Goal: Task Accomplishment & Management: Use online tool/utility

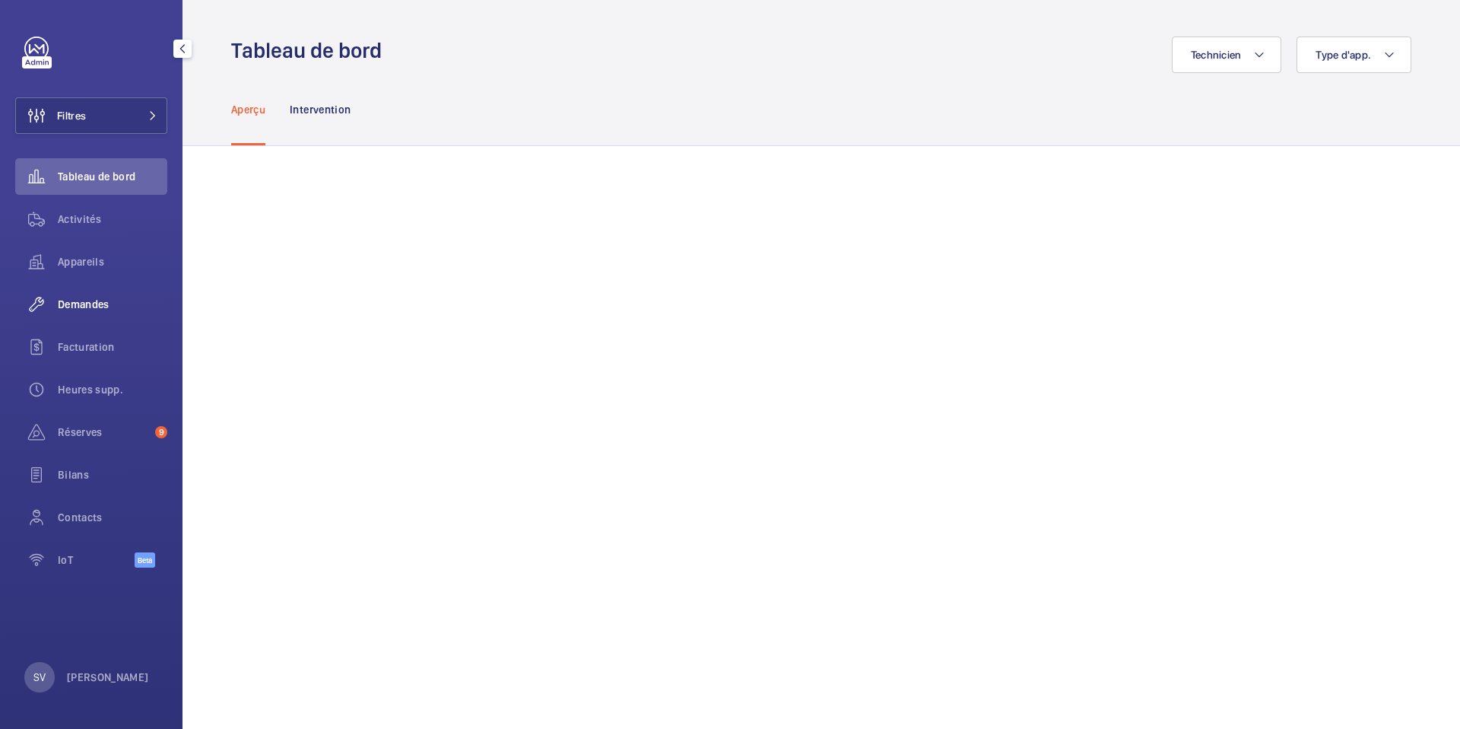
click at [127, 302] on span "Demandes" at bounding box center [113, 304] width 110 height 15
click at [80, 308] on span "Demandes" at bounding box center [113, 304] width 110 height 15
click at [103, 305] on span "Demandes" at bounding box center [113, 304] width 110 height 15
click at [95, 354] on span "Facturation" at bounding box center [113, 346] width 110 height 15
click at [87, 388] on span "Heures supp." at bounding box center [113, 389] width 110 height 15
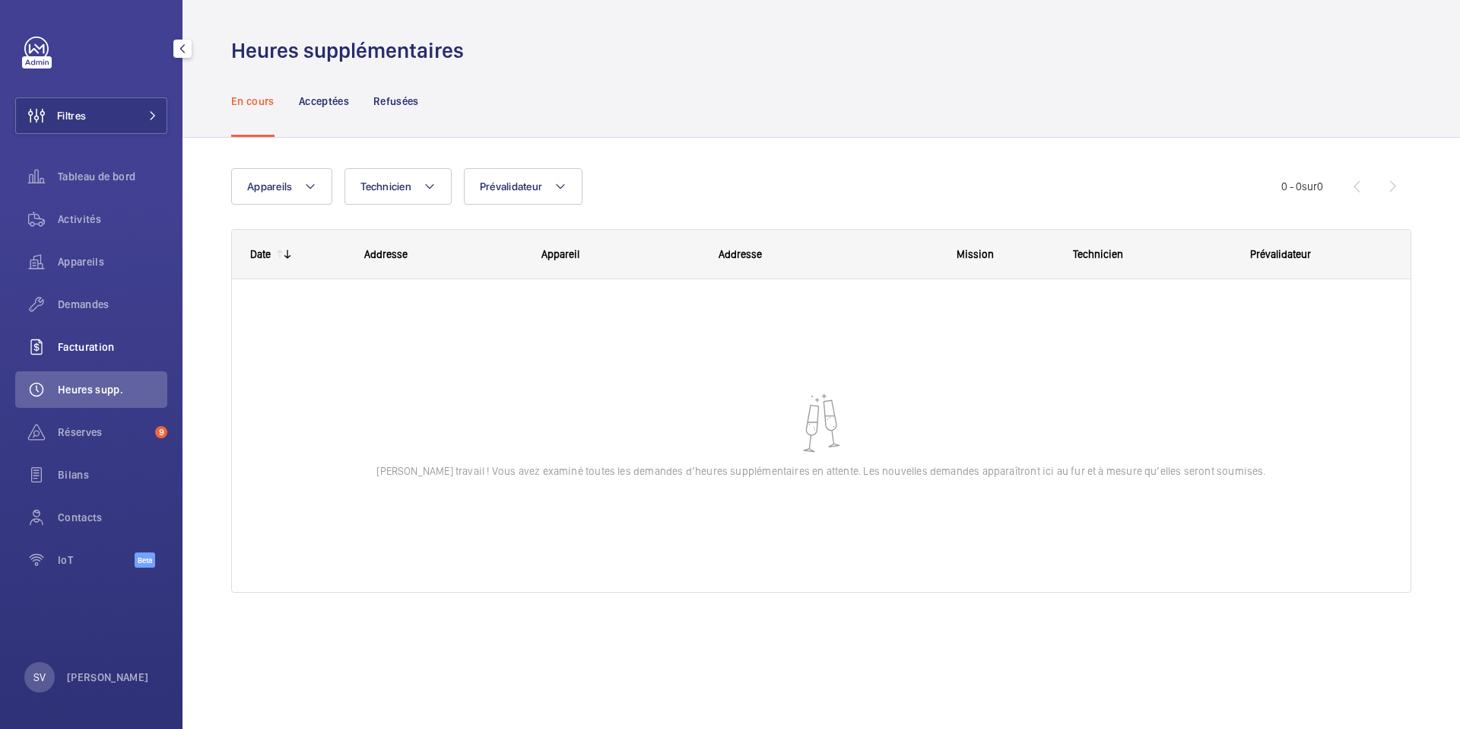
click at [91, 350] on span "Facturation" at bounding box center [113, 346] width 110 height 15
click at [107, 349] on span "Facturation" at bounding box center [113, 346] width 110 height 15
click at [68, 356] on div "Facturation" at bounding box center [91, 347] width 152 height 37
click at [55, 306] on wm-front-icon-button at bounding box center [36, 304] width 43 height 37
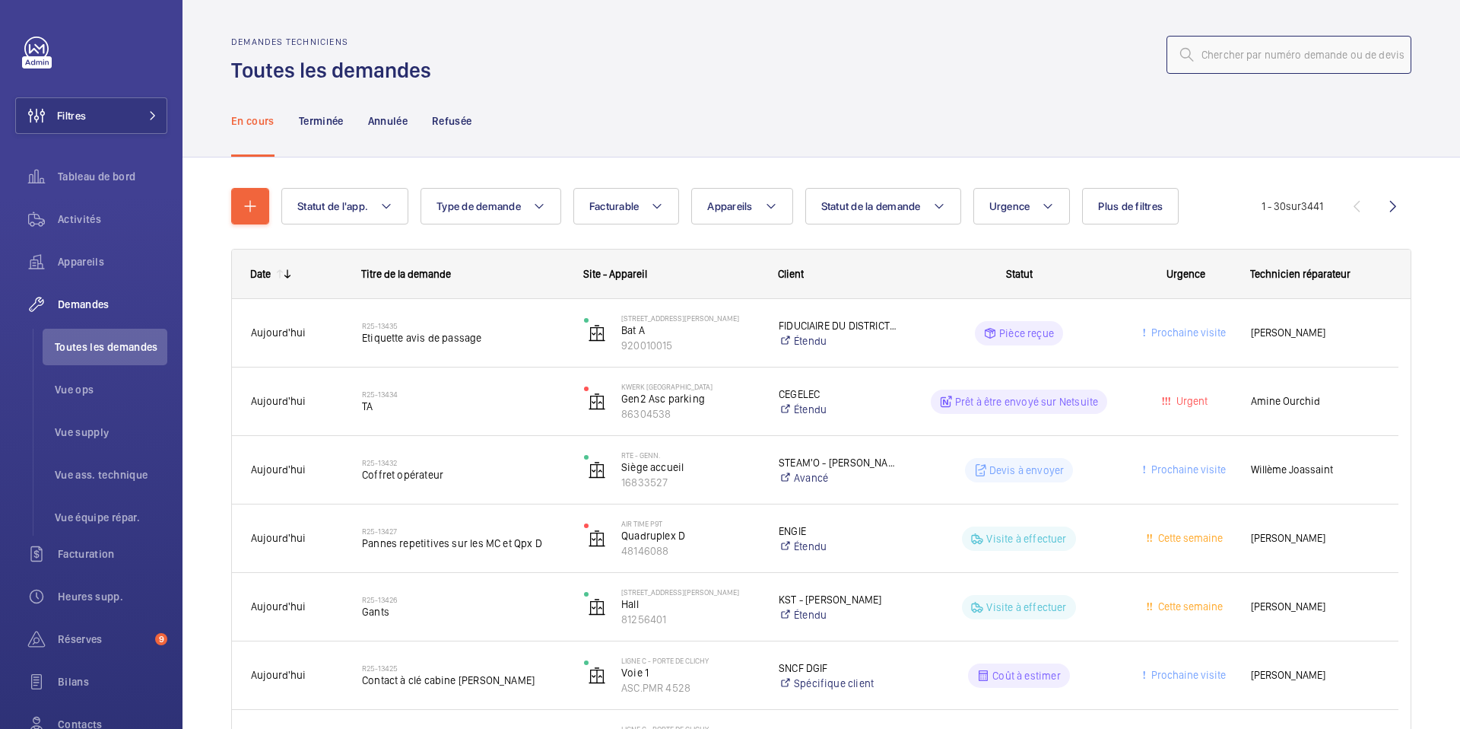
click at [1247, 61] on input "text" at bounding box center [1289, 55] width 245 height 38
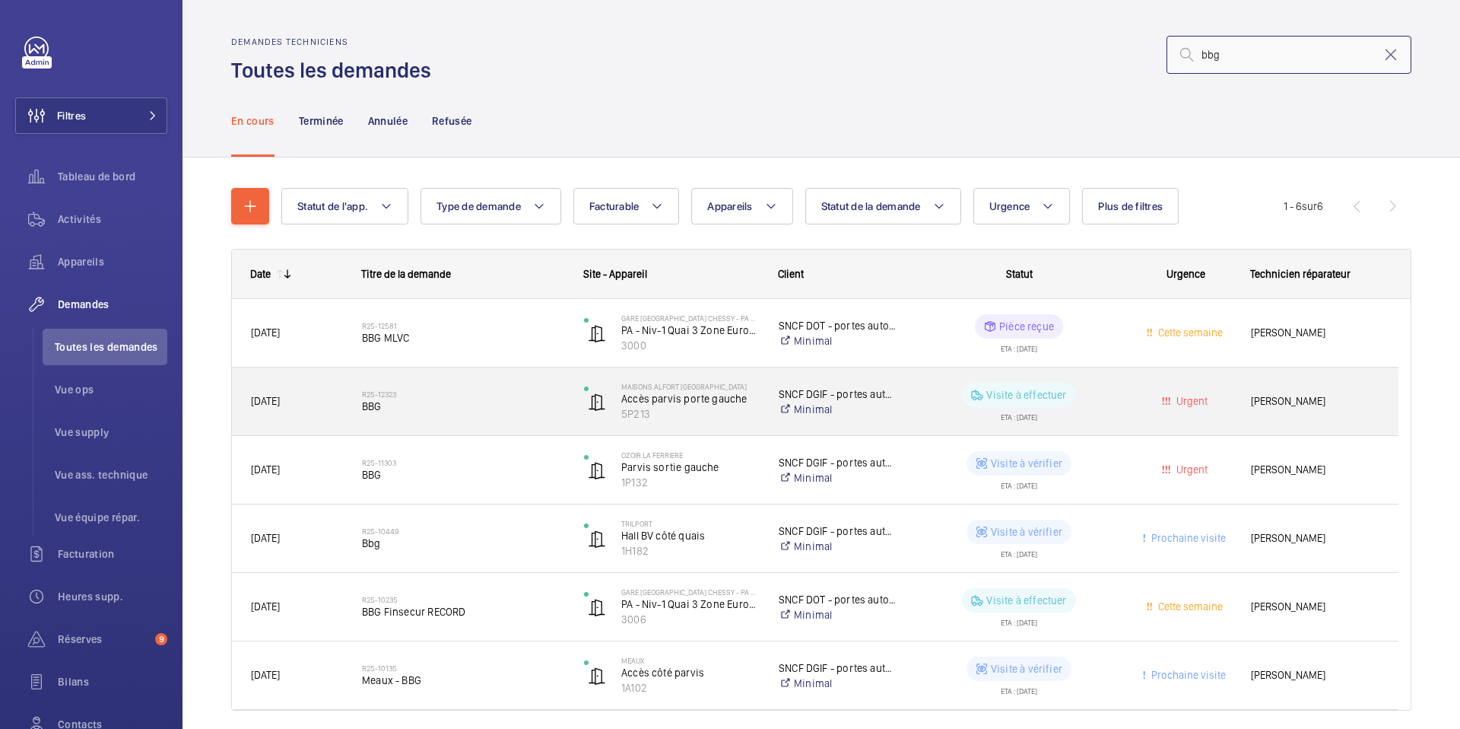
type input "bbg"
click at [373, 395] on h2 "R25-12323" at bounding box center [463, 393] width 202 height 9
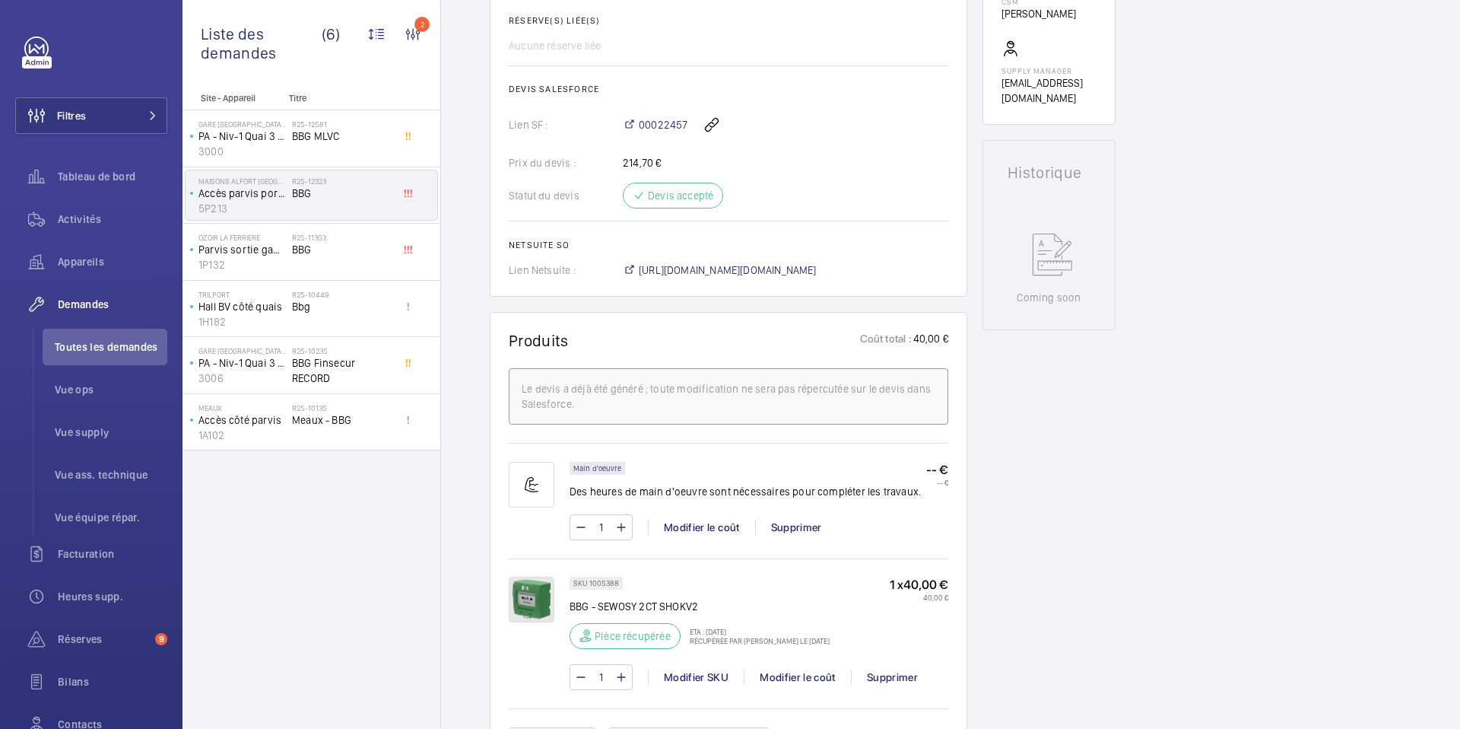
scroll to position [354, 0]
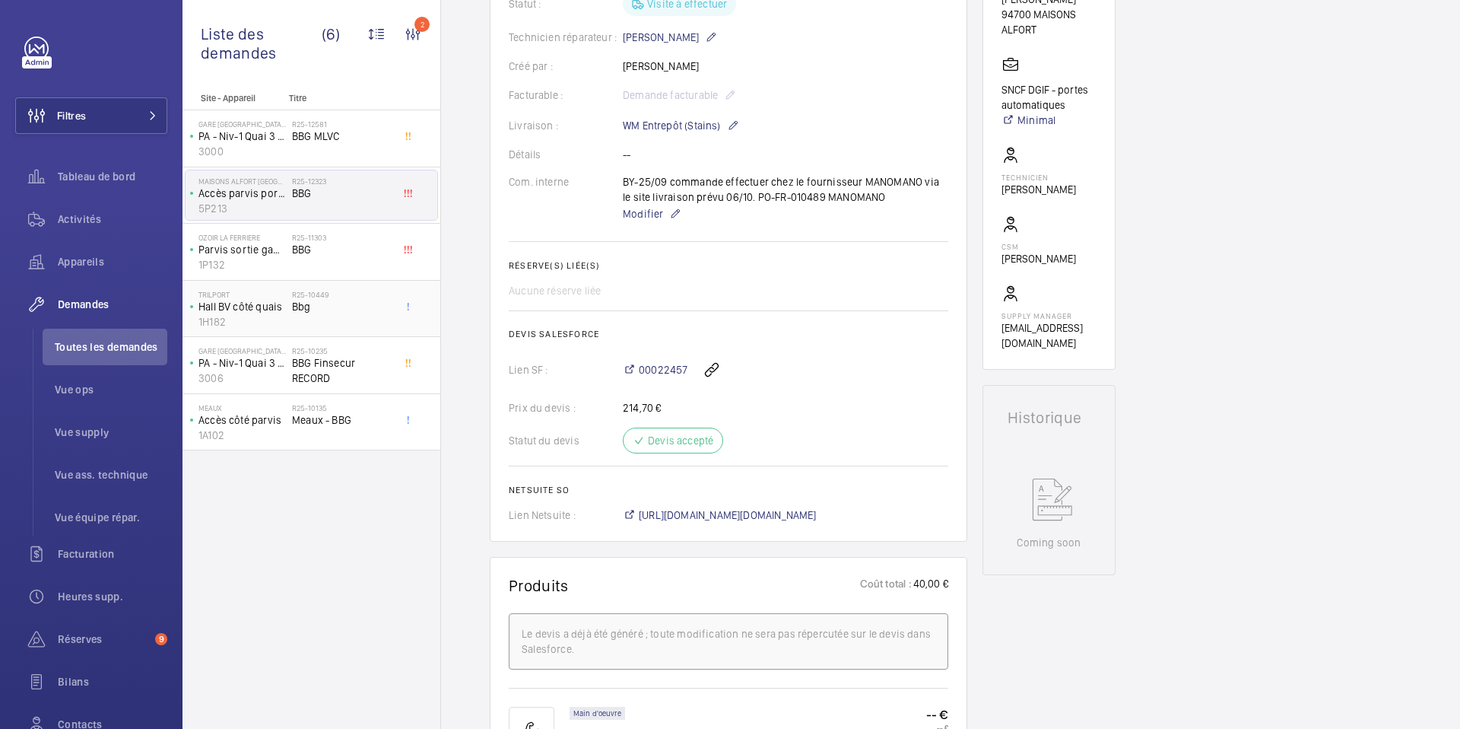
click at [349, 317] on div "R25-10449 Bbg" at bounding box center [342, 312] width 100 height 44
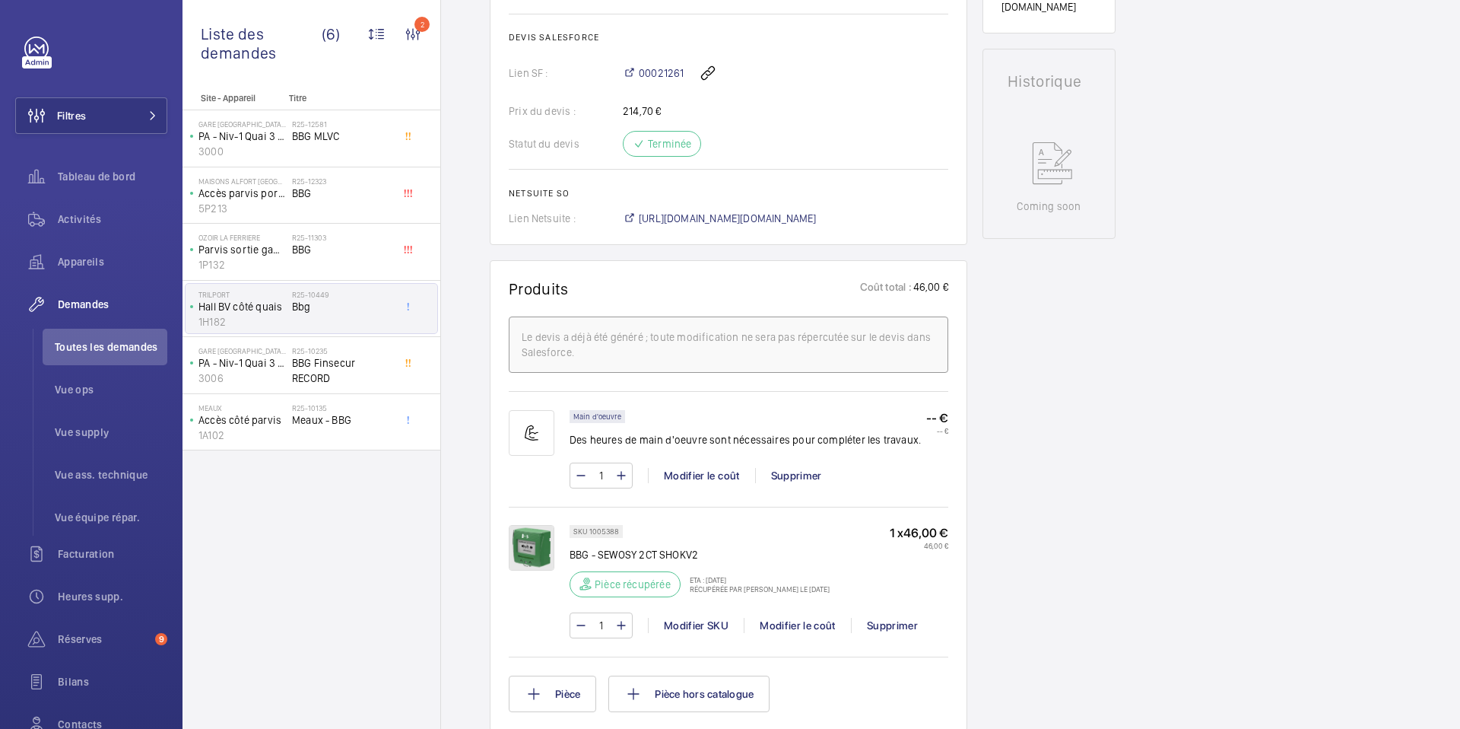
scroll to position [709, 0]
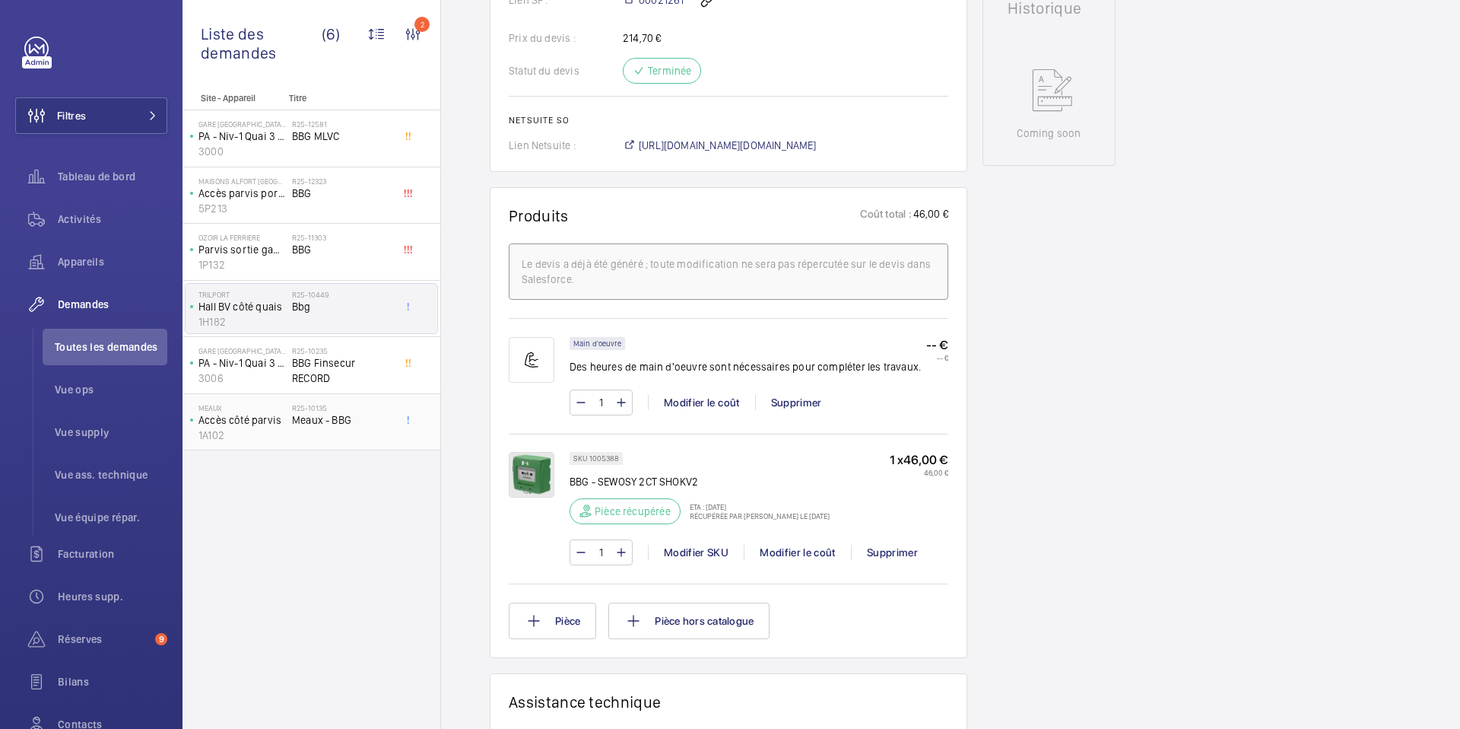
click at [360, 428] on div "R25-10135 Meaux - BBG" at bounding box center [342, 425] width 100 height 44
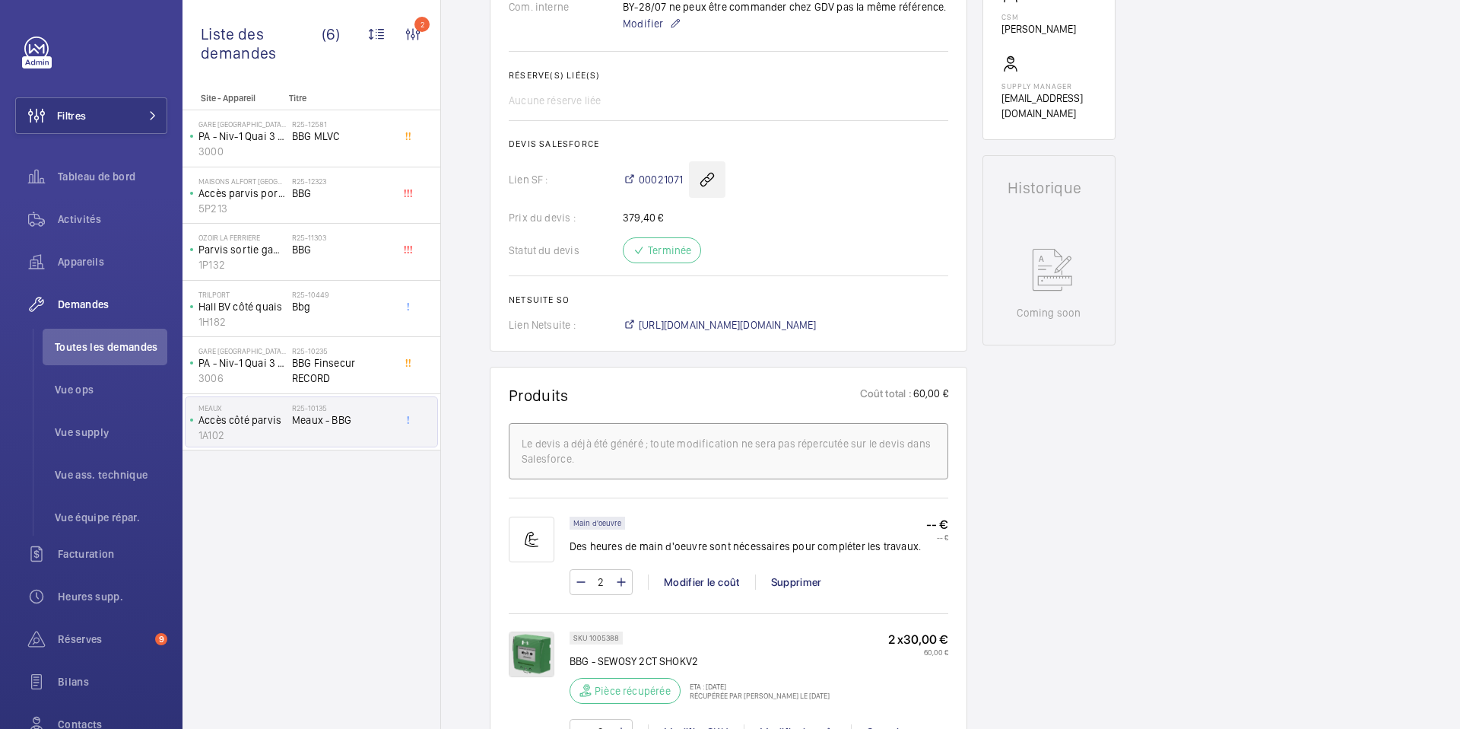
scroll to position [681, 0]
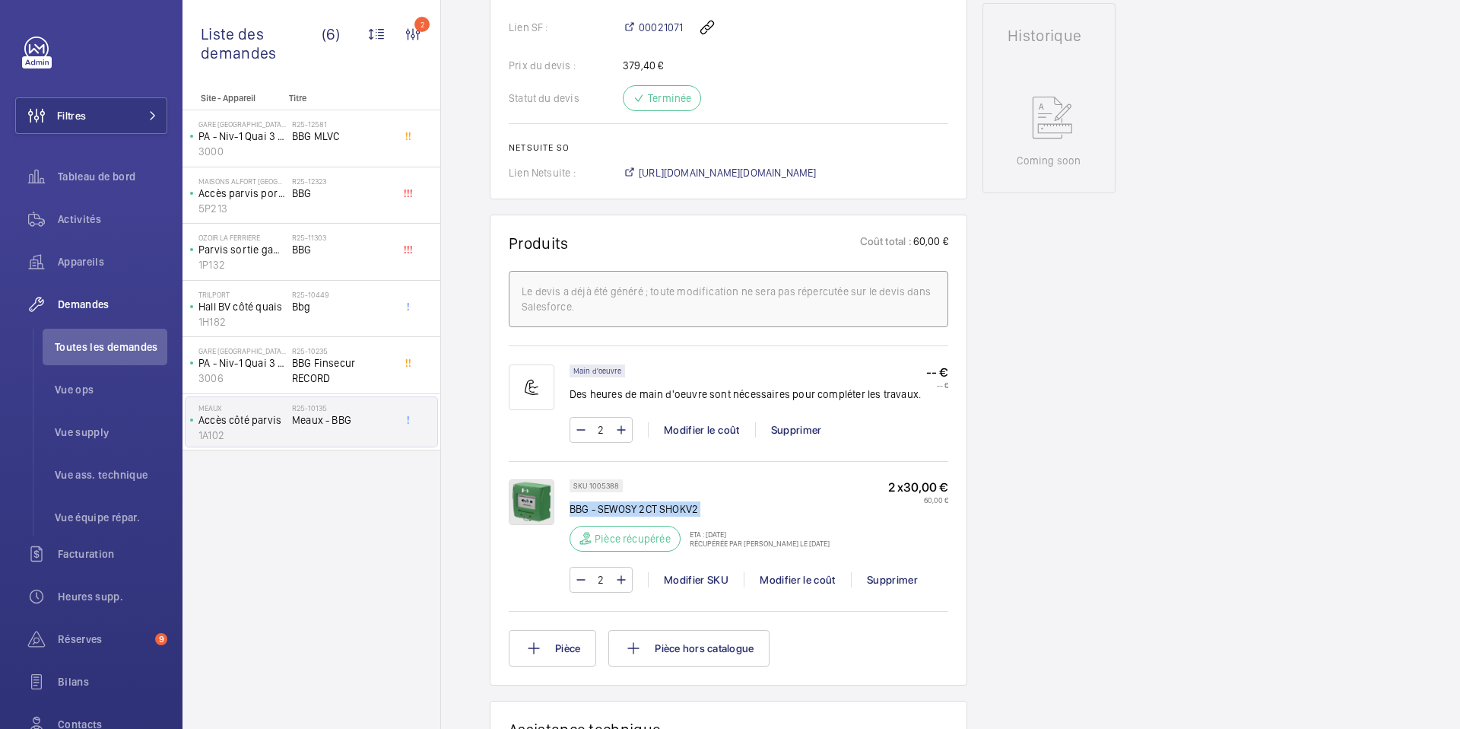
drag, startPoint x: 570, startPoint y: 509, endPoint x: 685, endPoint y: 520, distance: 115.4
click at [685, 520] on div "SKU 1005388 BBG - SEWOSY 2CT SHOKV2 Pièce récupérée ETA : [DATE] Récupérée par …" at bounding box center [700, 519] width 260 height 81
copy div "BBG - SEWOSY 2CT SHOKV2"
click at [112, 351] on span "Toutes les demandes" at bounding box center [111, 346] width 113 height 15
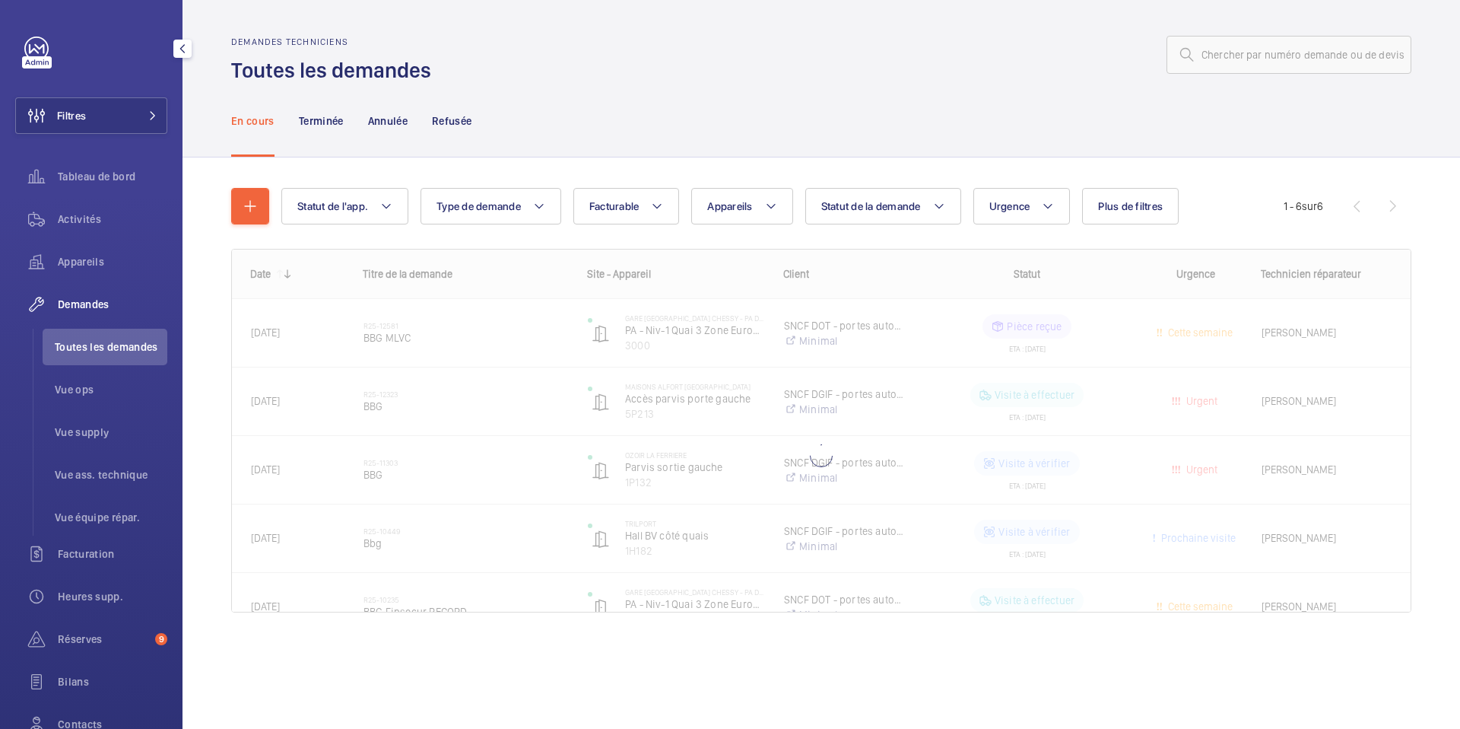
click at [106, 298] on span "Demandes" at bounding box center [113, 304] width 110 height 15
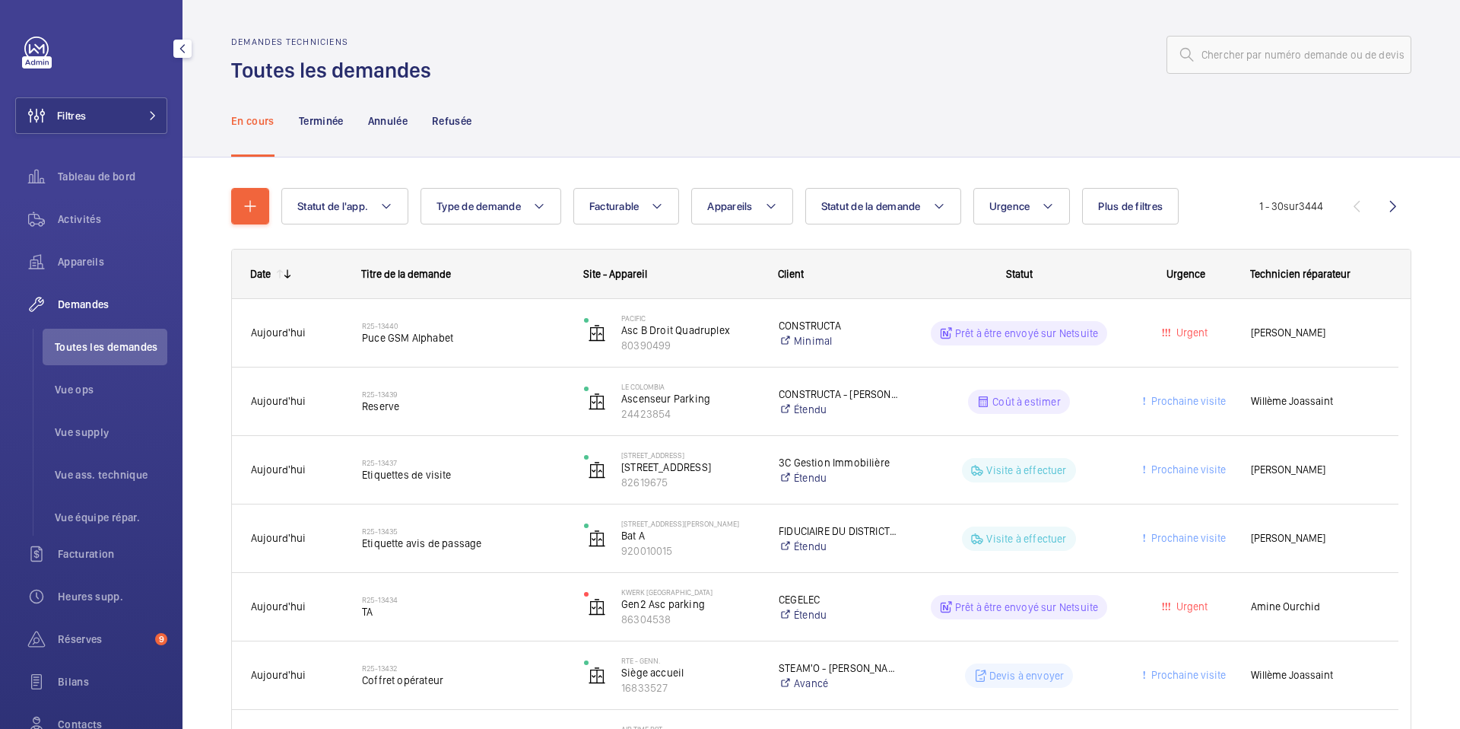
click at [106, 302] on span "Demandes" at bounding box center [113, 304] width 110 height 15
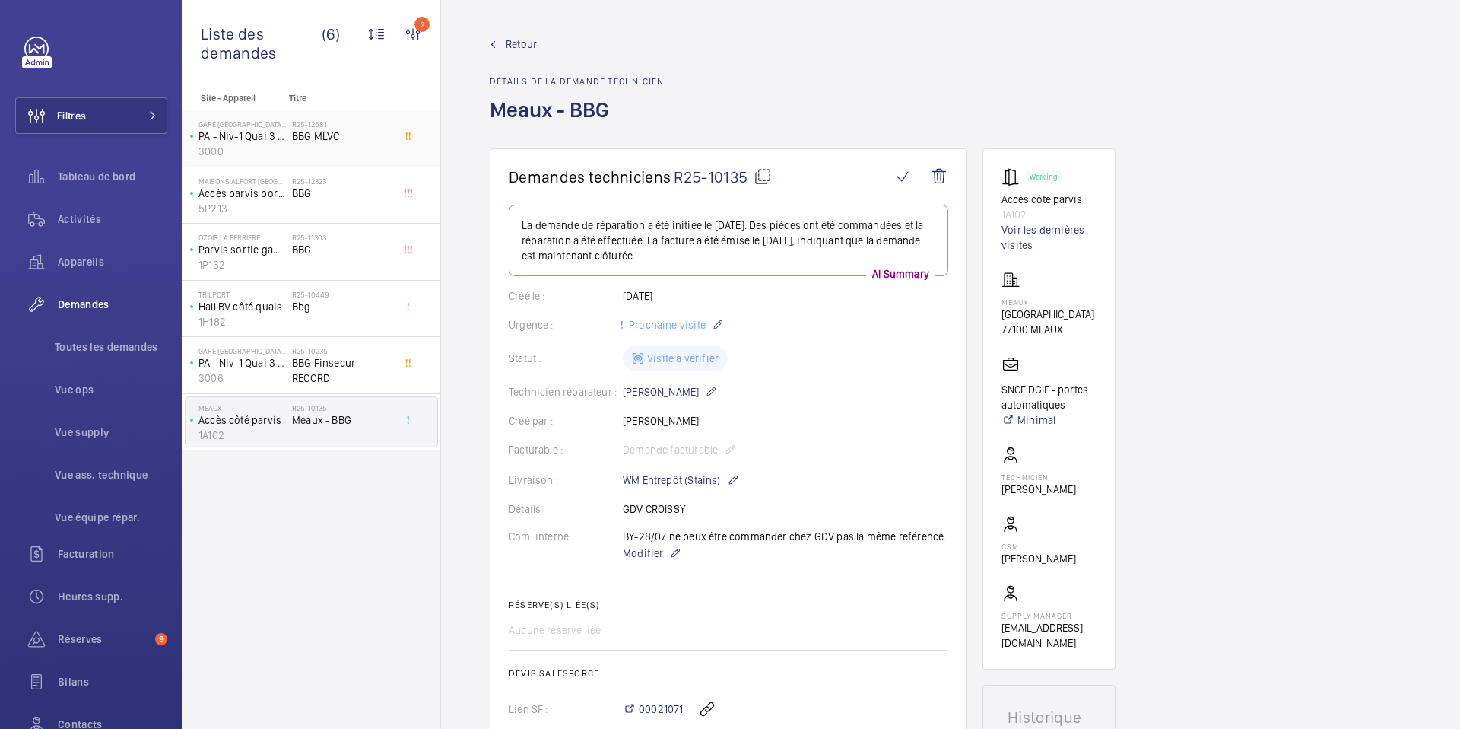
click at [353, 140] on span "BBG MLVC" at bounding box center [342, 136] width 100 height 15
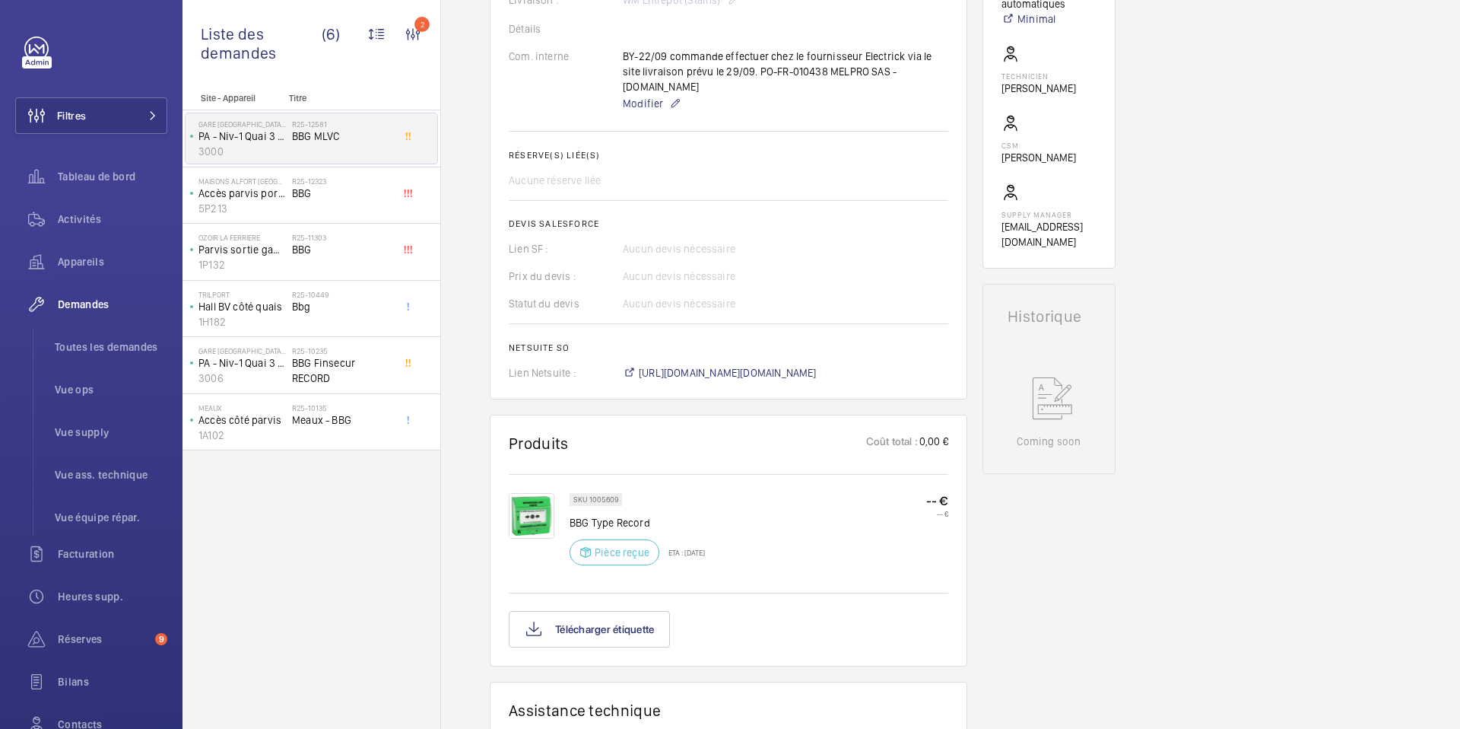
scroll to position [1, 0]
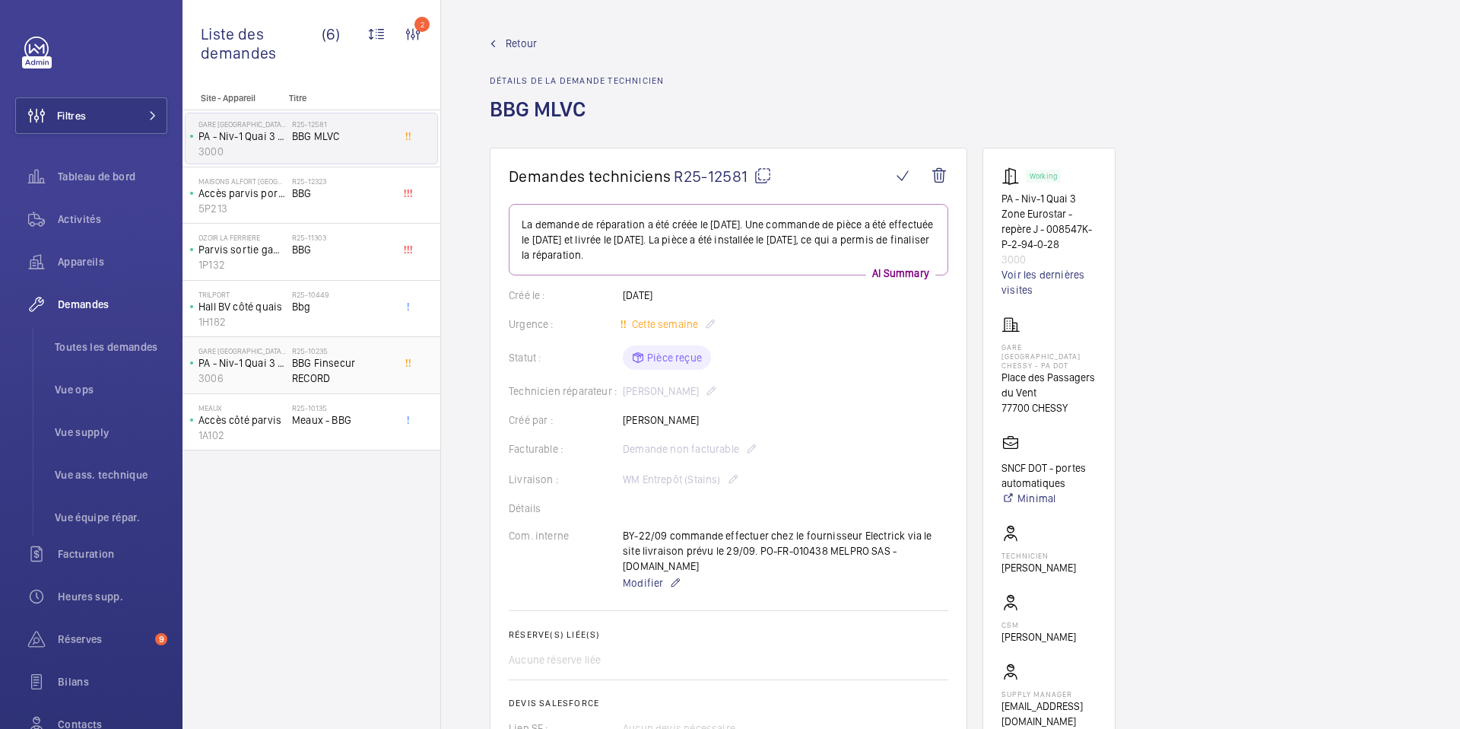
click at [368, 365] on span "BBG Finsecur RECORD" at bounding box center [342, 370] width 100 height 30
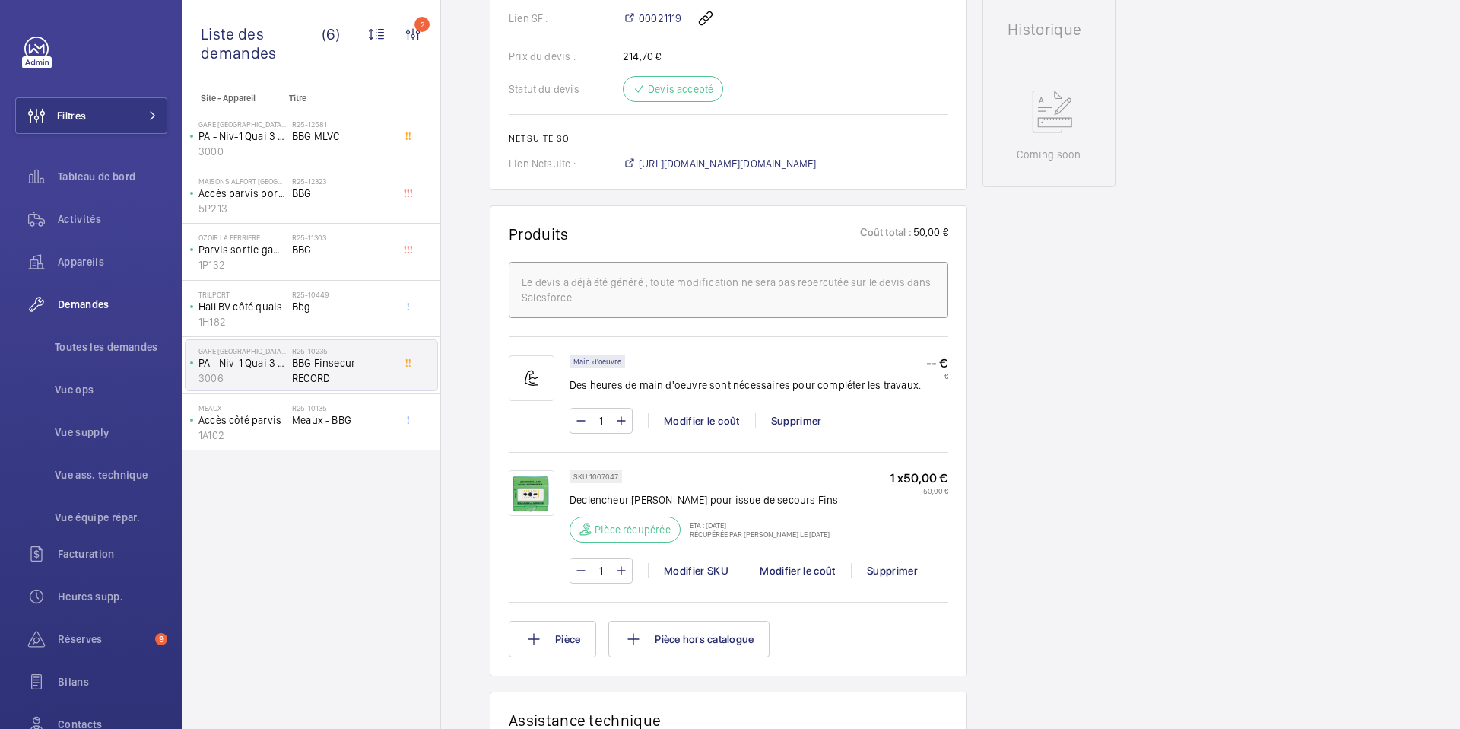
scroll to position [776, 0]
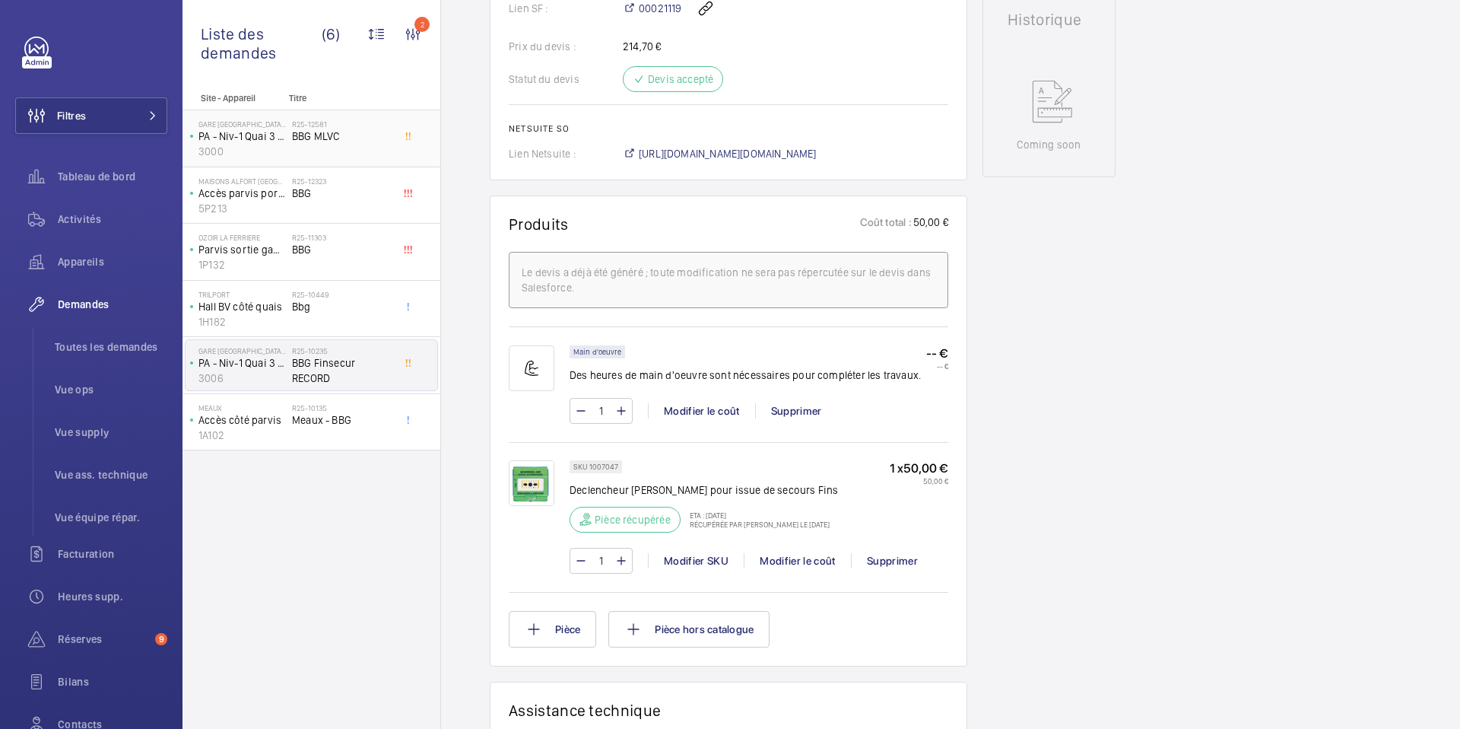
click at [360, 140] on span "BBG MLVC" at bounding box center [342, 136] width 100 height 15
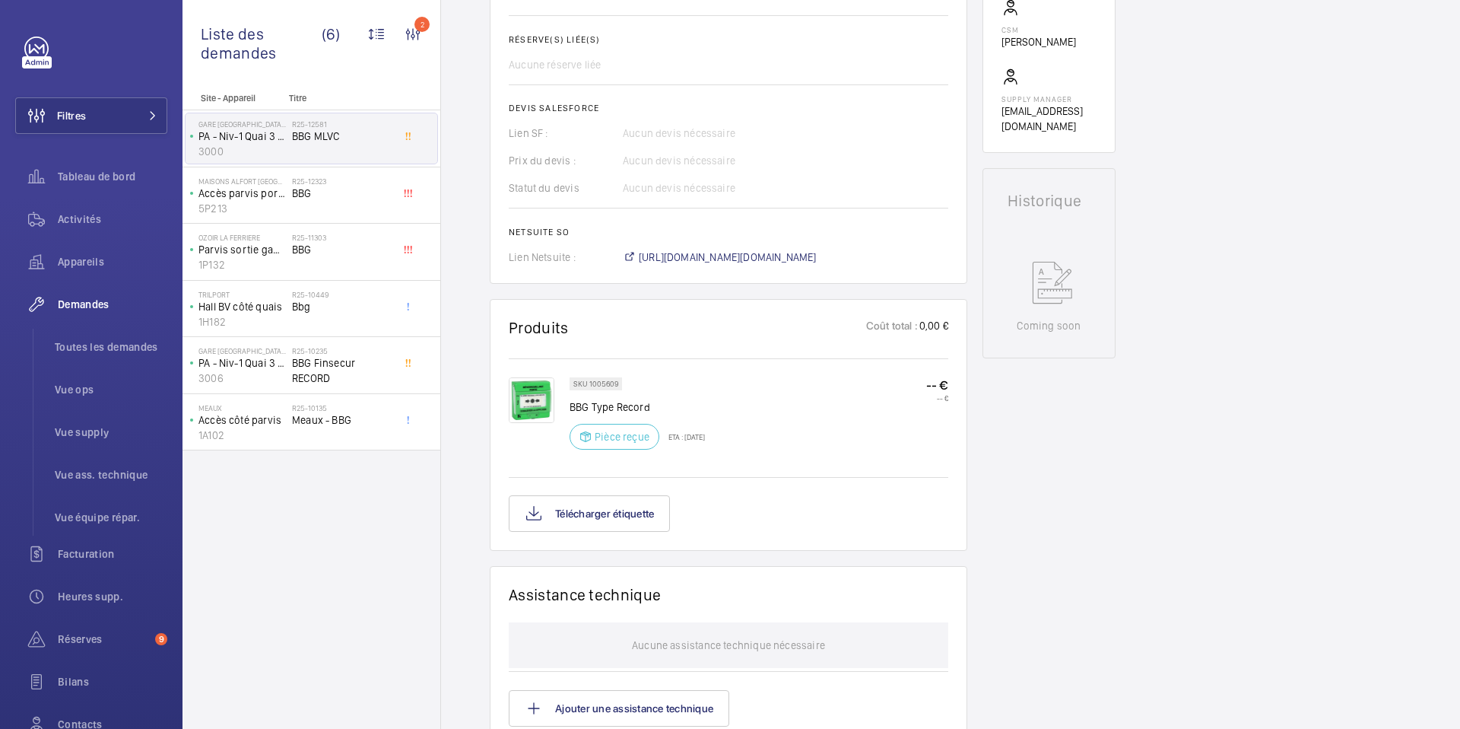
scroll to position [586, 0]
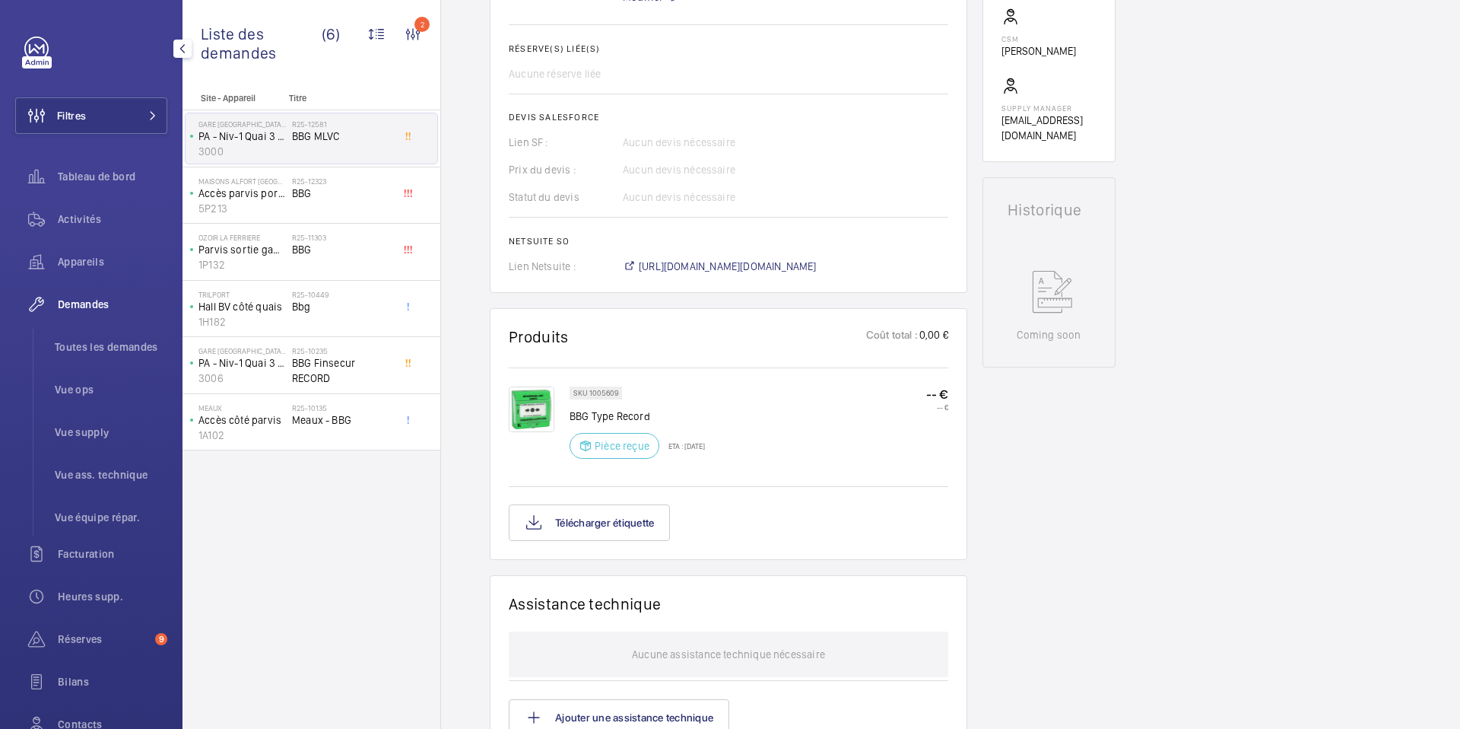
click at [91, 300] on span "Demandes" at bounding box center [113, 304] width 110 height 15
click at [87, 344] on span "Toutes les demandes" at bounding box center [111, 346] width 113 height 15
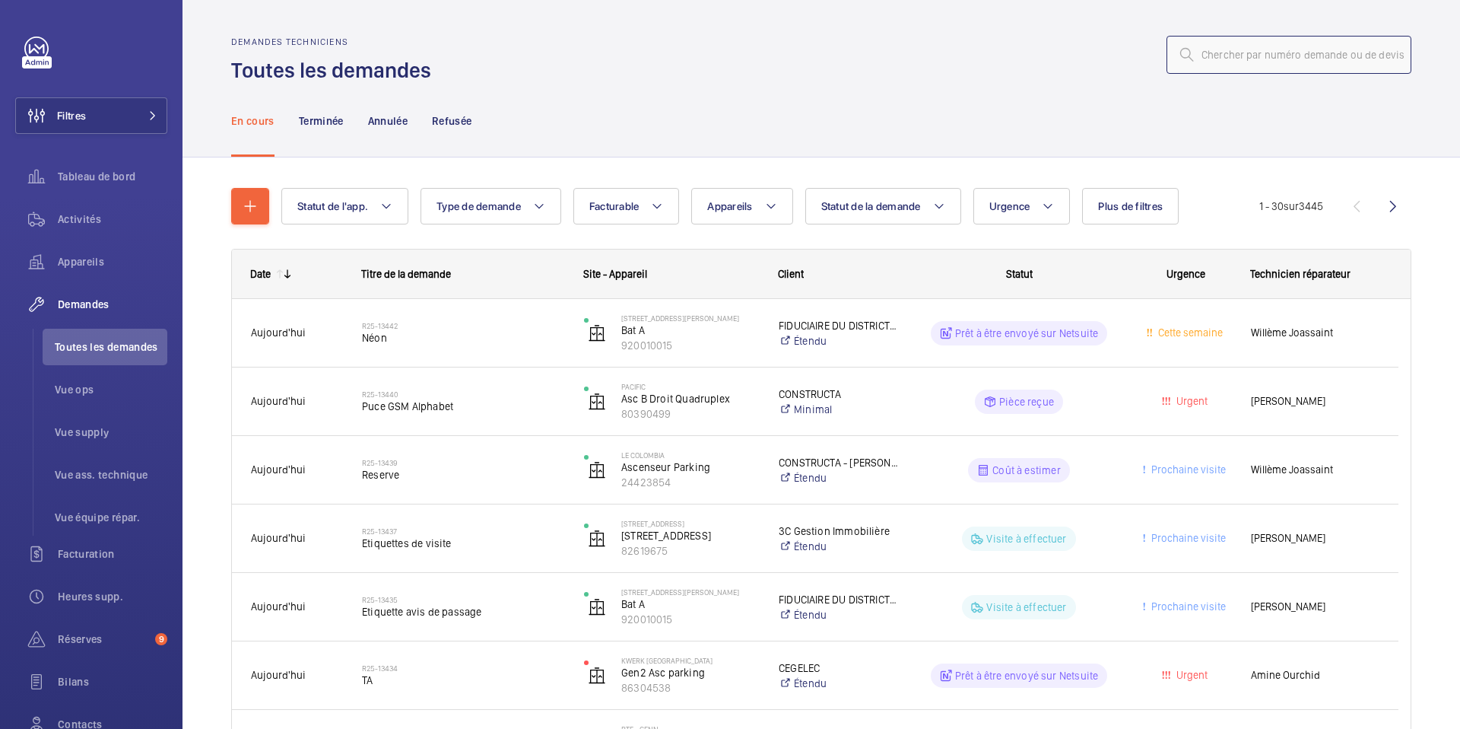
click at [1319, 65] on input "text" at bounding box center [1289, 55] width 245 height 38
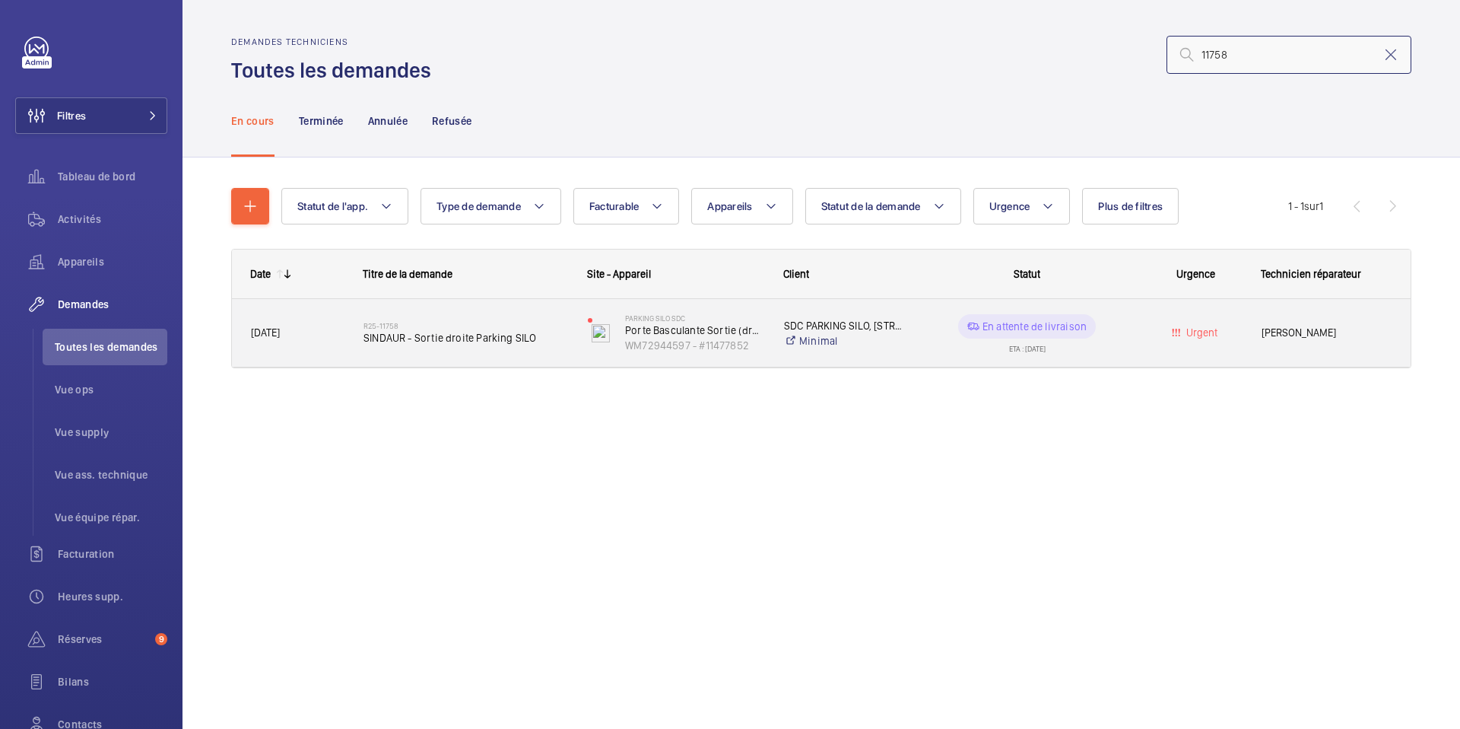
type input "11758"
click at [935, 332] on wm-front-pills-cell "En attente de livraison ETA : [DATE]" at bounding box center [1027, 333] width 205 height 38
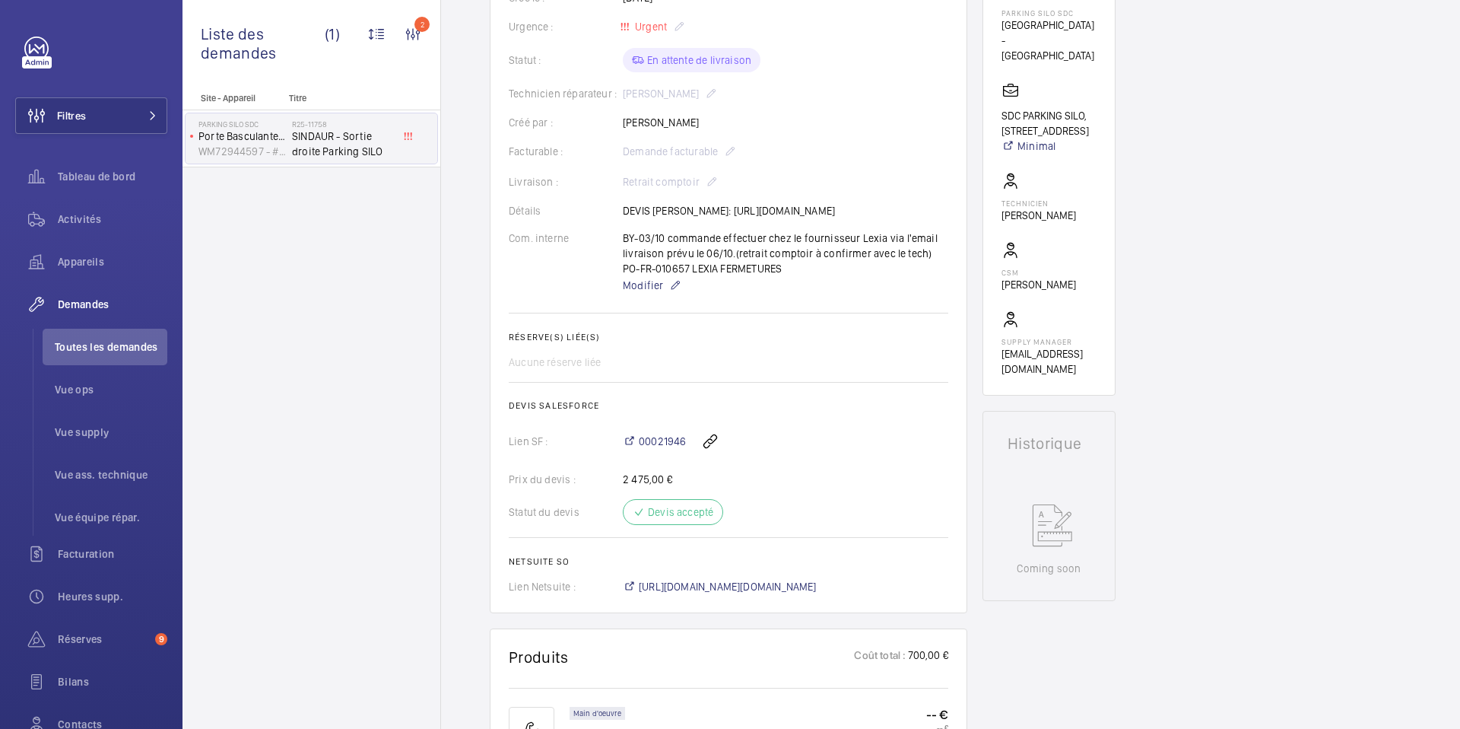
scroll to position [104, 0]
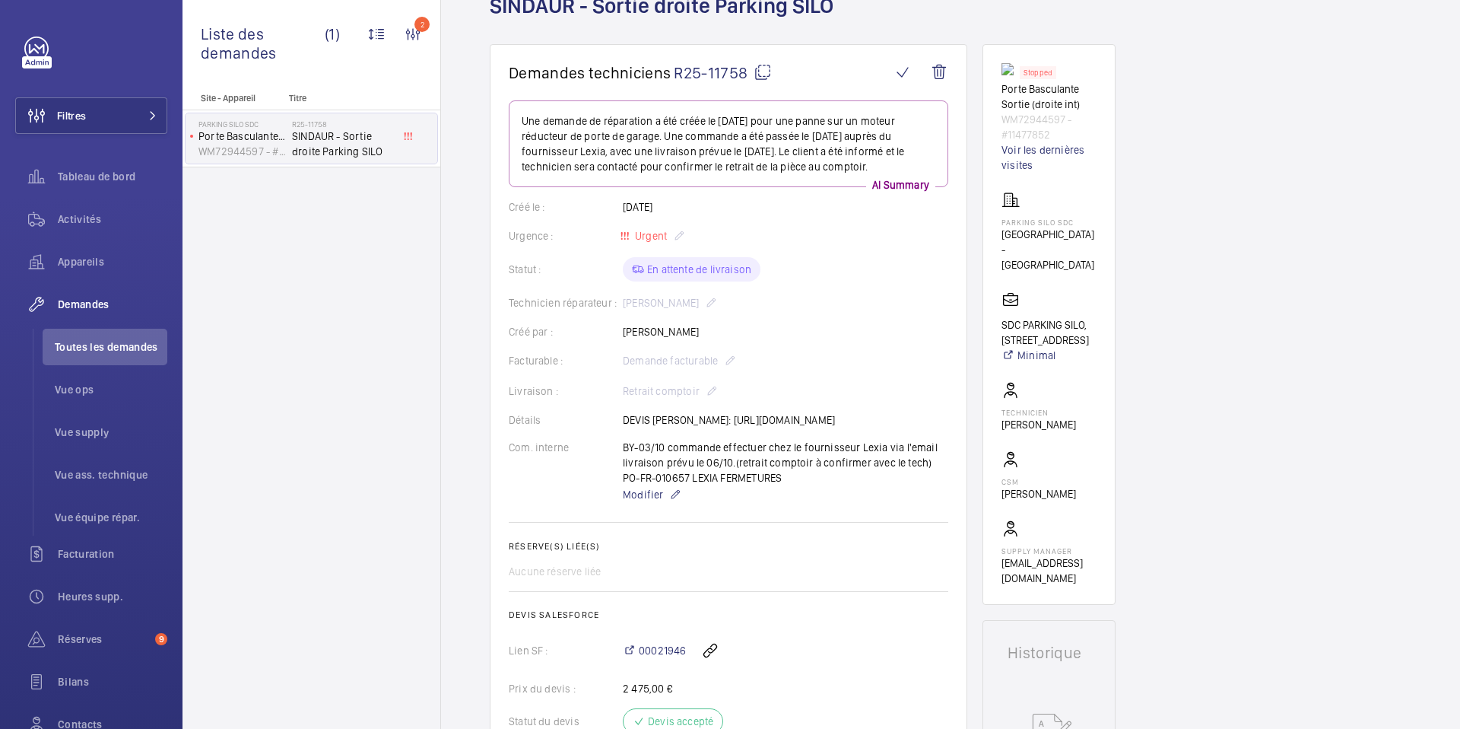
click at [718, 265] on div "Statut : En attente de livraison" at bounding box center [729, 269] width 440 height 24
click at [732, 278] on div "Statut : En attente de livraison" at bounding box center [729, 269] width 440 height 24
click at [97, 261] on span "Appareils" at bounding box center [113, 261] width 110 height 15
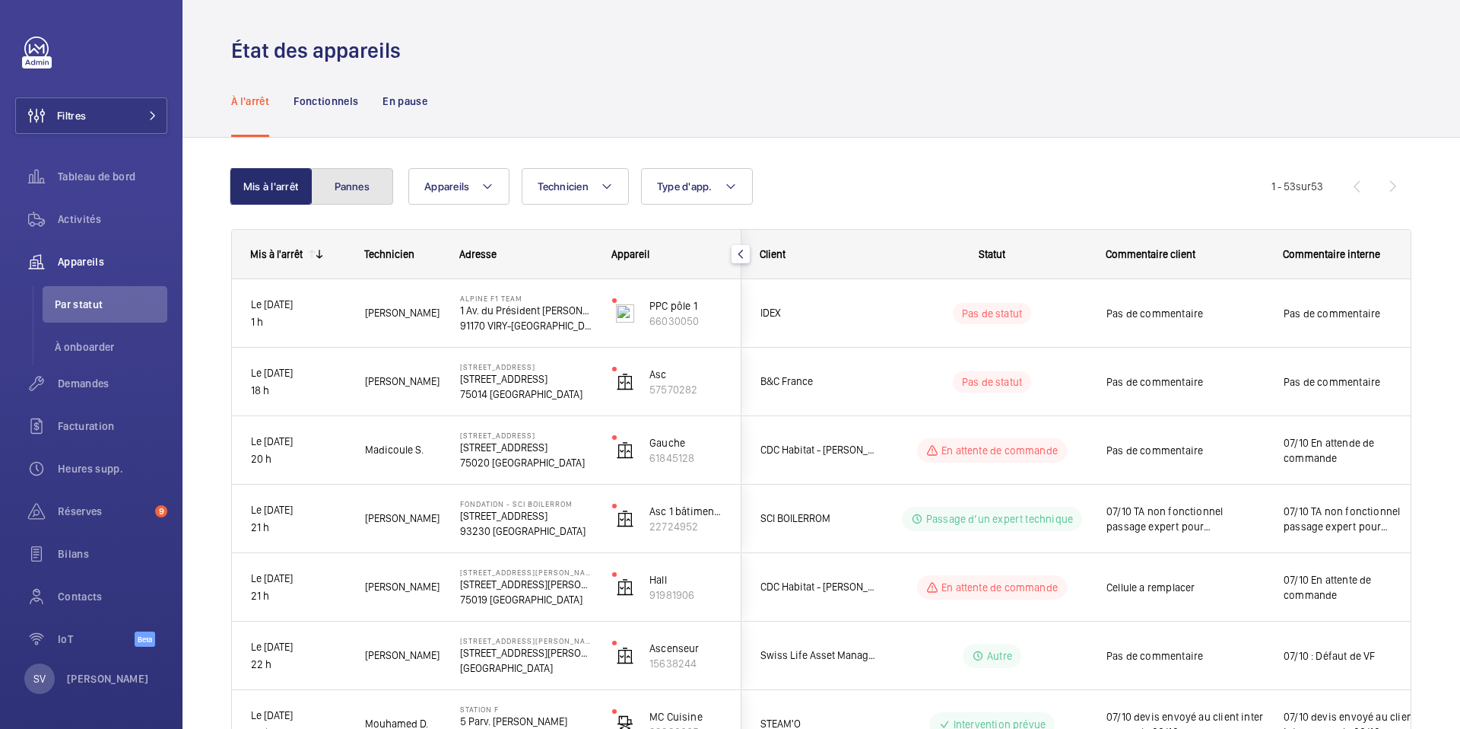
click at [375, 192] on button "Pannes" at bounding box center [352, 186] width 82 height 37
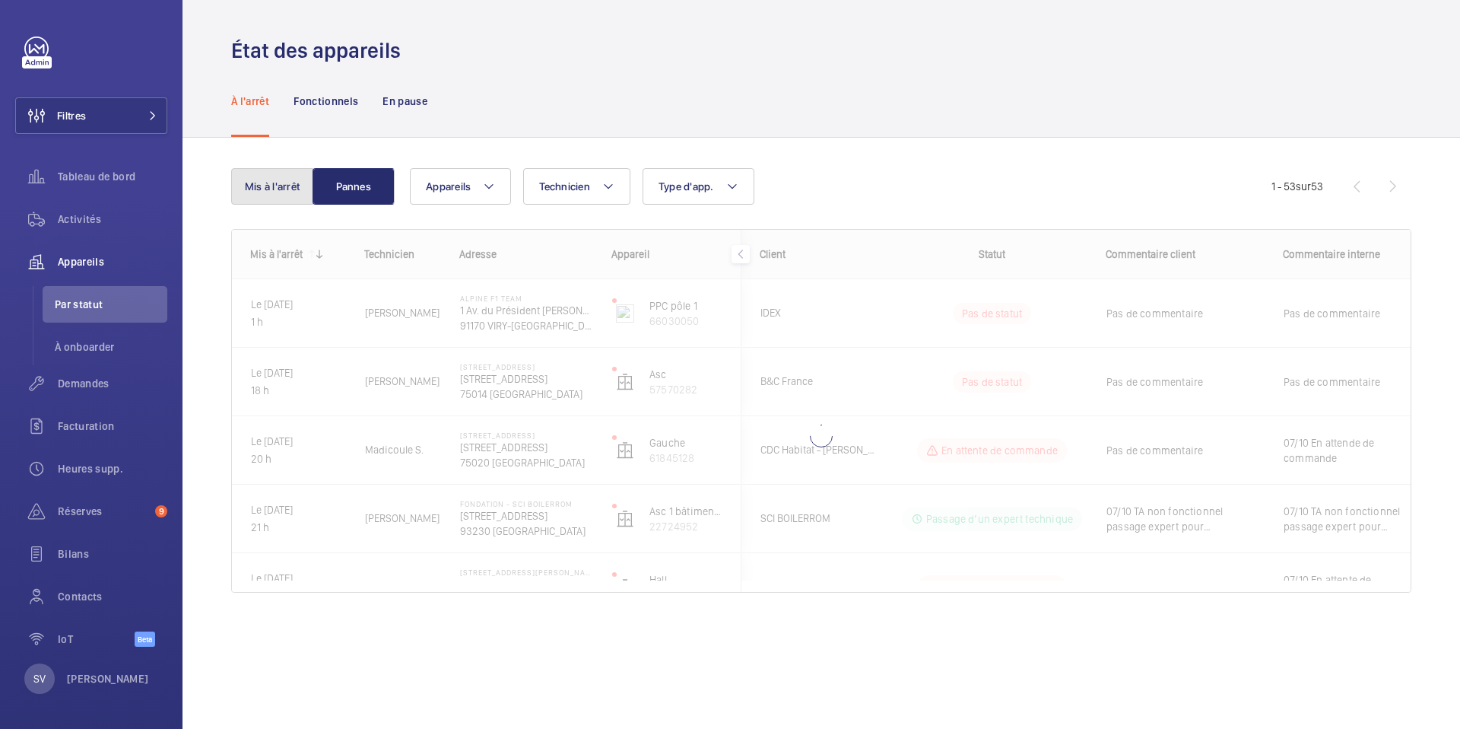
click at [278, 186] on button "Mis à l'arrêt" at bounding box center [272, 186] width 82 height 37
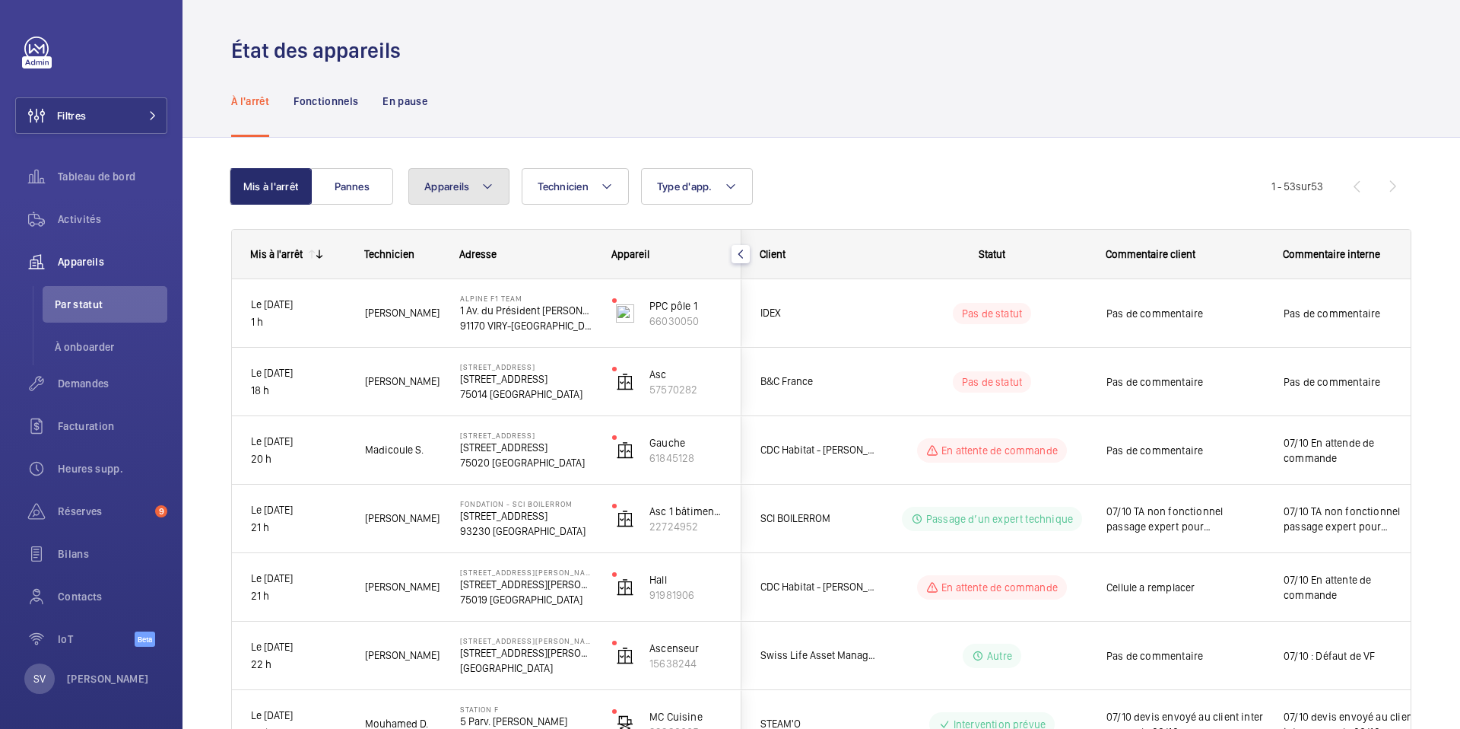
click at [494, 194] on button "Appareils" at bounding box center [458, 186] width 101 height 37
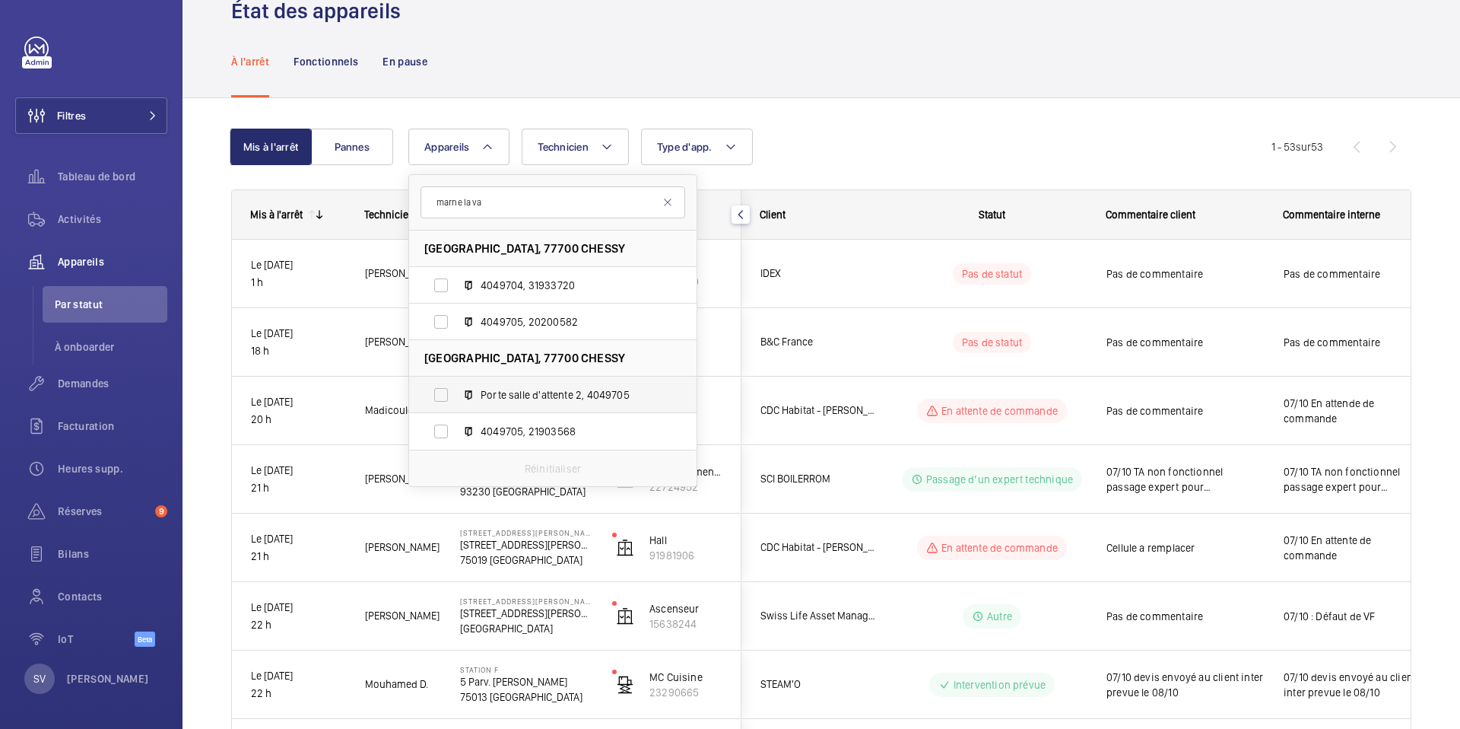
scroll to position [49, 0]
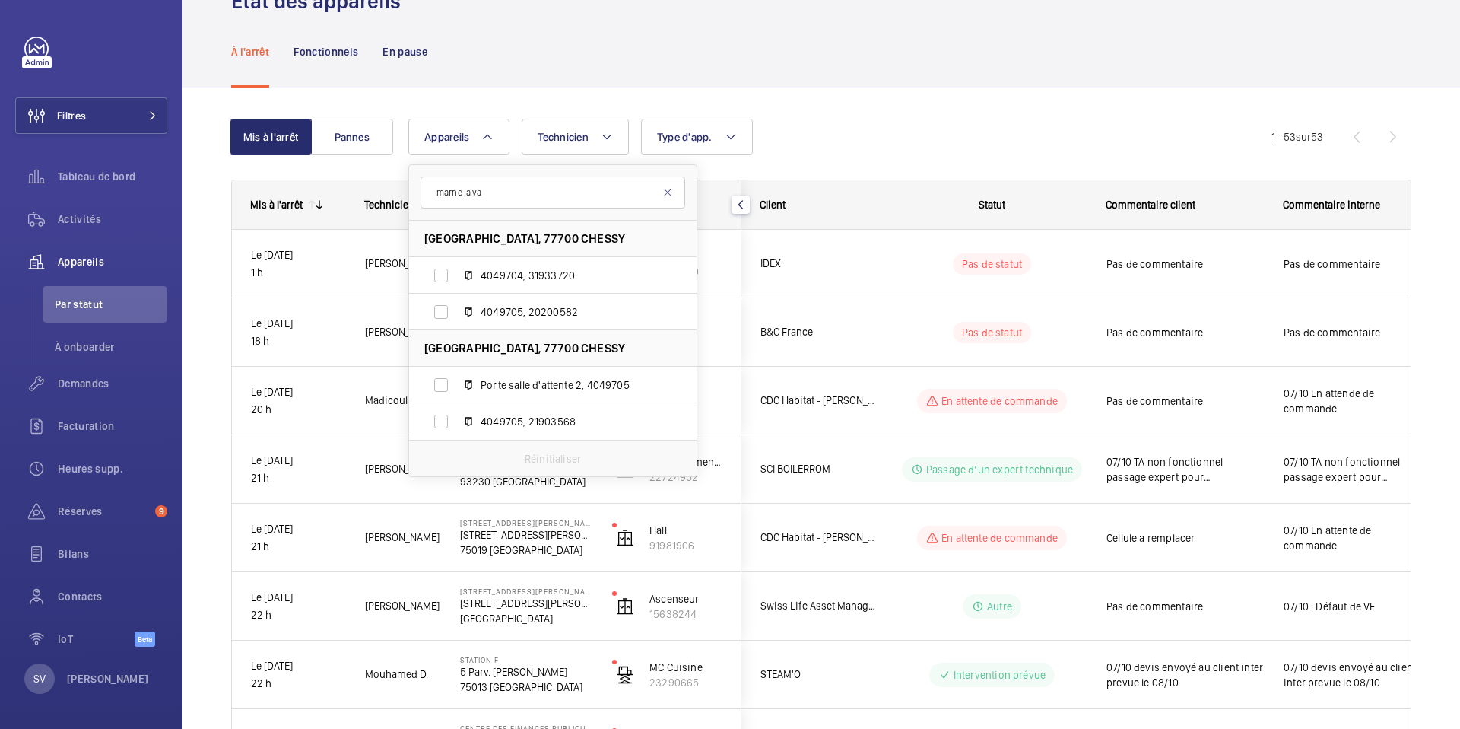
click at [542, 192] on input "marne la va" at bounding box center [553, 192] width 265 height 32
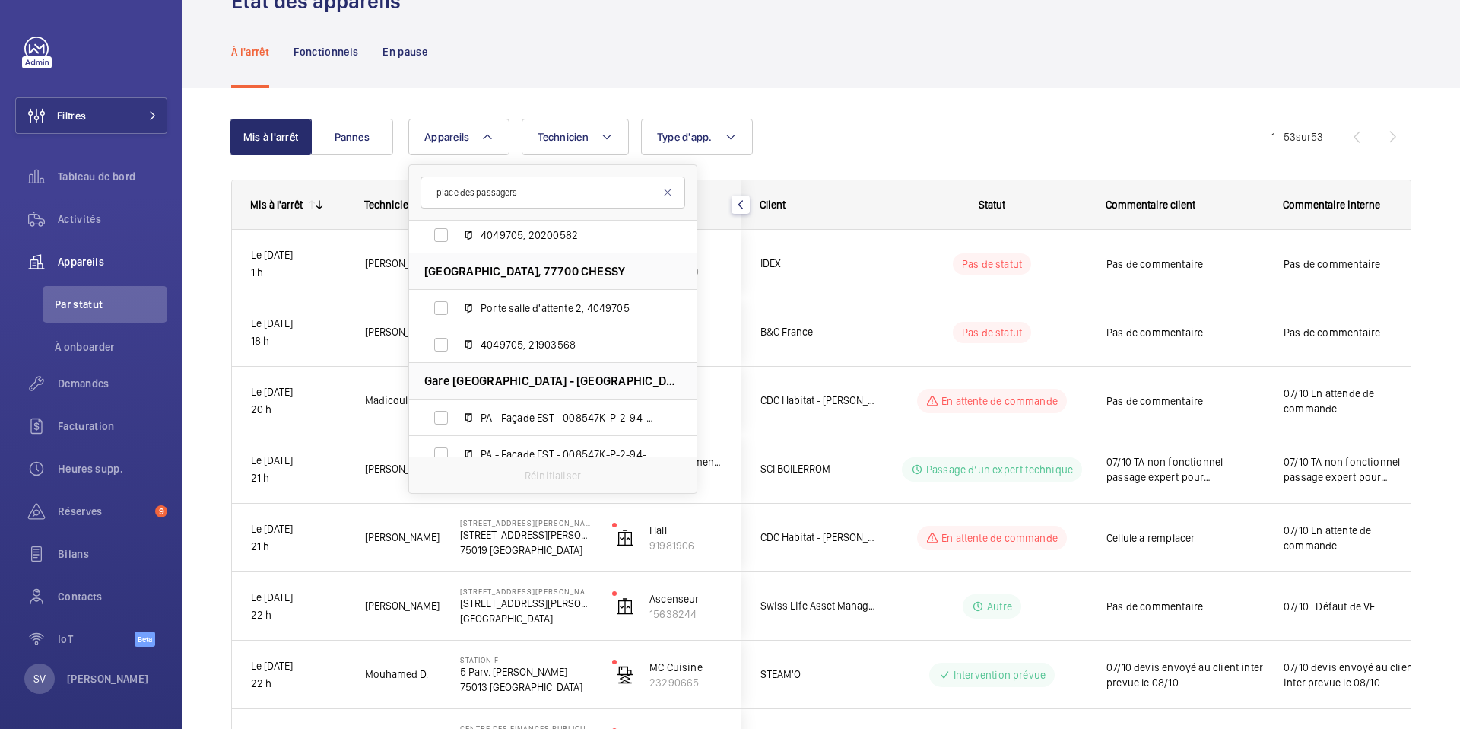
scroll to position [86, 0]
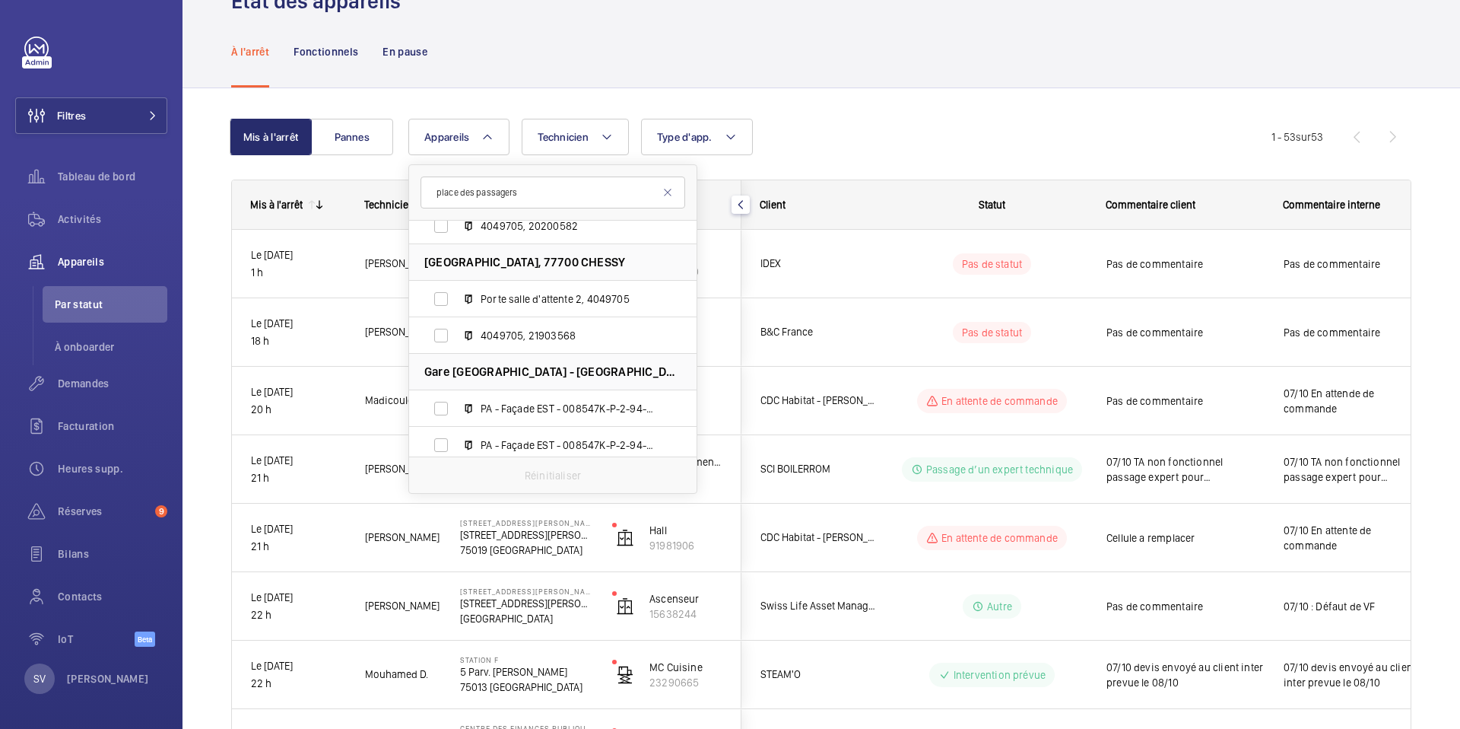
type input "place des passagers"
click at [554, 377] on span "Gare [GEOGRAPHIC_DATA] - [GEOGRAPHIC_DATA] DOT - [GEOGRAPHIC_DATA], 77700 CHESSY" at bounding box center [552, 372] width 257 height 16
click at [342, 50] on p "Fonctionnels" at bounding box center [326, 51] width 65 height 15
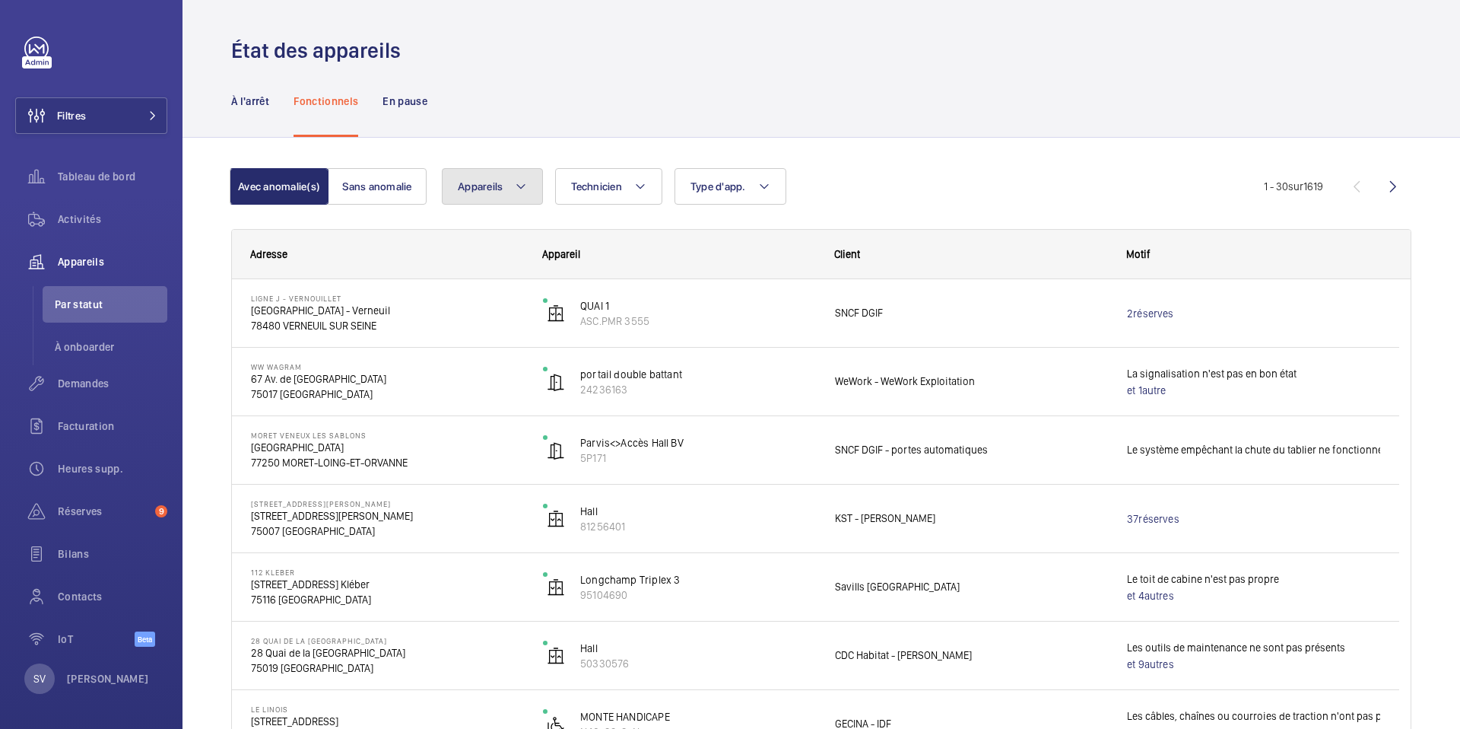
click at [505, 189] on button "Appareils" at bounding box center [492, 186] width 101 height 37
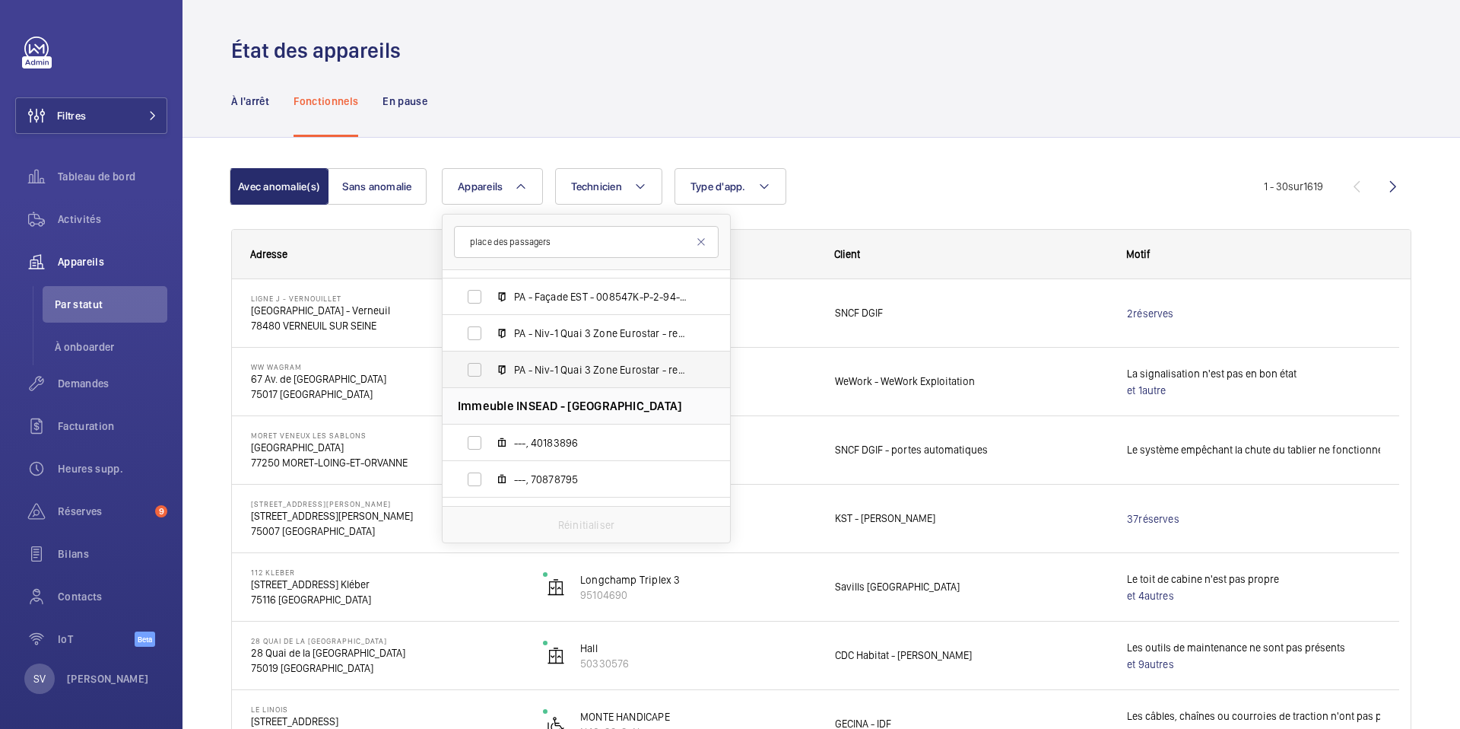
scroll to position [337, 0]
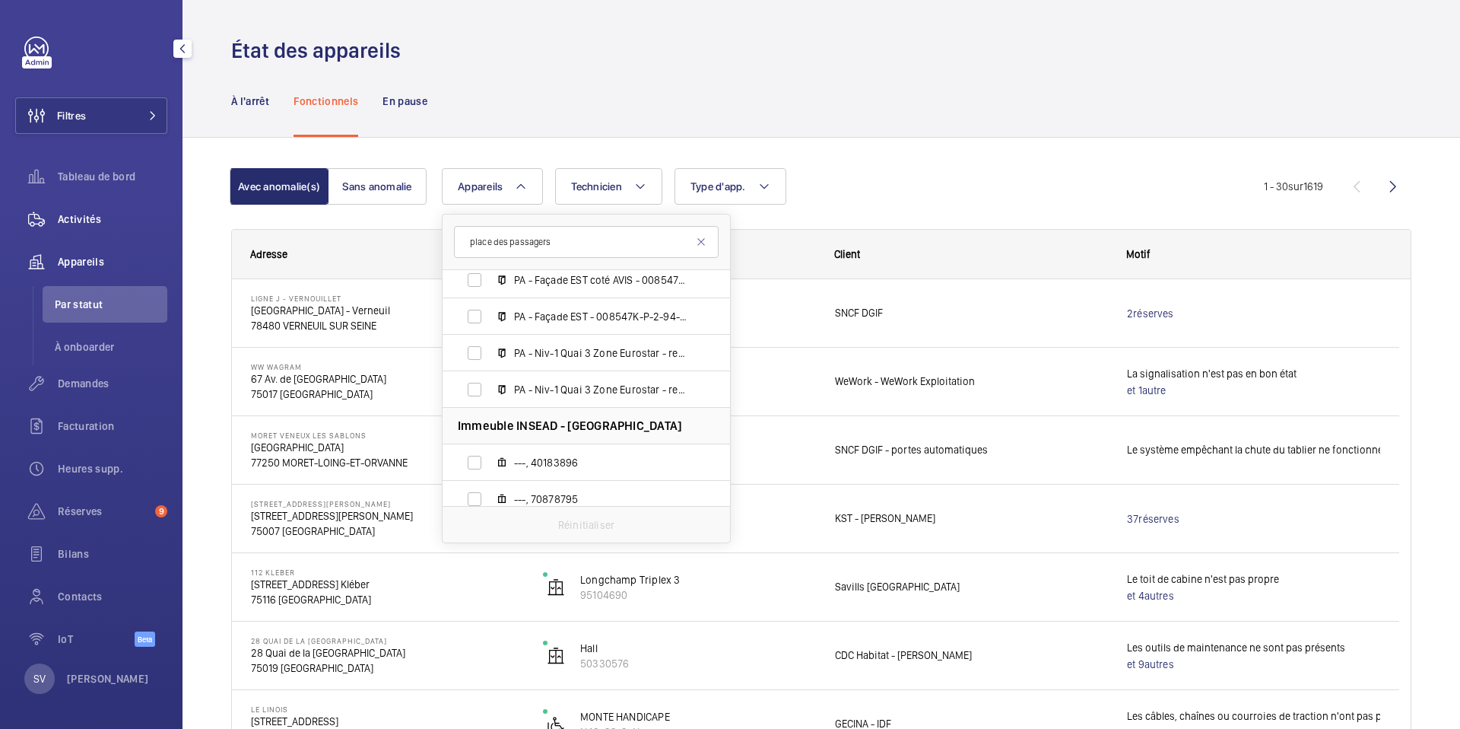
type input "place des passagers"
click at [95, 228] on div "Activités" at bounding box center [91, 219] width 152 height 37
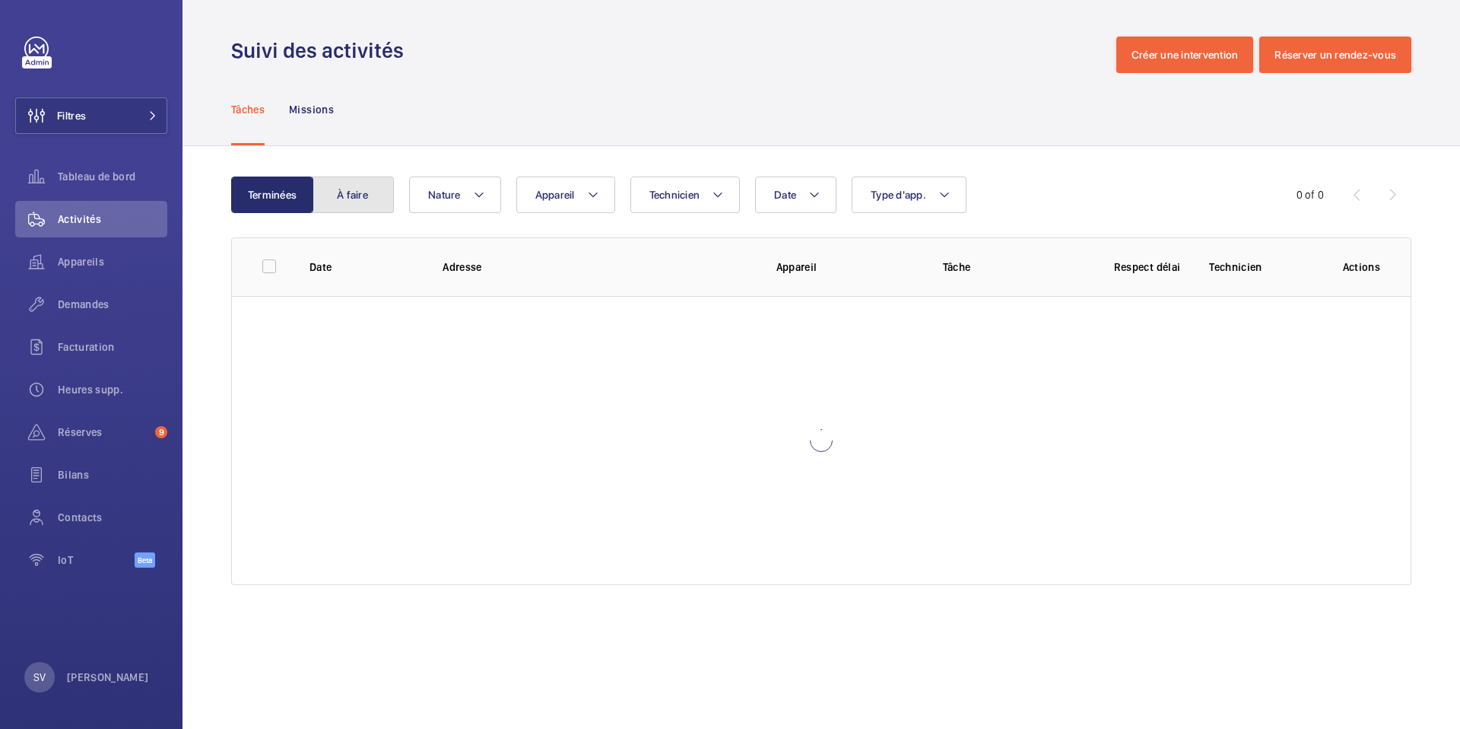
click at [376, 202] on button "À faire" at bounding box center [353, 194] width 82 height 37
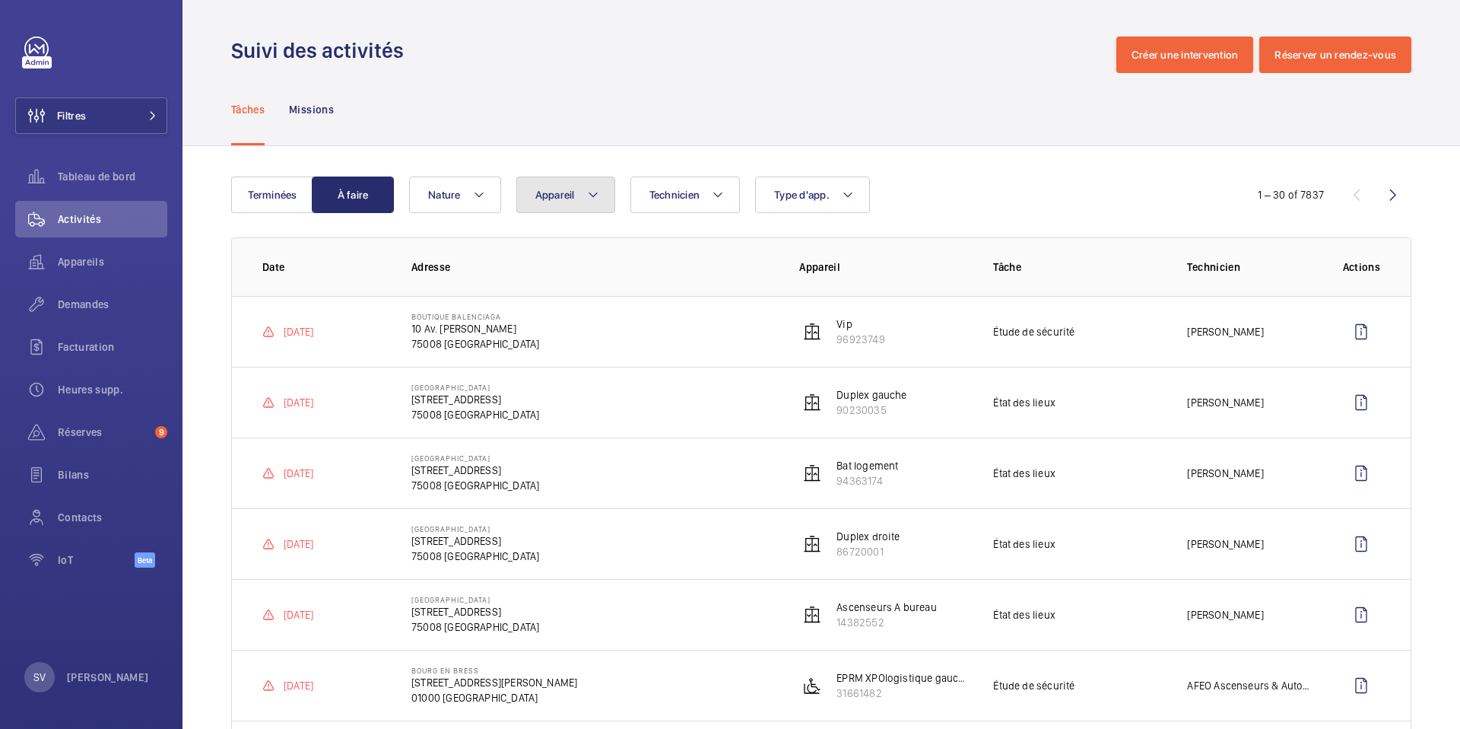
click at [579, 200] on button "Appareil" at bounding box center [565, 194] width 99 height 37
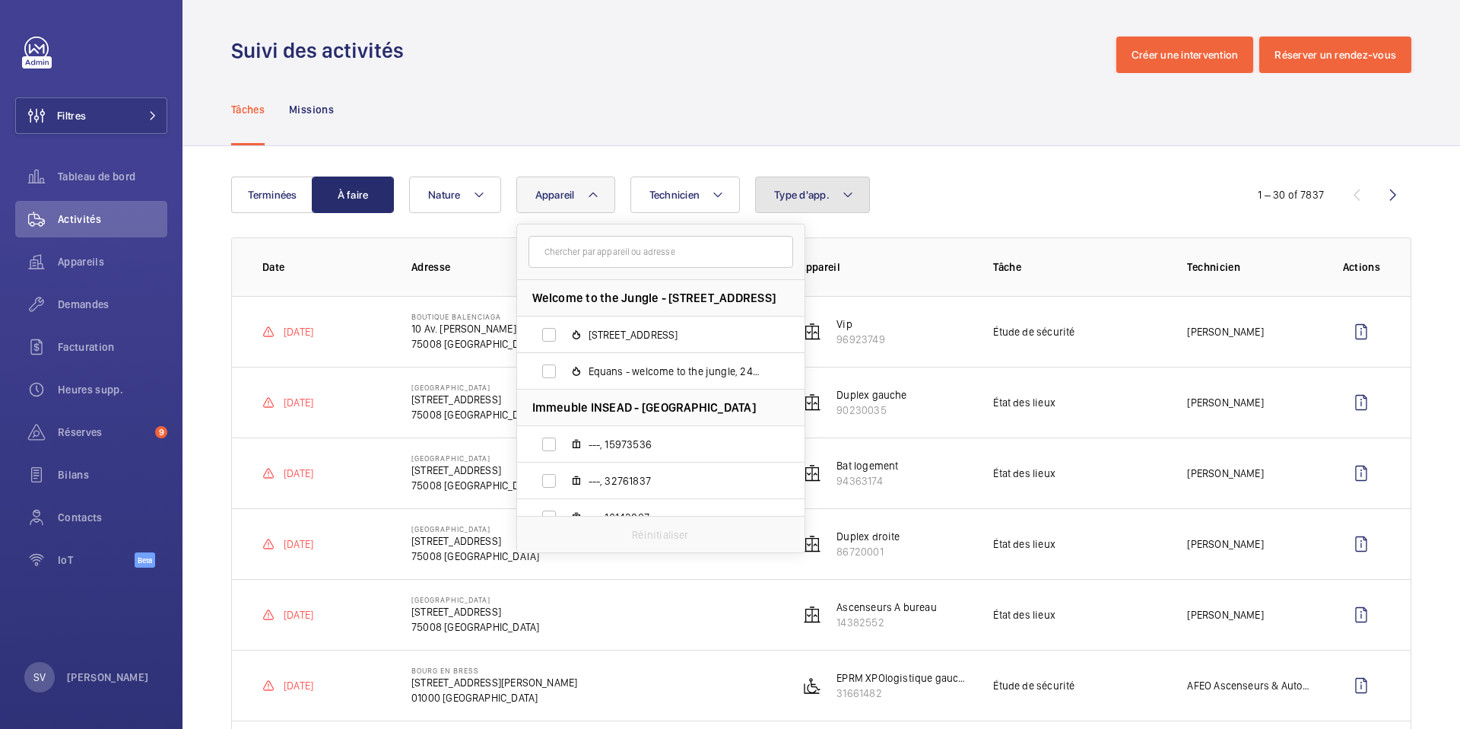
click at [805, 192] on span "Type d'app." at bounding box center [802, 195] width 56 height 12
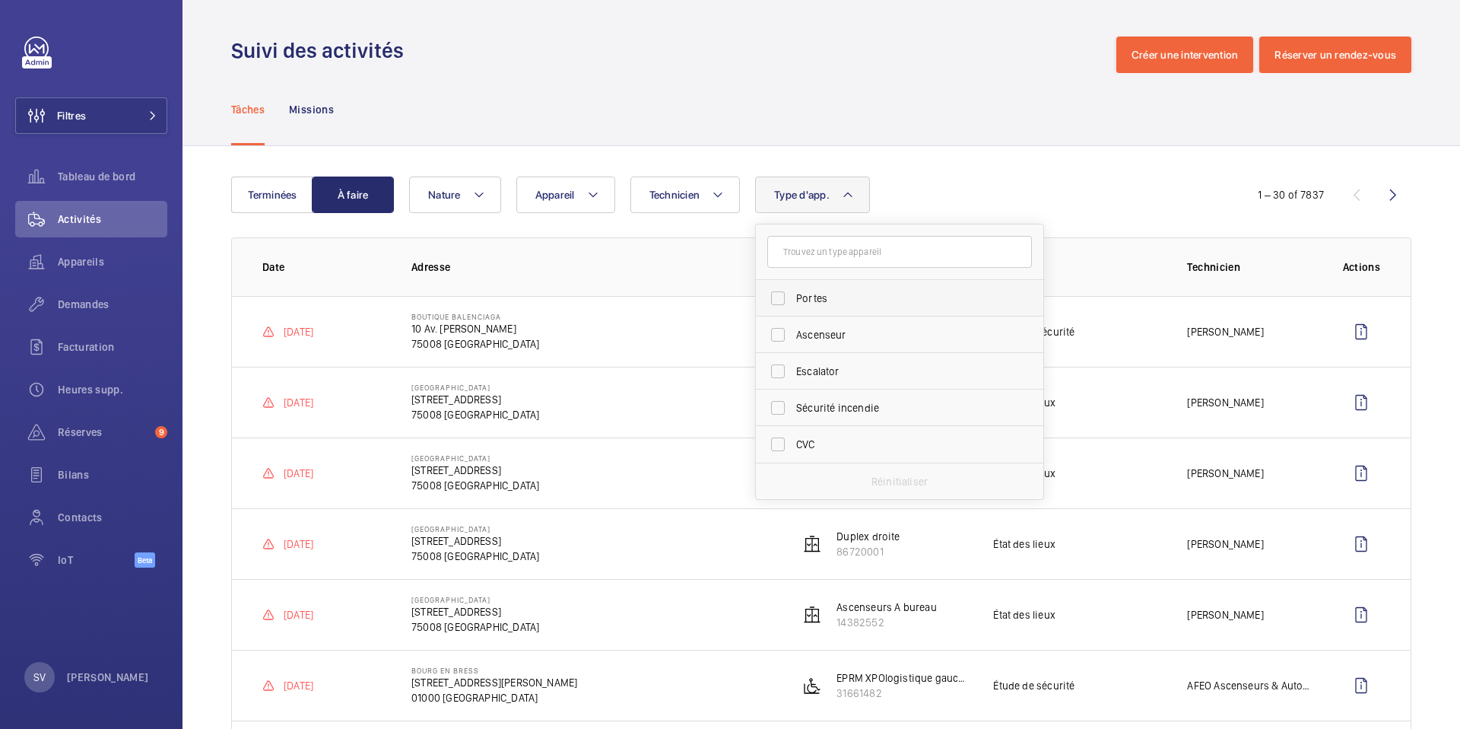
click at [823, 298] on span "Portes" at bounding box center [900, 298] width 209 height 15
click at [793, 298] on input "Portes" at bounding box center [778, 298] width 30 height 30
checkbox input "true"
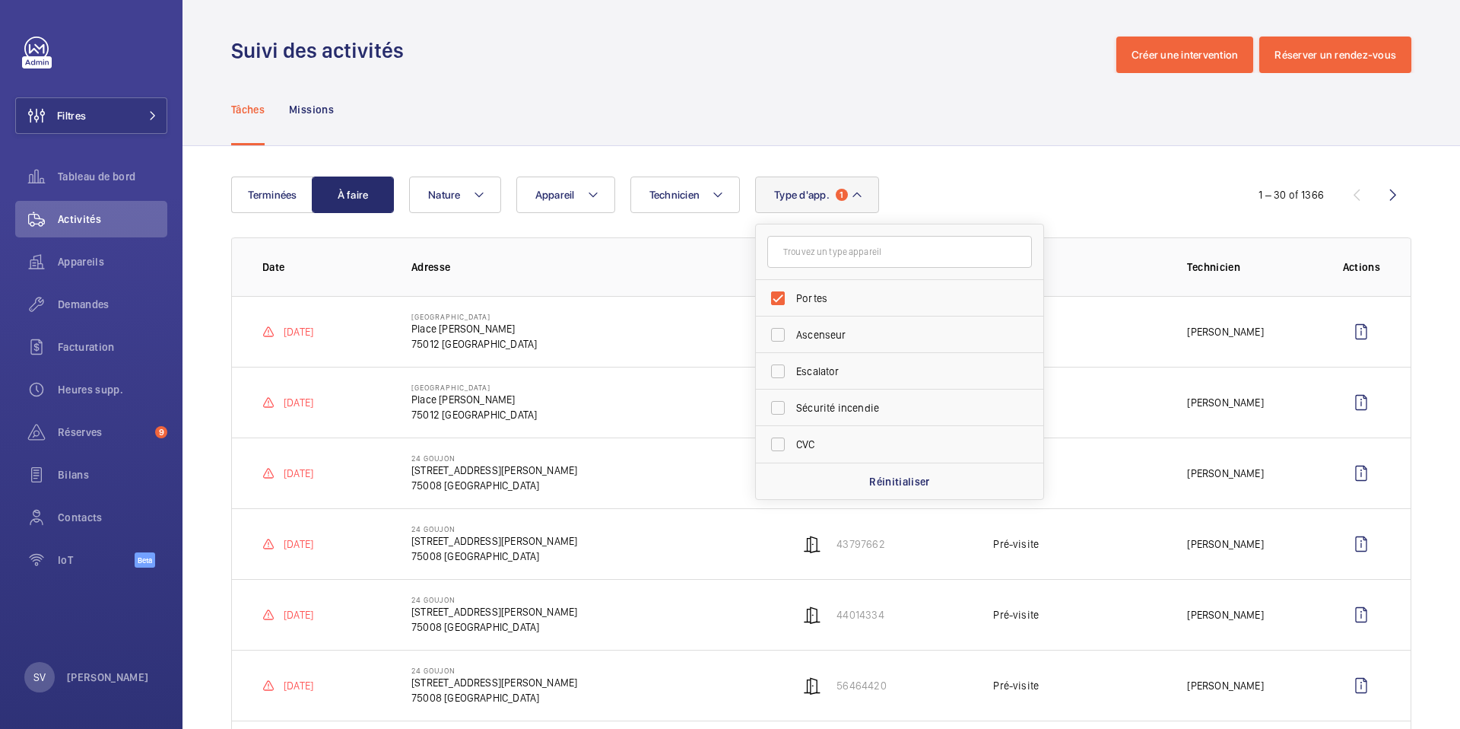
click at [659, 117] on div "Tâches Missions" at bounding box center [821, 109] width 1180 height 72
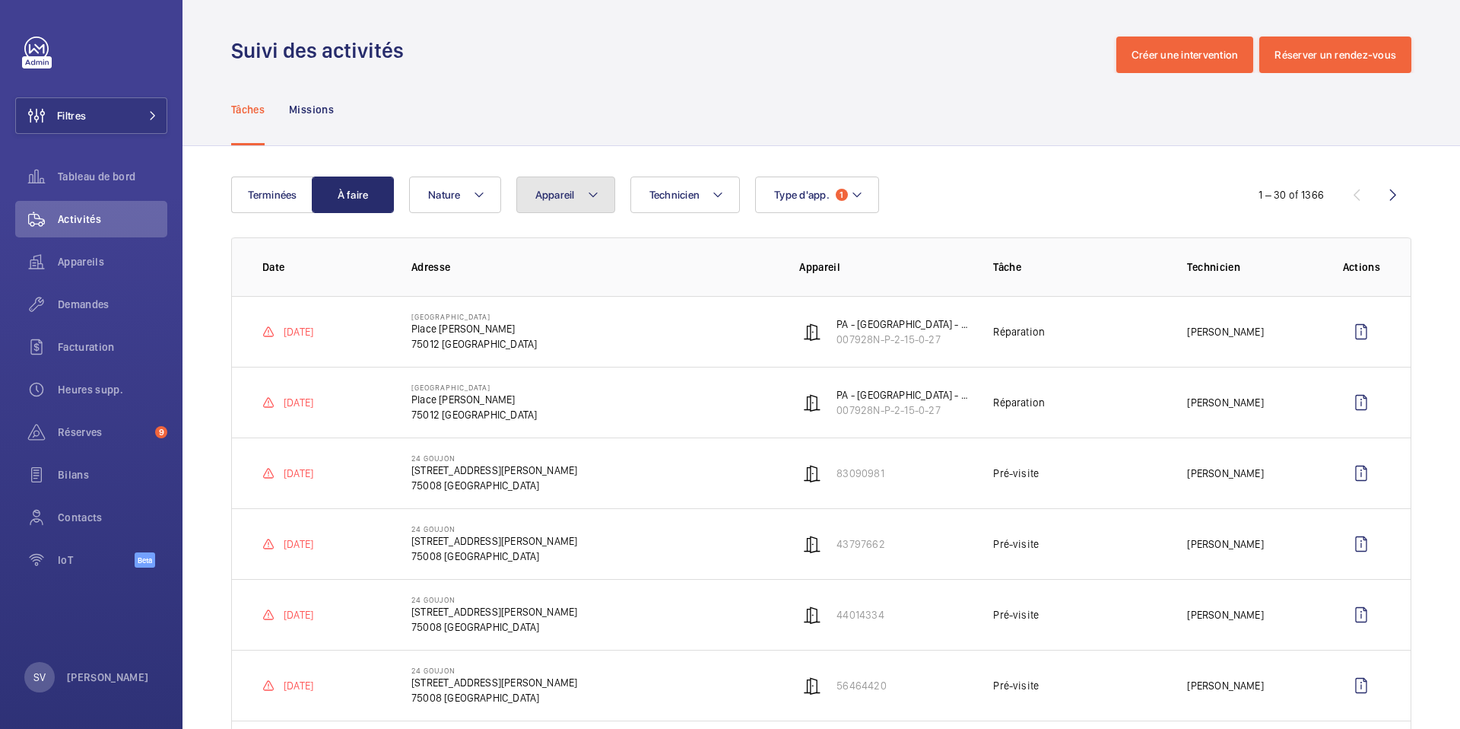
click at [563, 207] on button "Appareil" at bounding box center [565, 194] width 99 height 37
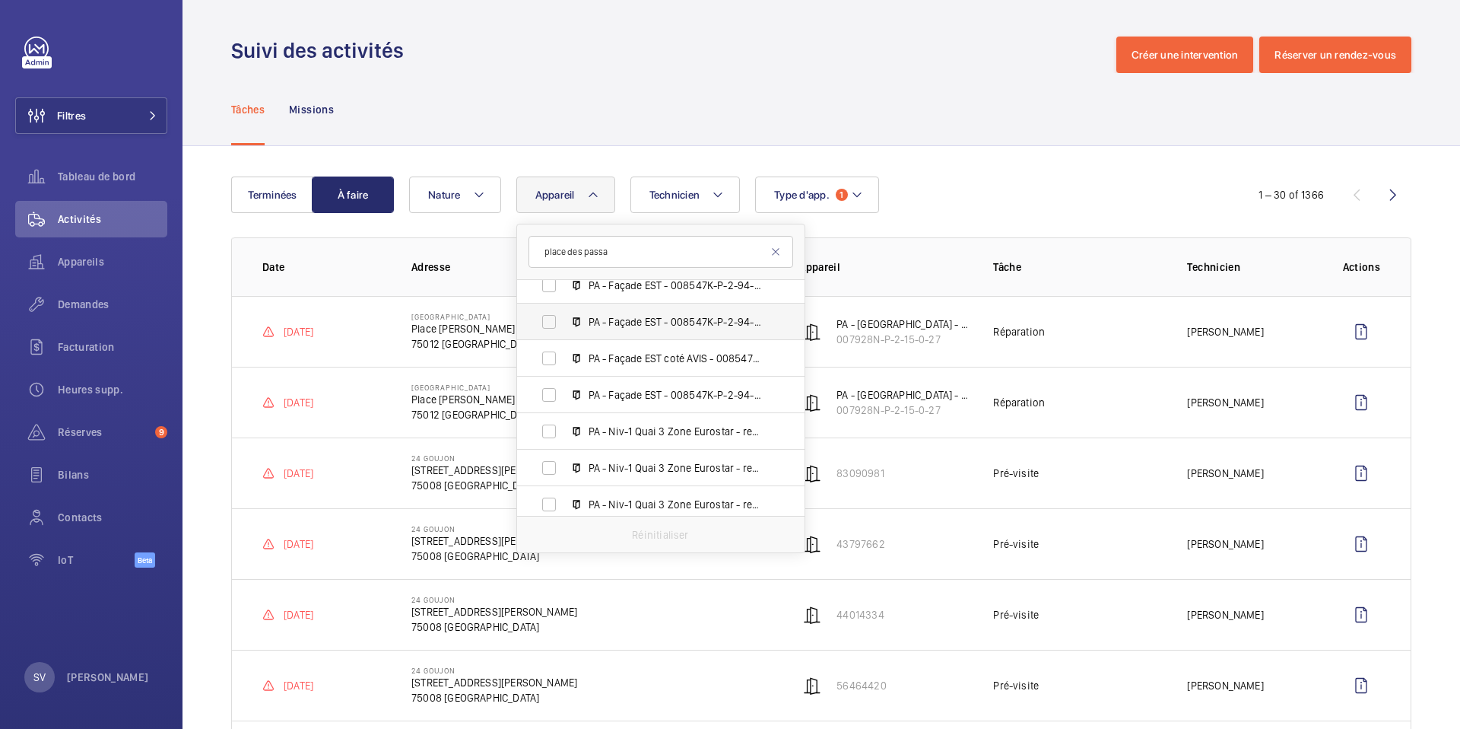
scroll to position [278, 0]
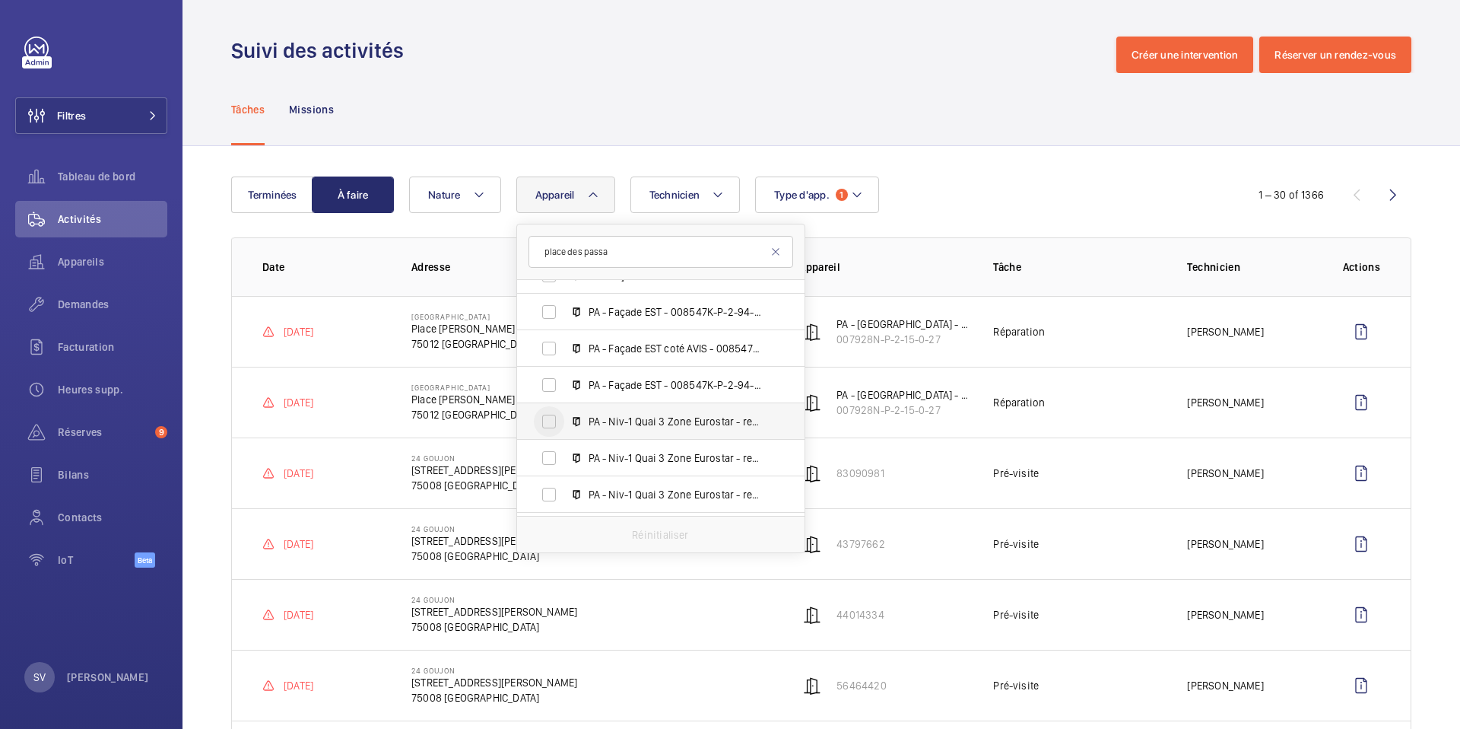
type input "place des passa"
click at [559, 424] on input "PA - Niv-1 Quai 3 Zone Eurostar - repère C - 008547K-P-2-94-0-42, 3013" at bounding box center [549, 421] width 30 height 30
checkbox input "true"
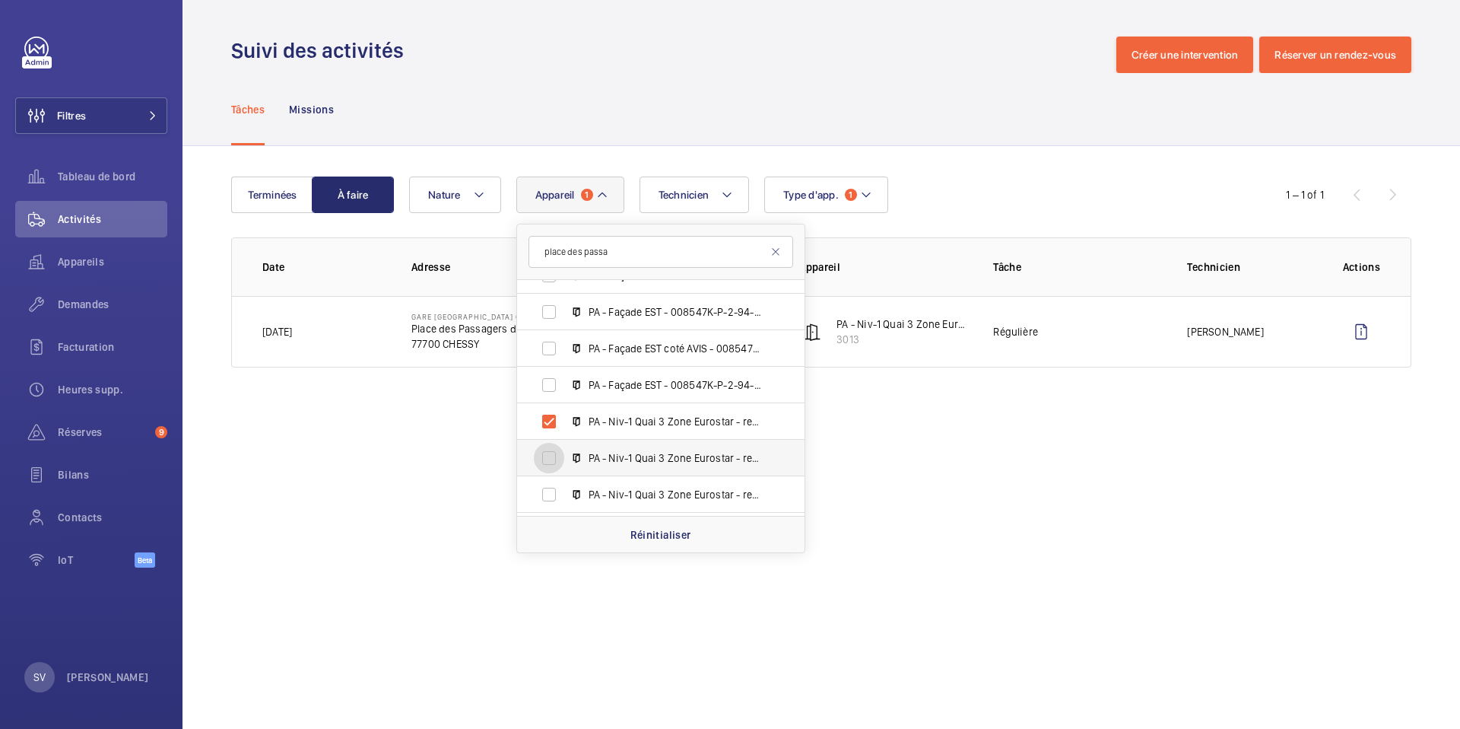
click at [543, 456] on input "PA - Niv-1 Quai 3 Zone Eurostar - repère J - 008547K-P-2-94-0-27, 2999" at bounding box center [549, 458] width 30 height 30
checkbox input "true"
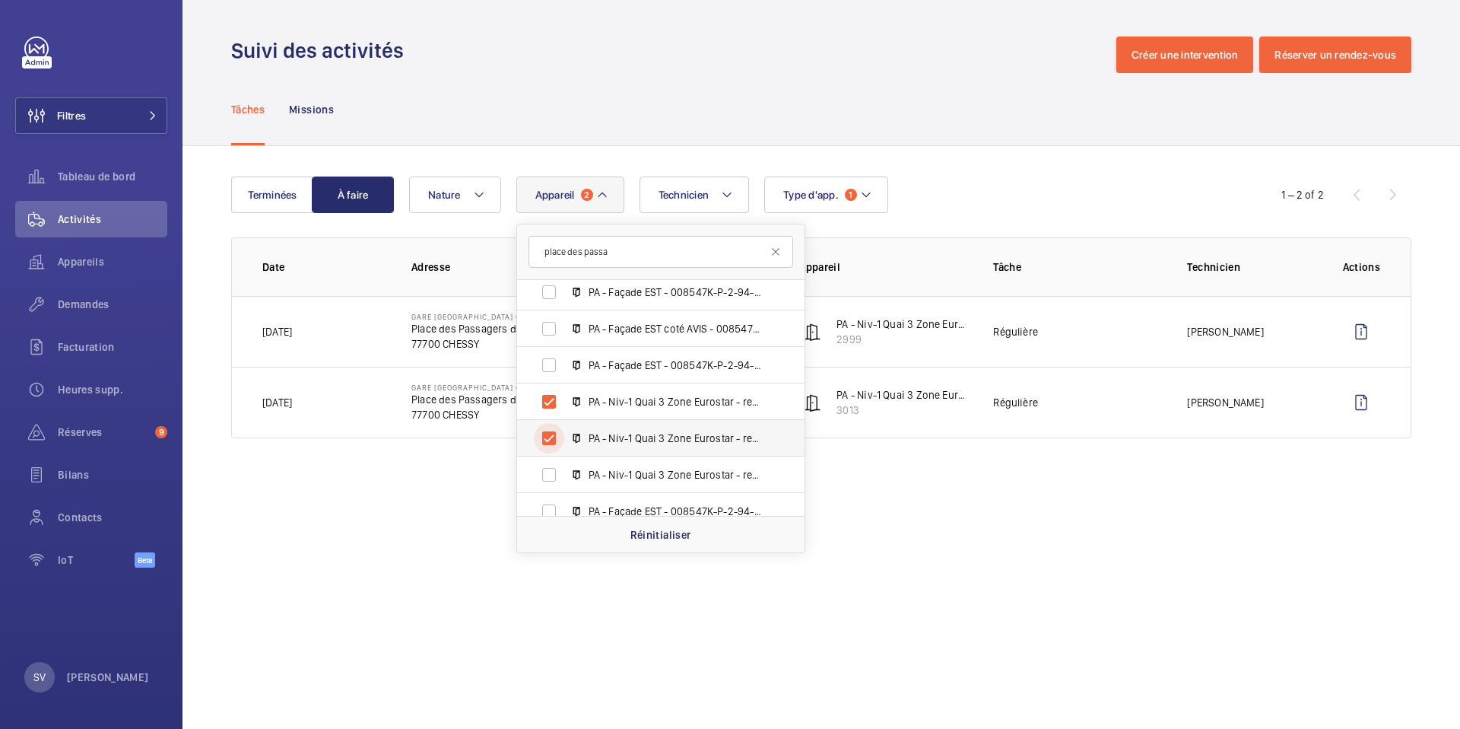
scroll to position [336, 0]
click at [550, 437] on input "PA - Niv-1 Quai 3 Zone Eurostar - repère G - 008547K-P-2-94-0-32, 3003" at bounding box center [549, 436] width 30 height 30
checkbox input "true"
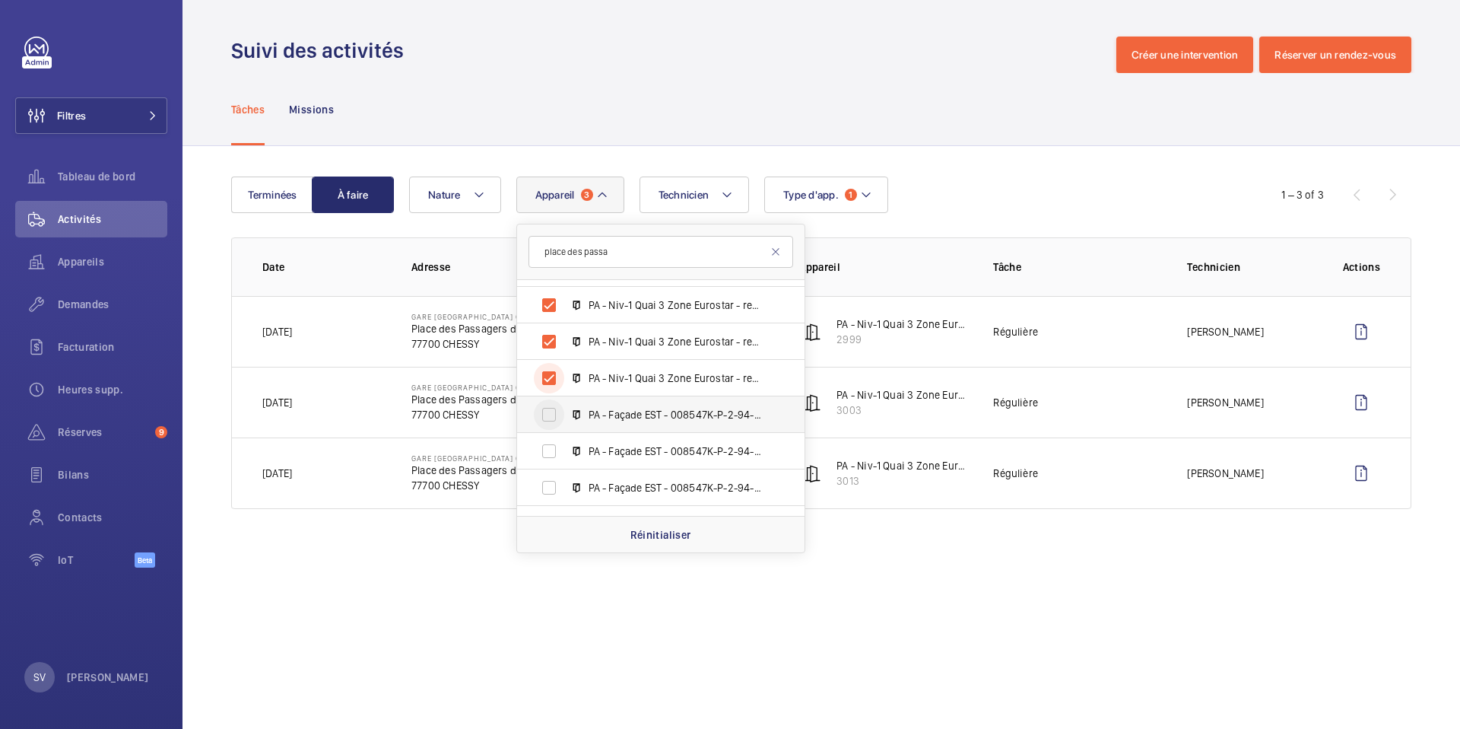
scroll to position [424, 0]
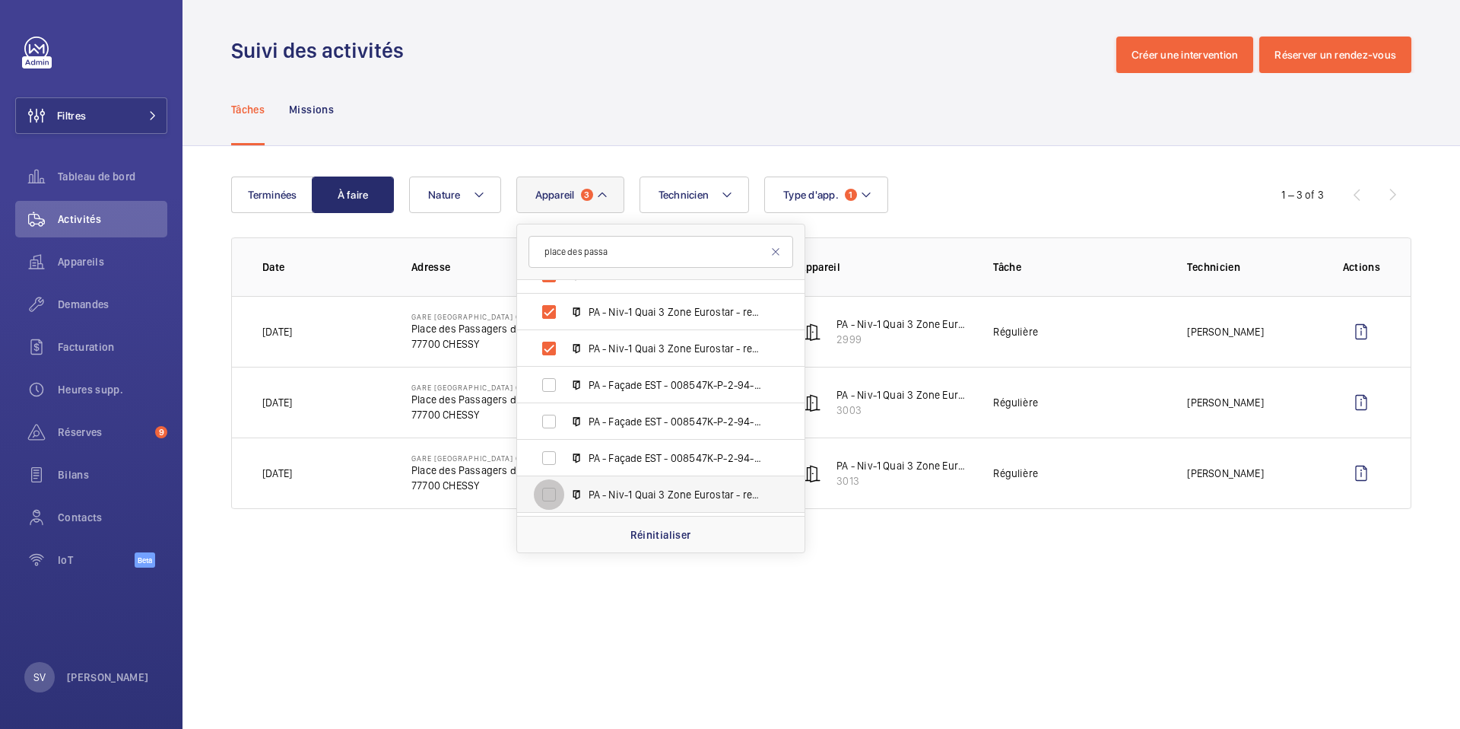
click at [555, 499] on input "PA - Niv-1 Quai 3 Zone Eurostar - repère D - 008547K-P-2-94-0-40, 3011" at bounding box center [549, 494] width 30 height 30
checkbox input "true"
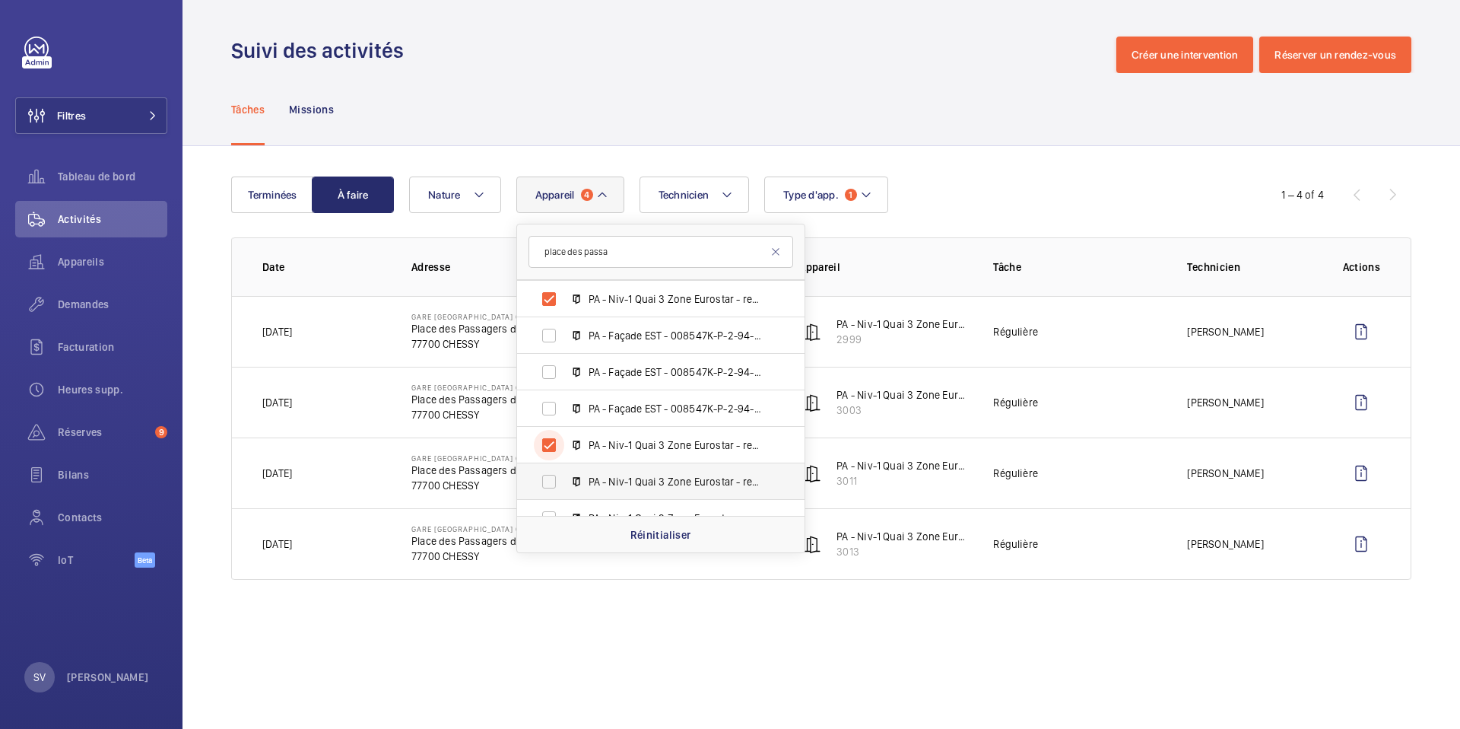
scroll to position [547, 0]
click at [548, 447] on input "PA - Niv-1 Quai 3 Zone Eurostar - repère J - 008547K-P-2-94-0-28, 3000" at bounding box center [549, 445] width 30 height 30
checkbox input "true"
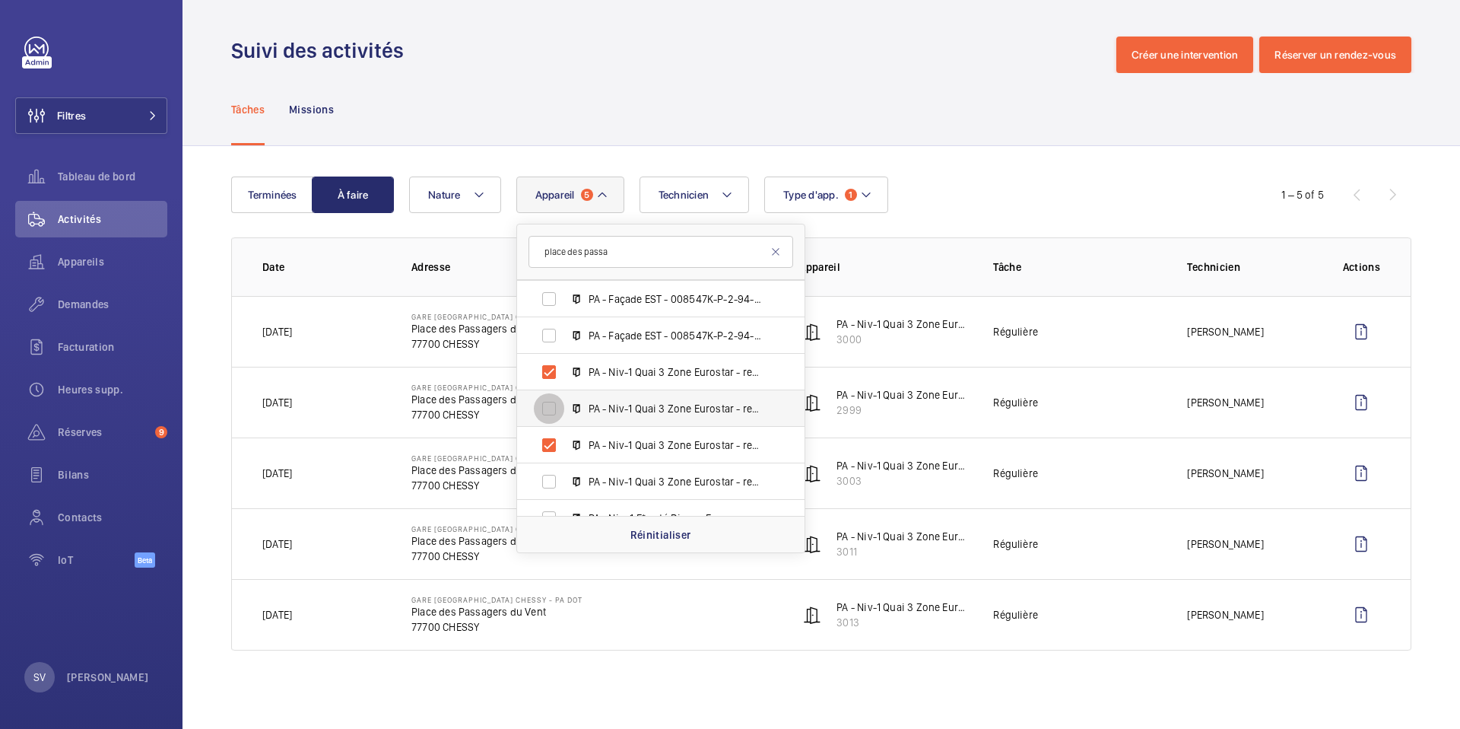
click at [548, 417] on input "PA - Niv-1 Quai 3 Zone Eurostar - repère H - - 008547K-P-2-94-0-29, 4032197" at bounding box center [549, 408] width 30 height 30
checkbox input "true"
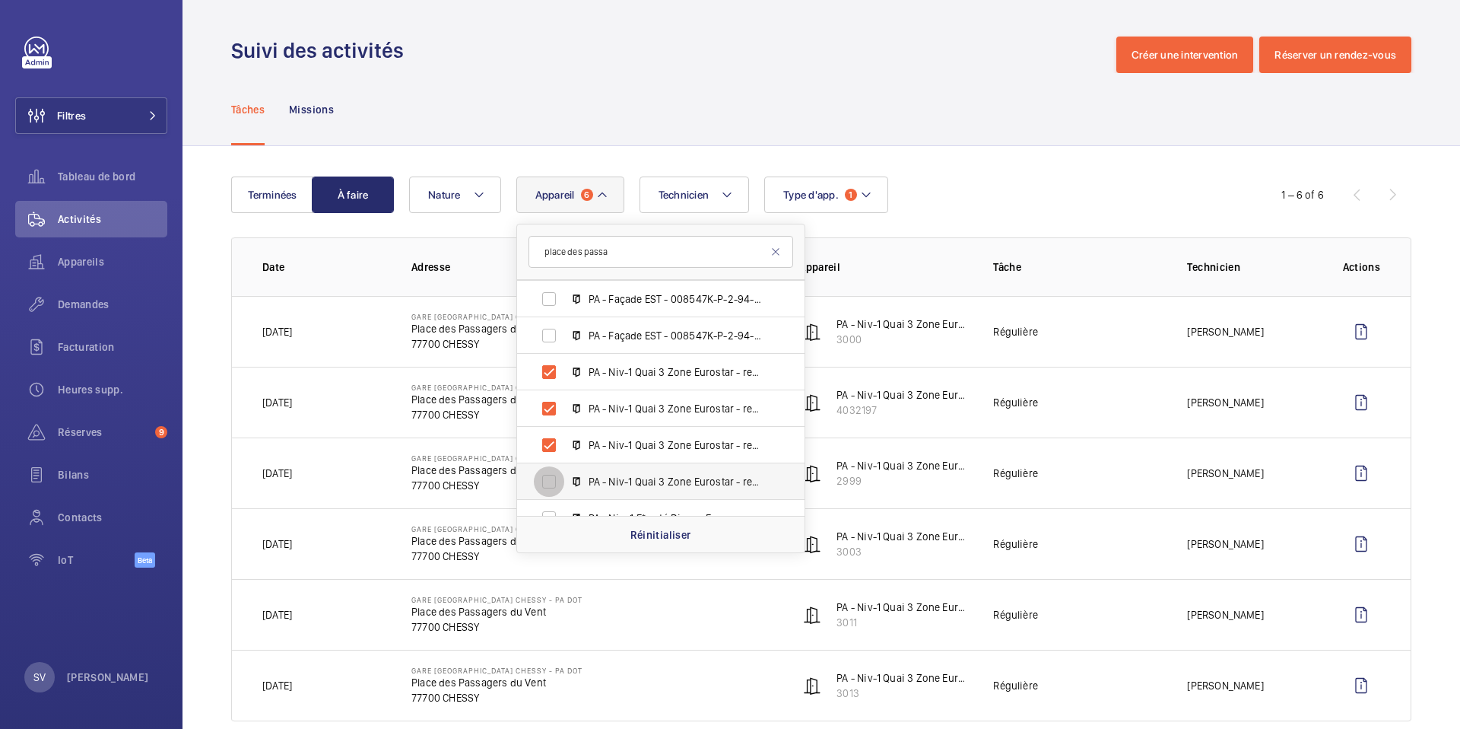
click at [550, 477] on input "PA - Niv-1 Quai 3 Zone Eurostar - repère F - 008547K-P-2-94-0-36, 3007" at bounding box center [549, 481] width 30 height 30
checkbox input "true"
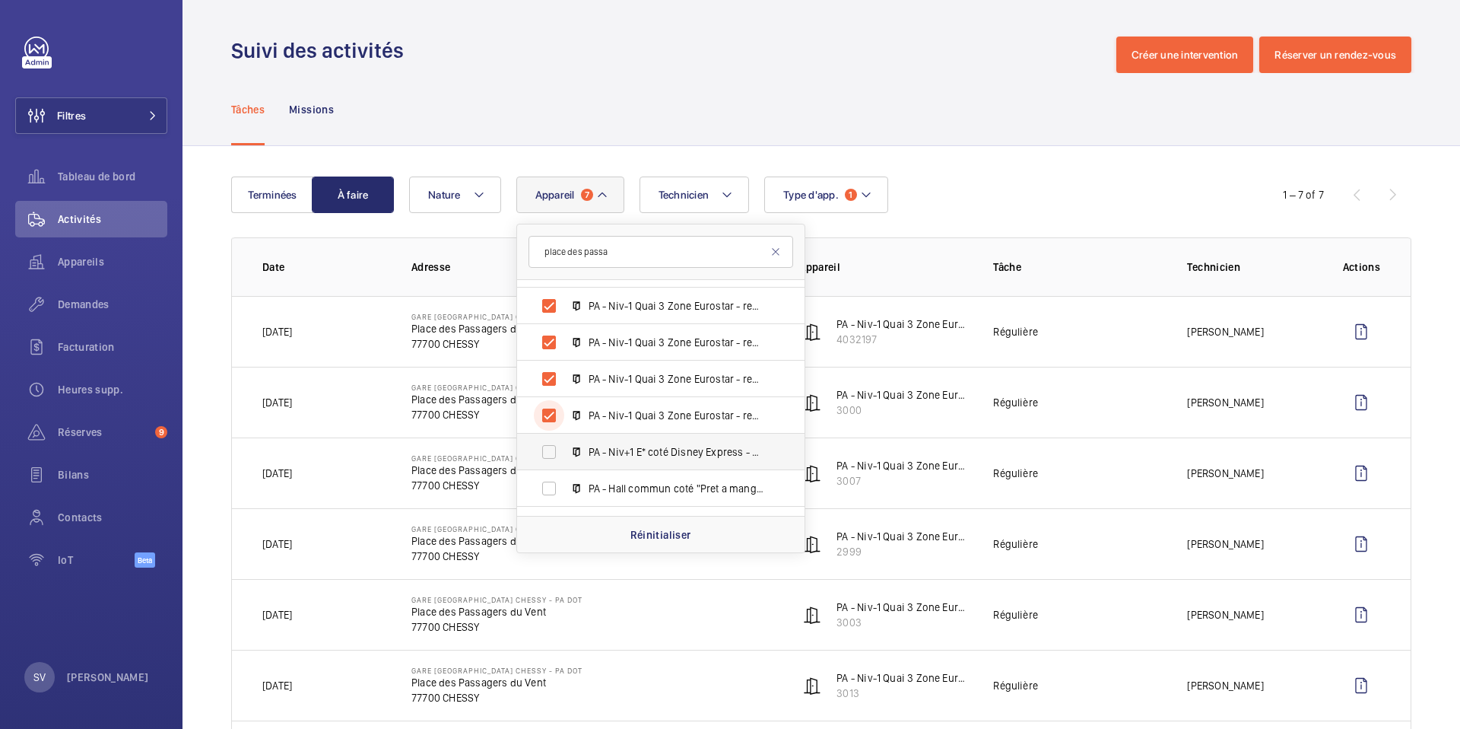
scroll to position [741, 0]
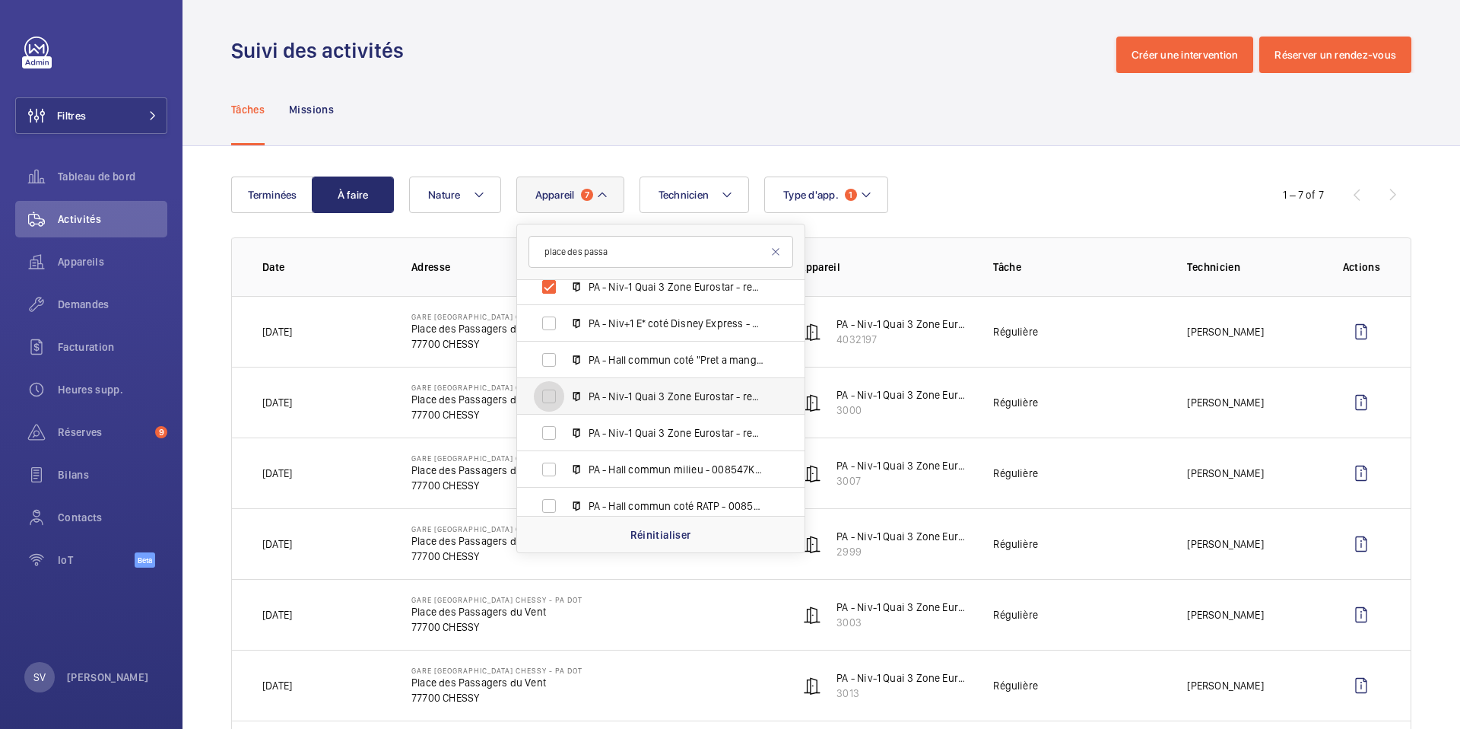
click at [548, 393] on input "PA - Niv-1 Quai 3 Zone Eurostar - repère H - 008547K-P-2-94-0-30, 3001" at bounding box center [549, 396] width 30 height 30
checkbox input "true"
click at [545, 428] on input "PA - Niv-1 Quai 3 Zone Eurostar - repère B - Porte papillon ou crocodile - 0085…" at bounding box center [549, 433] width 30 height 30
checkbox input "true"
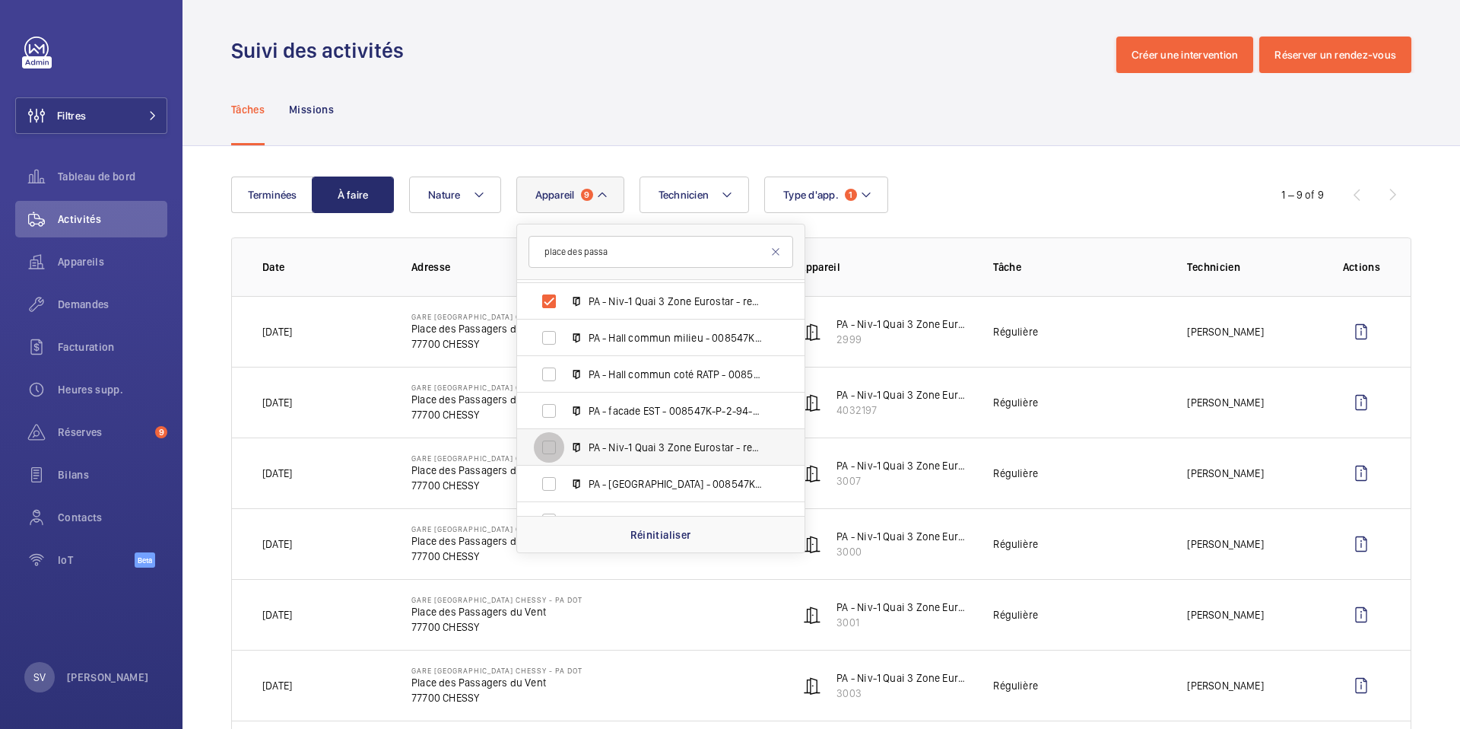
click at [548, 449] on input "PA - Niv-1 Quai 3 Zone Eurostar - repère G - 008547K-P-2-94-0-34, 3005" at bounding box center [549, 447] width 30 height 30
checkbox input "true"
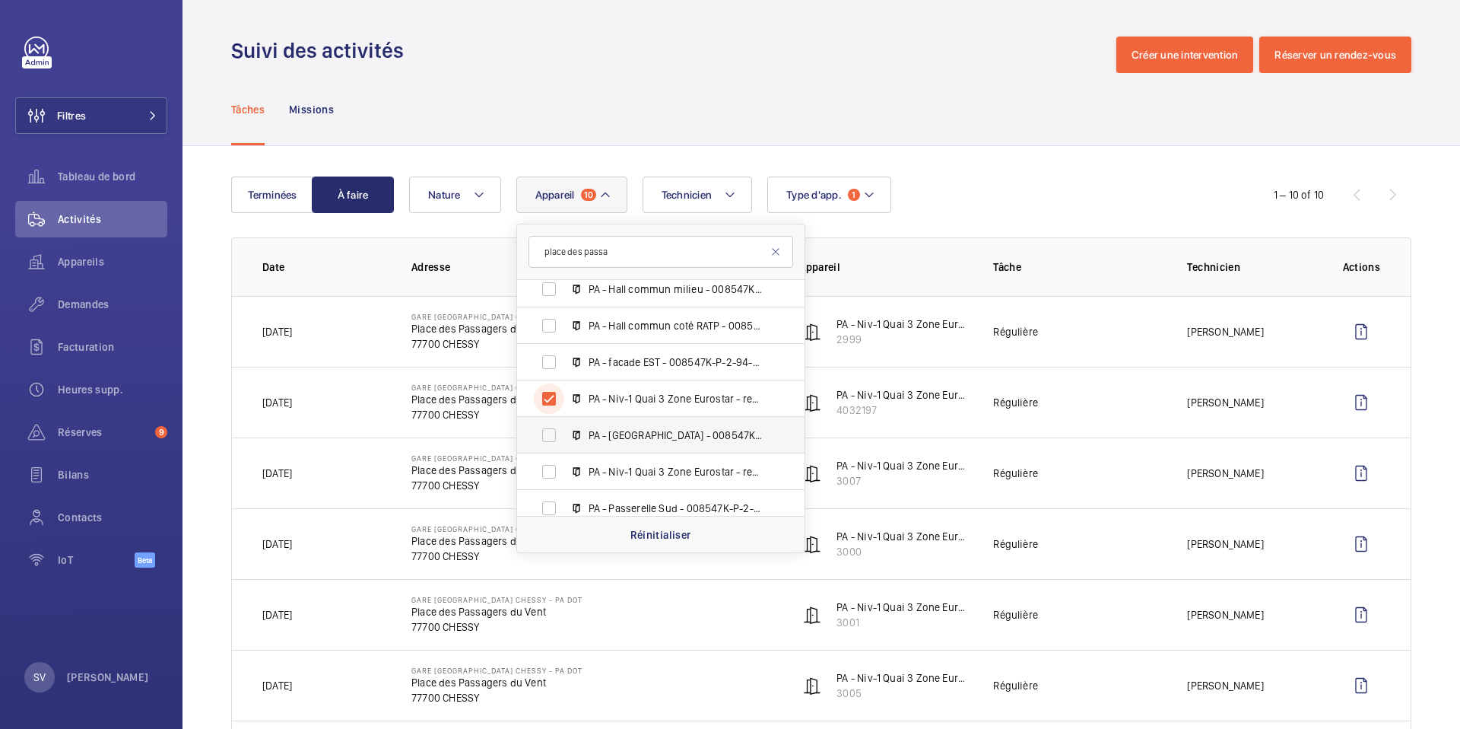
scroll to position [932, 0]
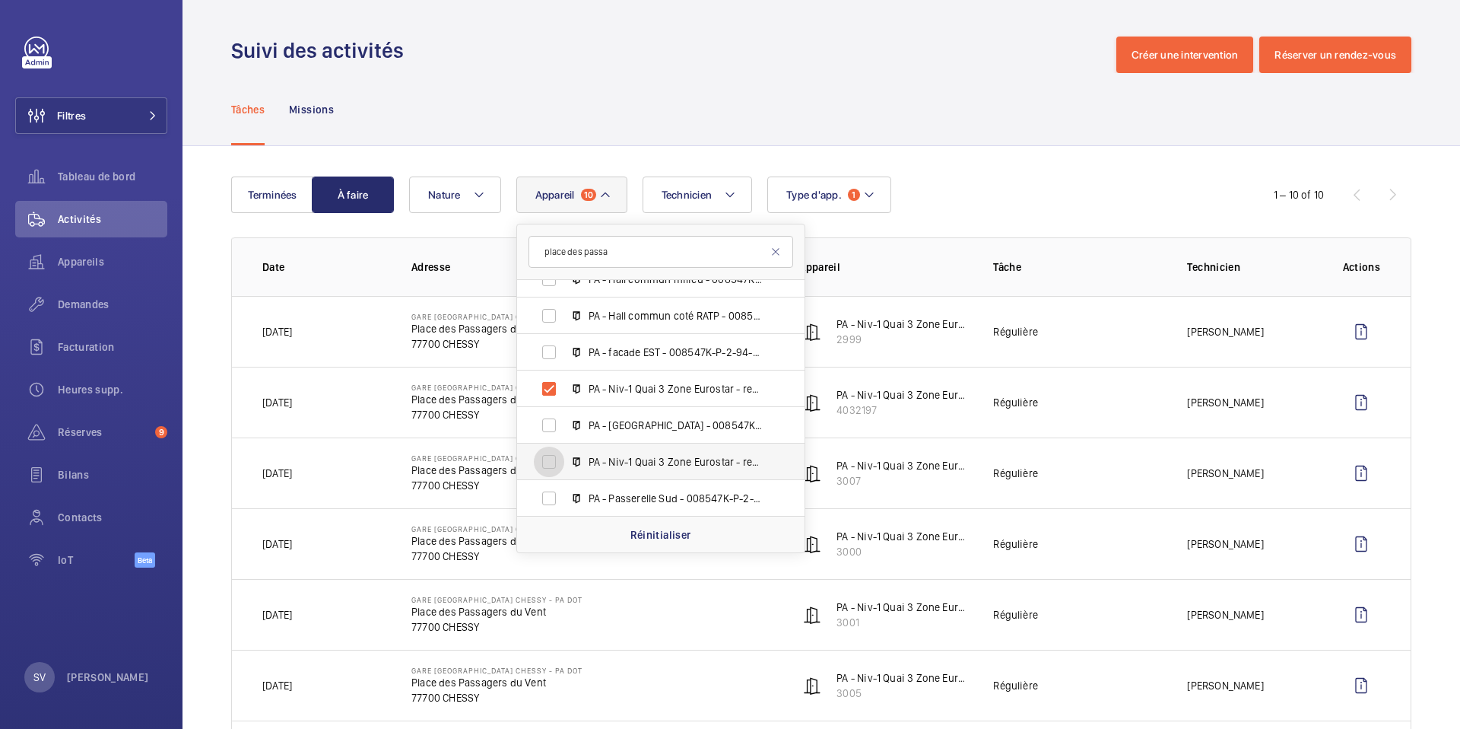
click at [542, 461] on input "PA - Niv-1 Quai 3 Zone Eurostar - repère E - 008547K-P-2-94-0-37, 3008" at bounding box center [549, 461] width 30 height 30
checkbox input "true"
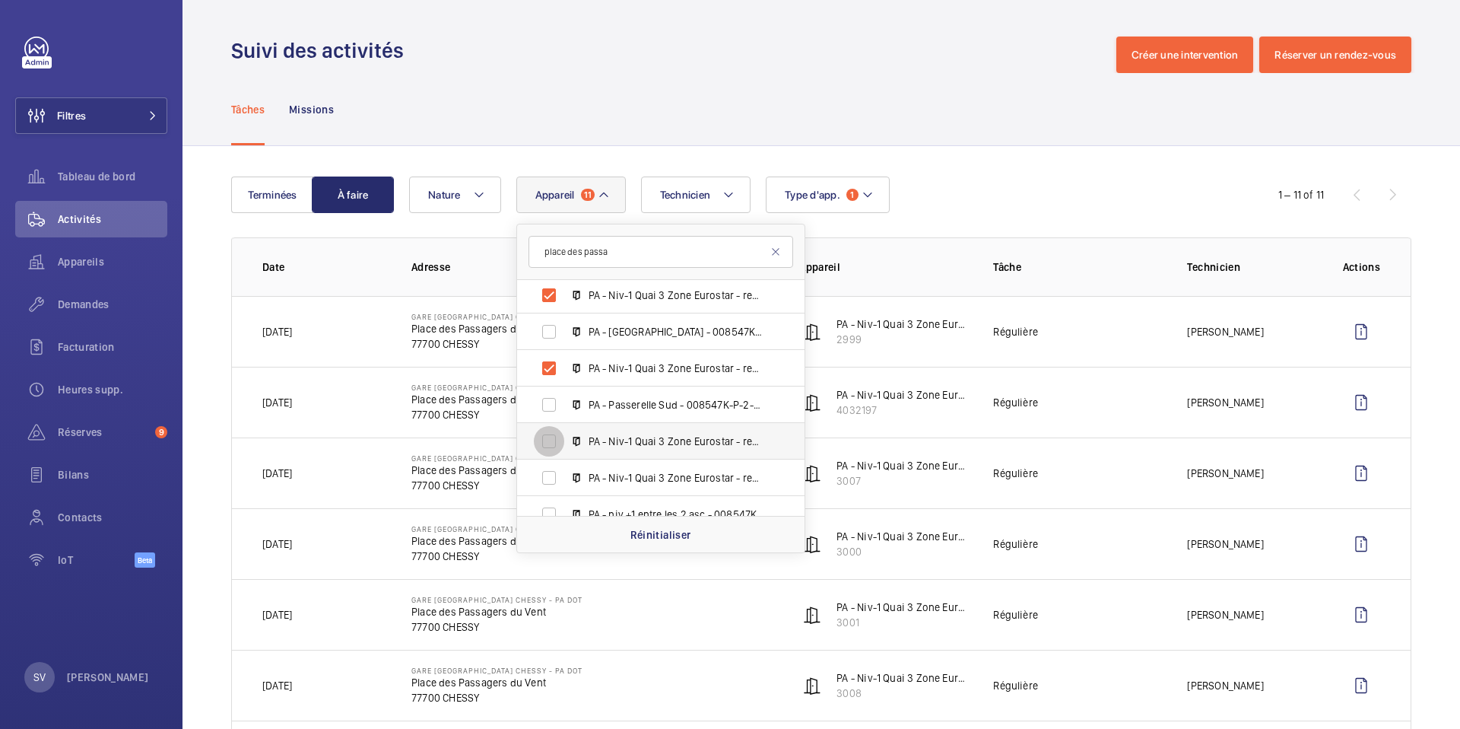
click at [548, 438] on input "PA - Niv-1 Quai 3 Zone Eurostar - repère D - 008547K-P-2-94-0-39, 3010" at bounding box center [549, 441] width 30 height 30
checkbox input "true"
click at [545, 483] on input "PA - Niv-1 Quai 3 Zone Eurostar - repère G - 008547K-P-2-94-0-33, 3004" at bounding box center [549, 477] width 30 height 30
checkbox input "true"
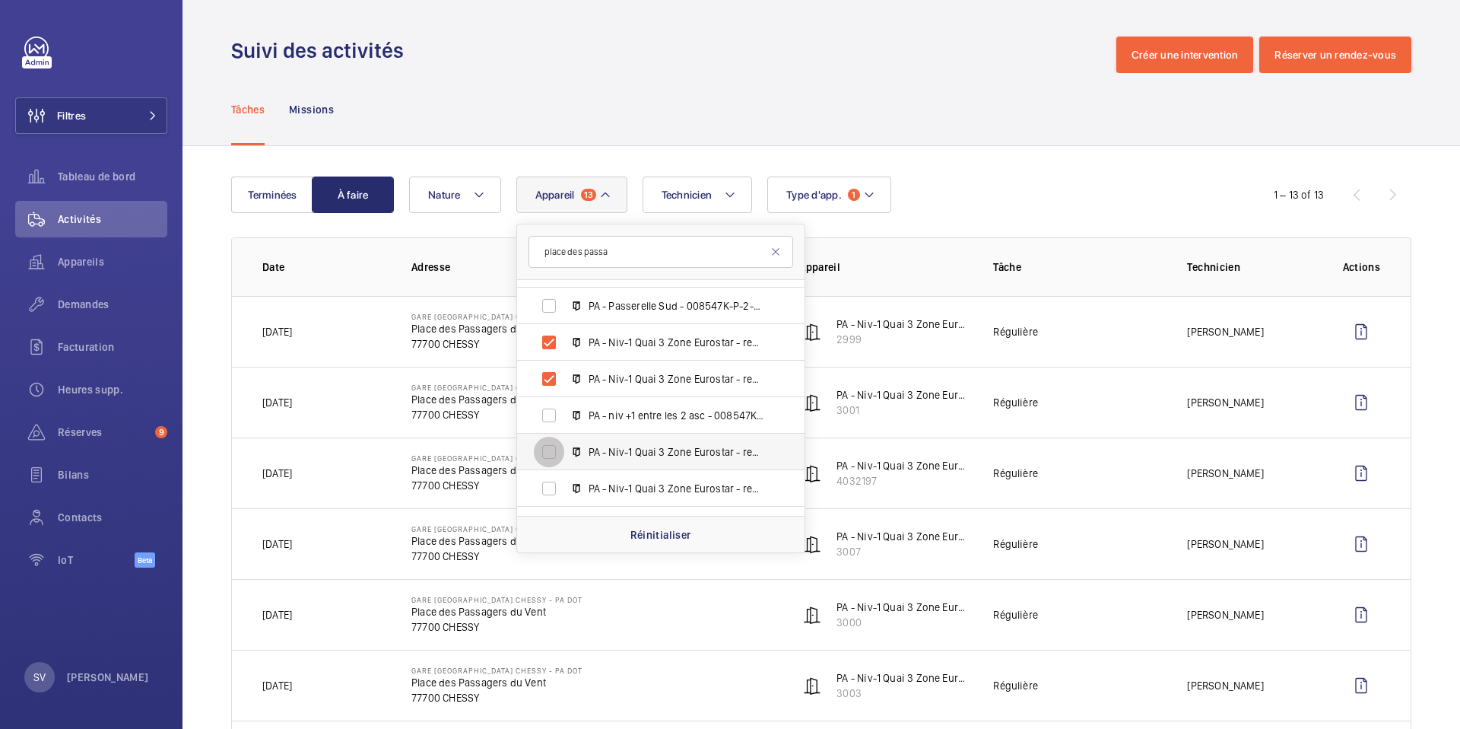
click at [548, 457] on input "PA - Niv-1 Quai 3 Zone Eurostar - repère C - 008547K-P-2-94-0-41, 3012" at bounding box center [549, 452] width 30 height 30
checkbox input "true"
click at [546, 481] on input "PA - Niv-1 Quai 3 Zone Eurostar - repère G - 008547K-P-2-94-0-31, 3002" at bounding box center [549, 488] width 30 height 30
checkbox input "true"
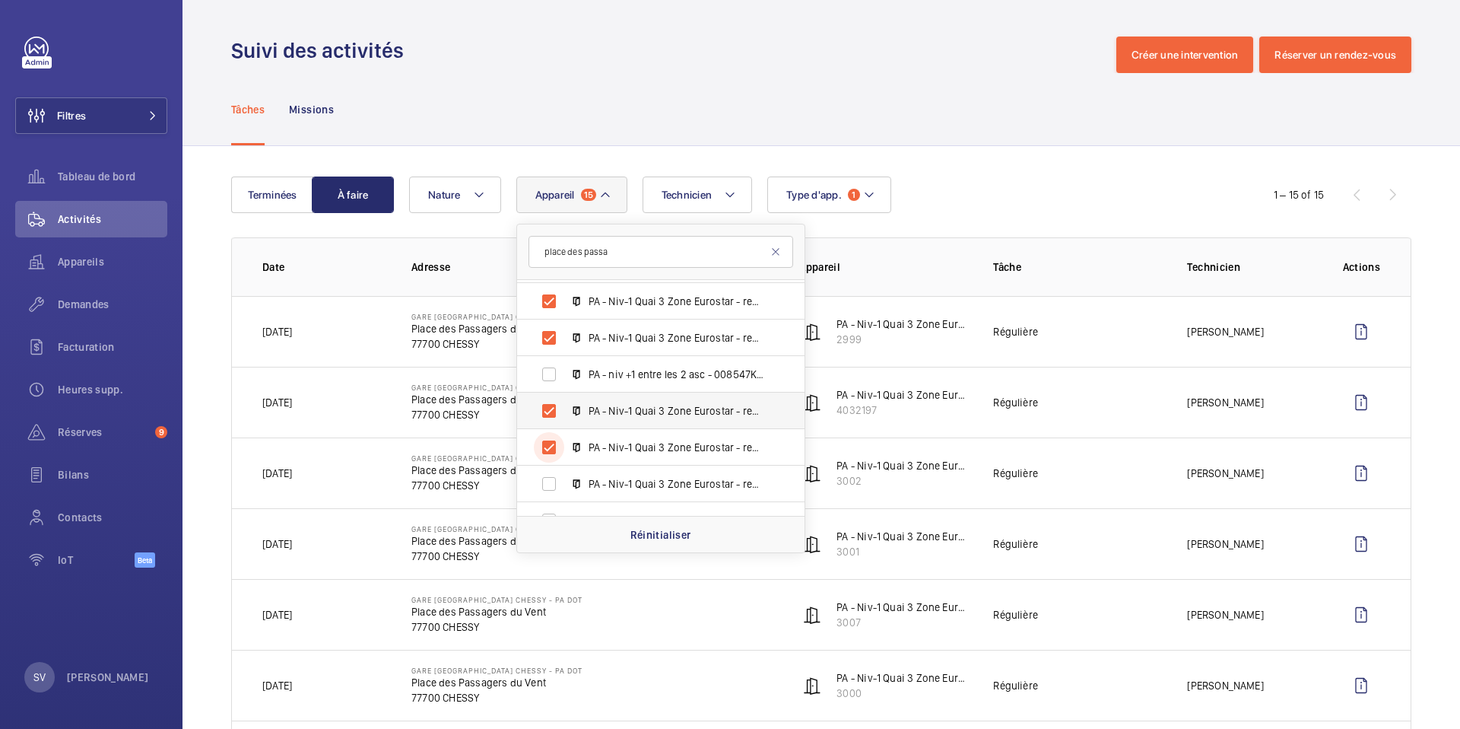
scroll to position [1185, 0]
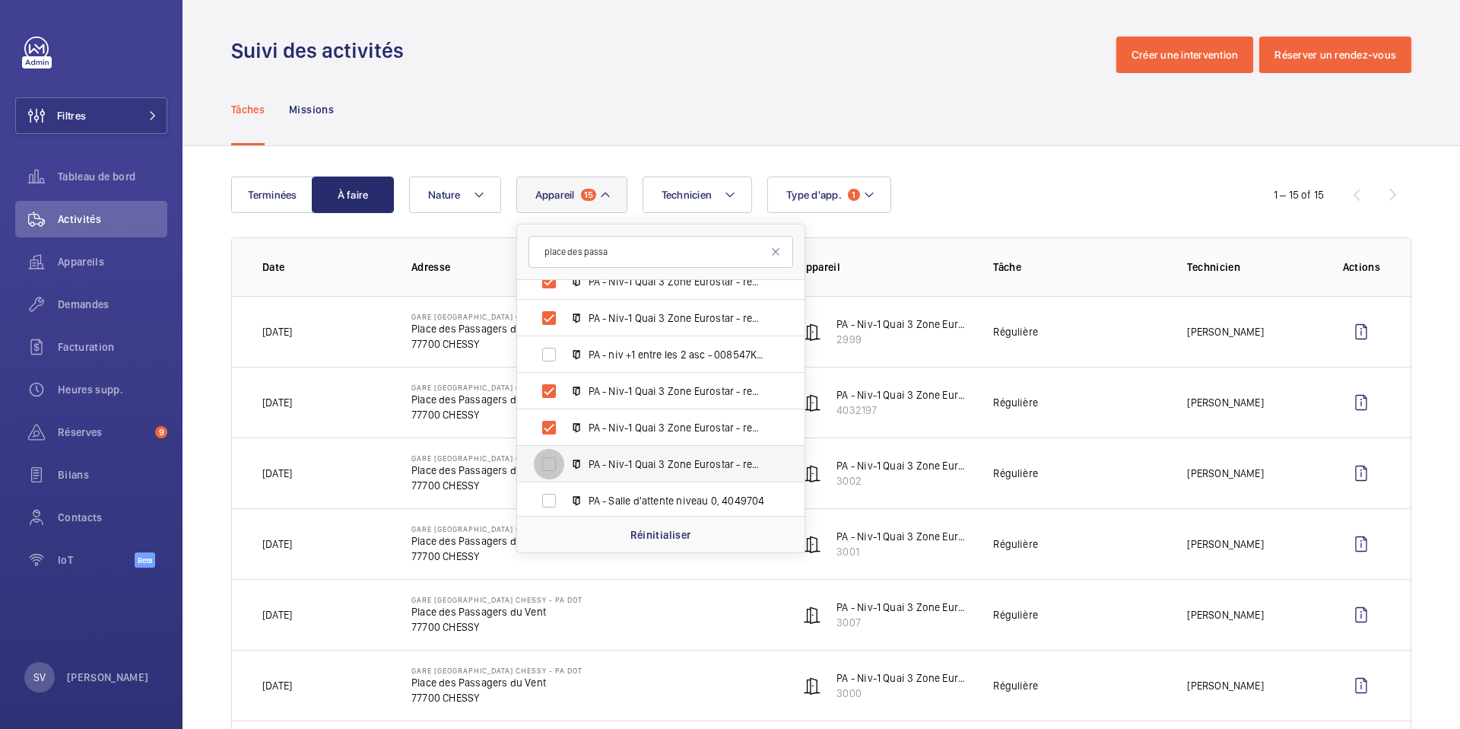
click at [548, 458] on input "PA - Niv-1 Quai 3 Zone Eurostar - repère K - 008547K-P-2-94-0-24, 2996" at bounding box center [549, 464] width 30 height 30
checkbox input "true"
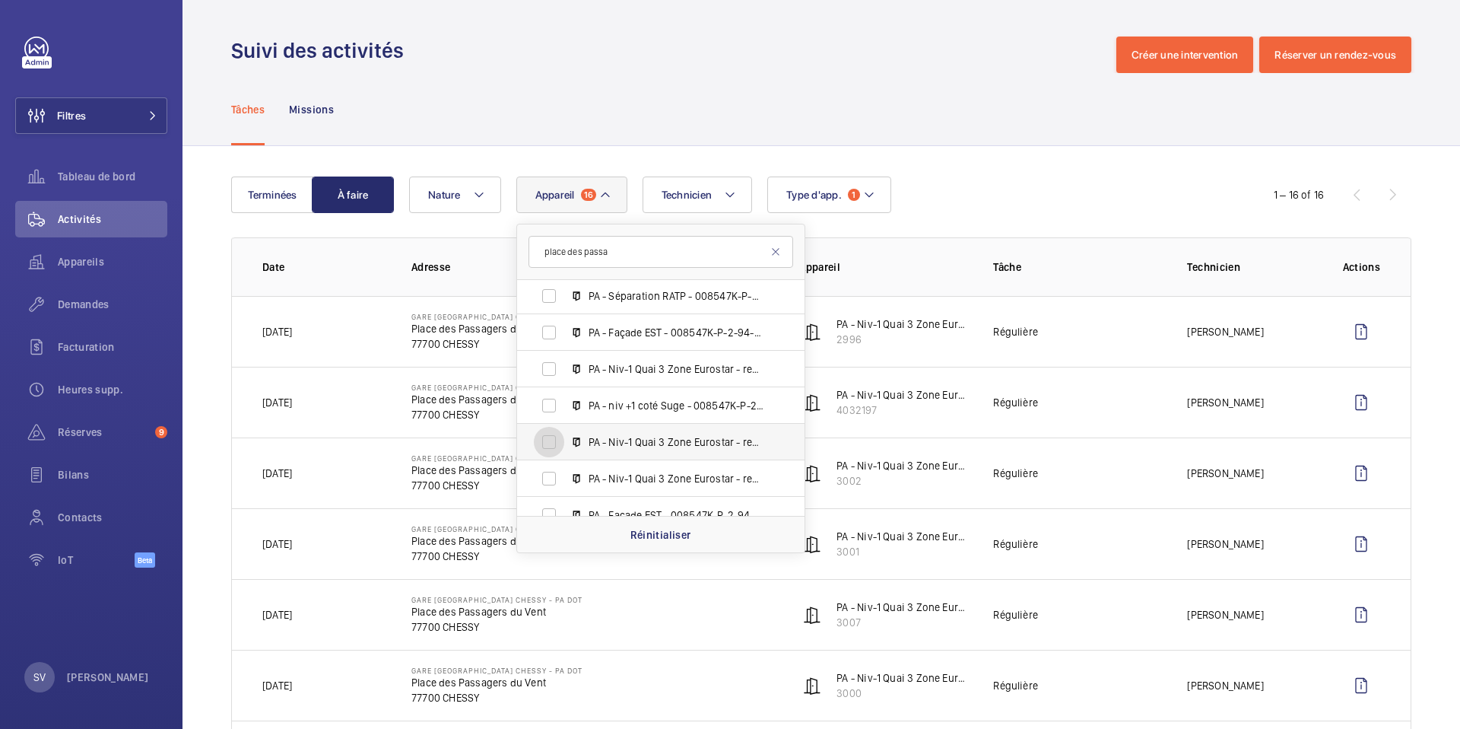
click at [554, 444] on input "PA - Niv-1 Quai 3 Zone Eurostar - repère K - 008547K-P-2-94-0-26, 2998" at bounding box center [549, 442] width 30 height 30
checkbox input "true"
click at [548, 470] on input "PA - Niv-1 Quai 3 Zone Eurostar - repère E - 008547K-P-2-94-0-38, 3009" at bounding box center [549, 478] width 30 height 30
checkbox input "true"
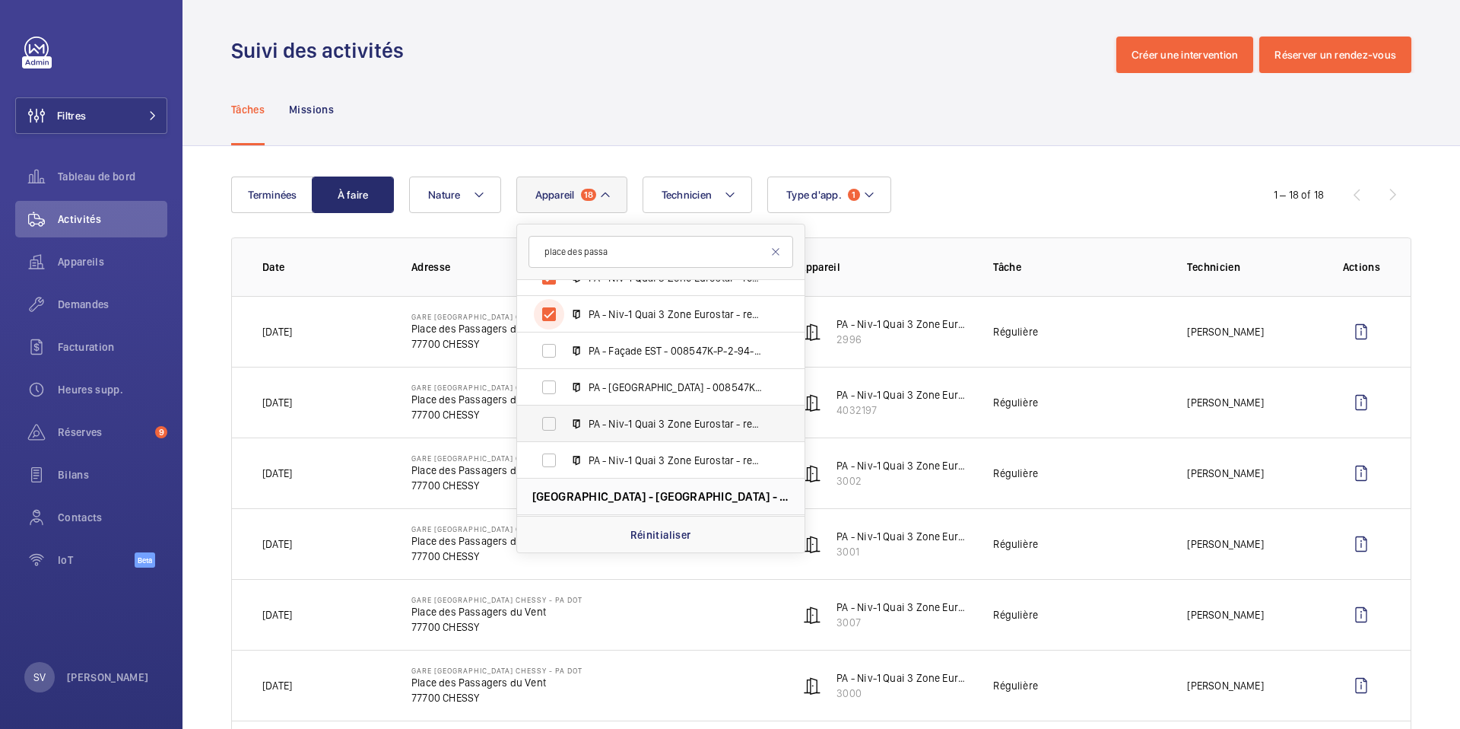
scroll to position [1746, 0]
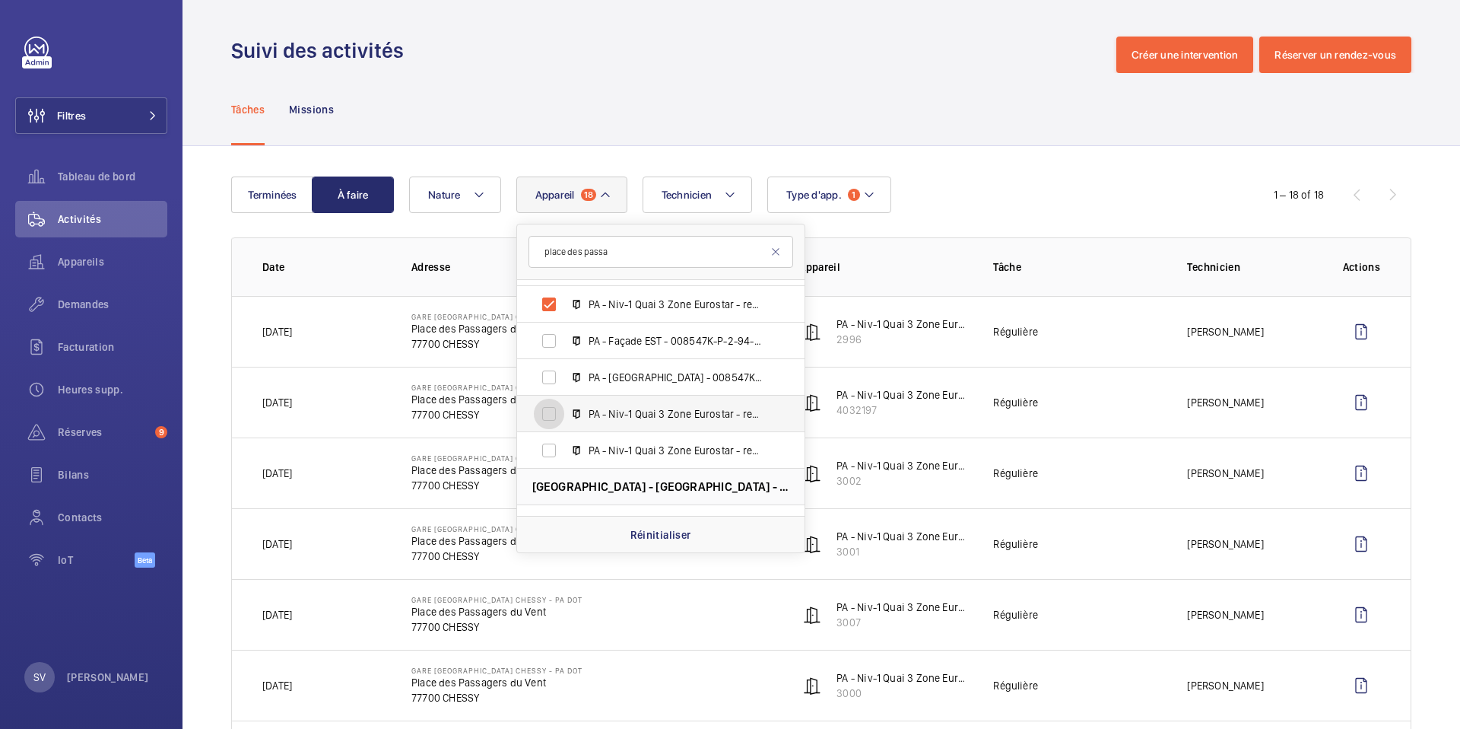
click at [551, 415] on input "PA - Niv-1 Quai 3 Zone Eurostar - repère K - 008547K-P-2-94-0-25, 2997" at bounding box center [549, 414] width 30 height 30
checkbox input "true"
click at [552, 450] on input "PA - Niv-1 Quai 3 Zone Eurostar - repère F - 008547K-P-2-94-0-35, 3006" at bounding box center [549, 450] width 30 height 30
checkbox input "true"
click at [945, 127] on div "Tâches Missions" at bounding box center [821, 109] width 1180 height 72
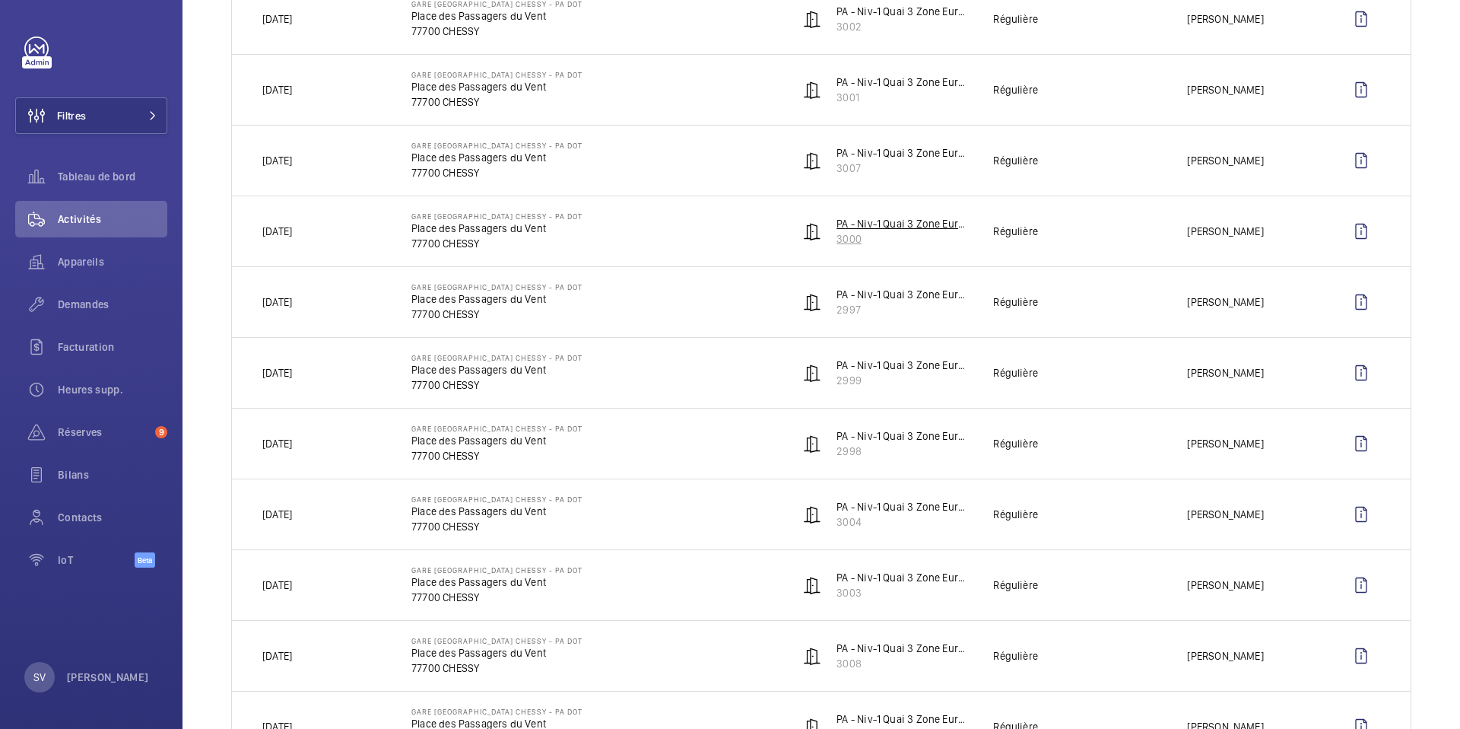
scroll to position [512, 0]
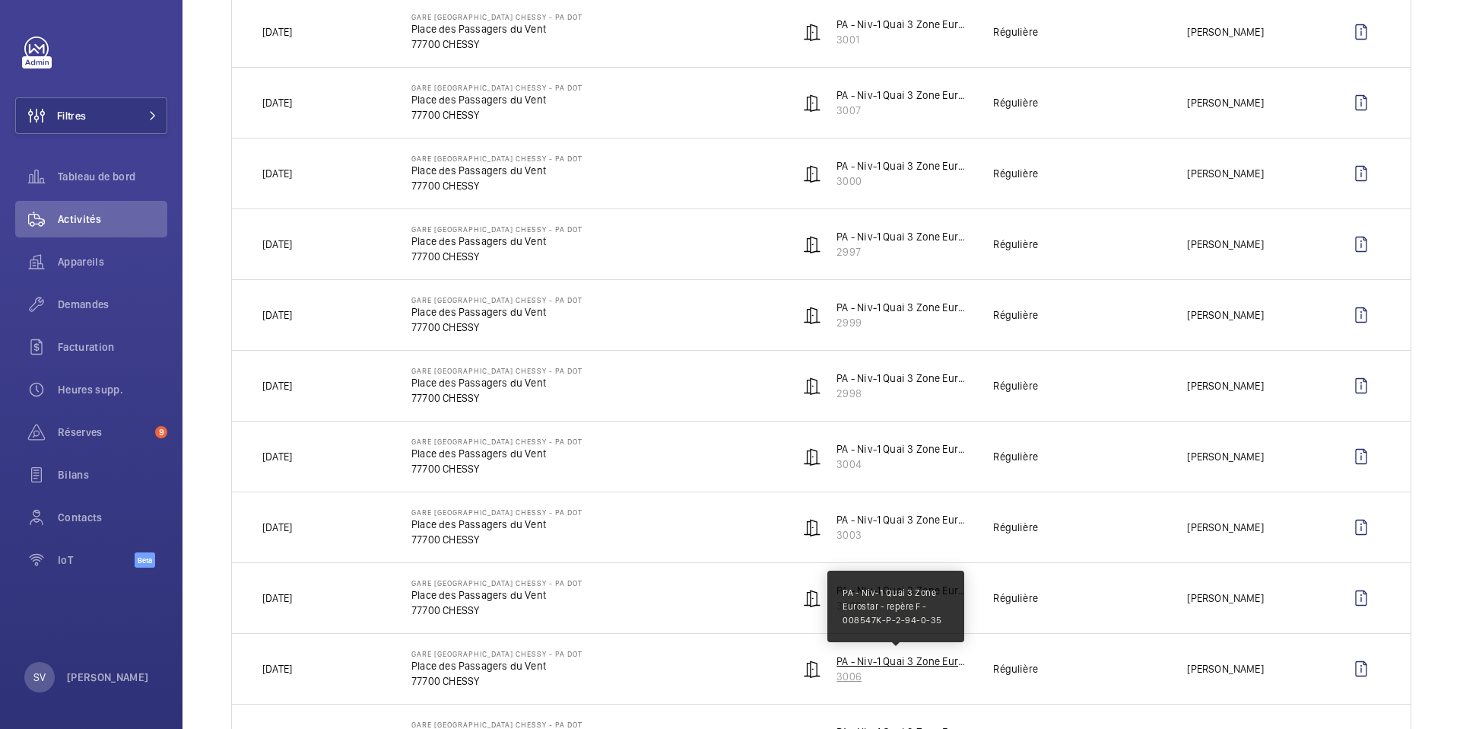
click at [878, 664] on p "PA - Niv-1 Quai 3 Zone Eurostar - repère F - 008547K-P-2-94-0-35" at bounding box center [903, 660] width 132 height 15
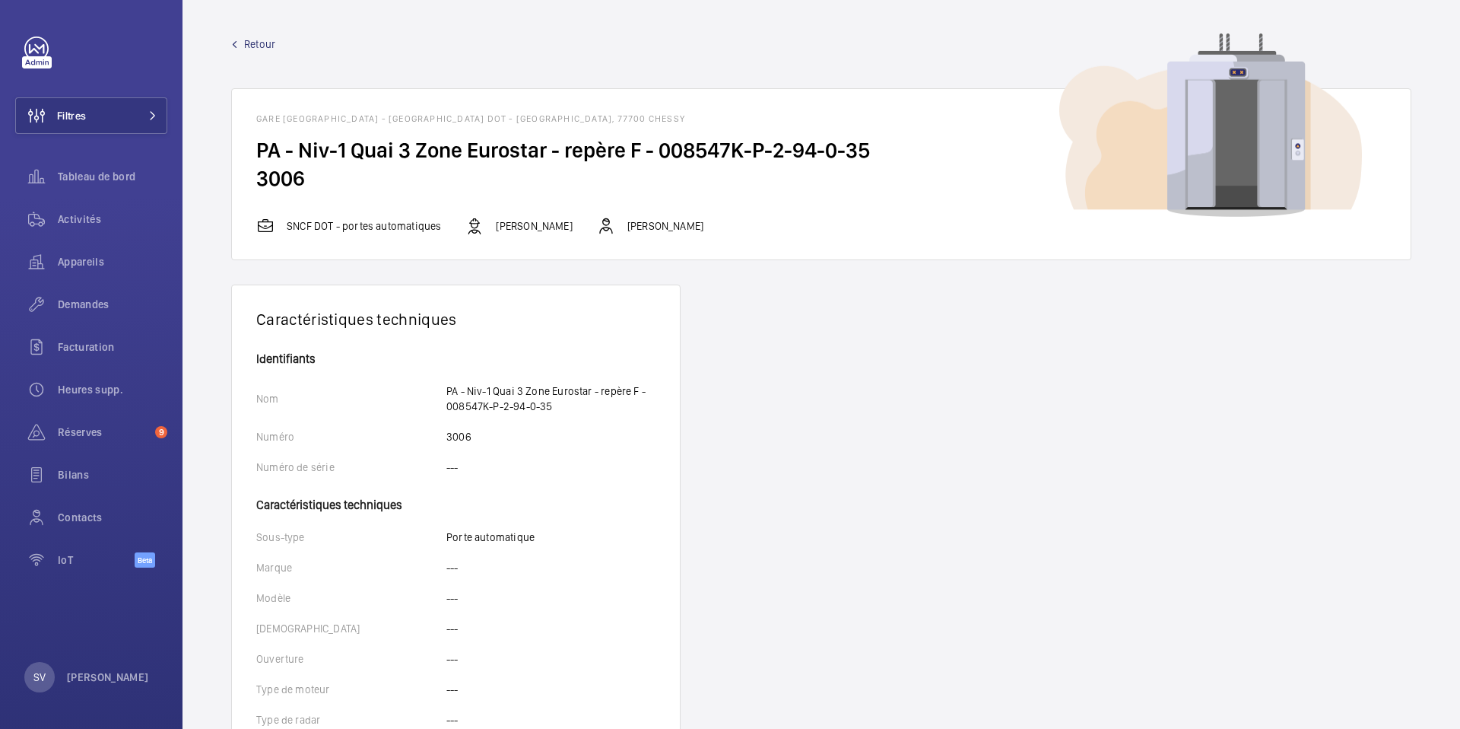
drag, startPoint x: 465, startPoint y: 390, endPoint x: 497, endPoint y: 407, distance: 36.1
click at [497, 407] on p "PA - Niv-1 Quai 3 Zone Eurostar - repère F - 008547K-P-2-94-0-35" at bounding box center [550, 398] width 209 height 30
drag, startPoint x: 446, startPoint y: 393, endPoint x: 575, endPoint y: 402, distance: 129.6
click at [573, 403] on p "PA - Niv-1 Quai 3 Zone Eurostar - repère F - 008547K-P-2-94-0-35" at bounding box center [550, 398] width 209 height 30
click at [582, 386] on p "PA - Niv-1 Quai 3 Zone Eurostar - repère F - 008547K-P-2-94-0-35" at bounding box center [550, 398] width 209 height 30
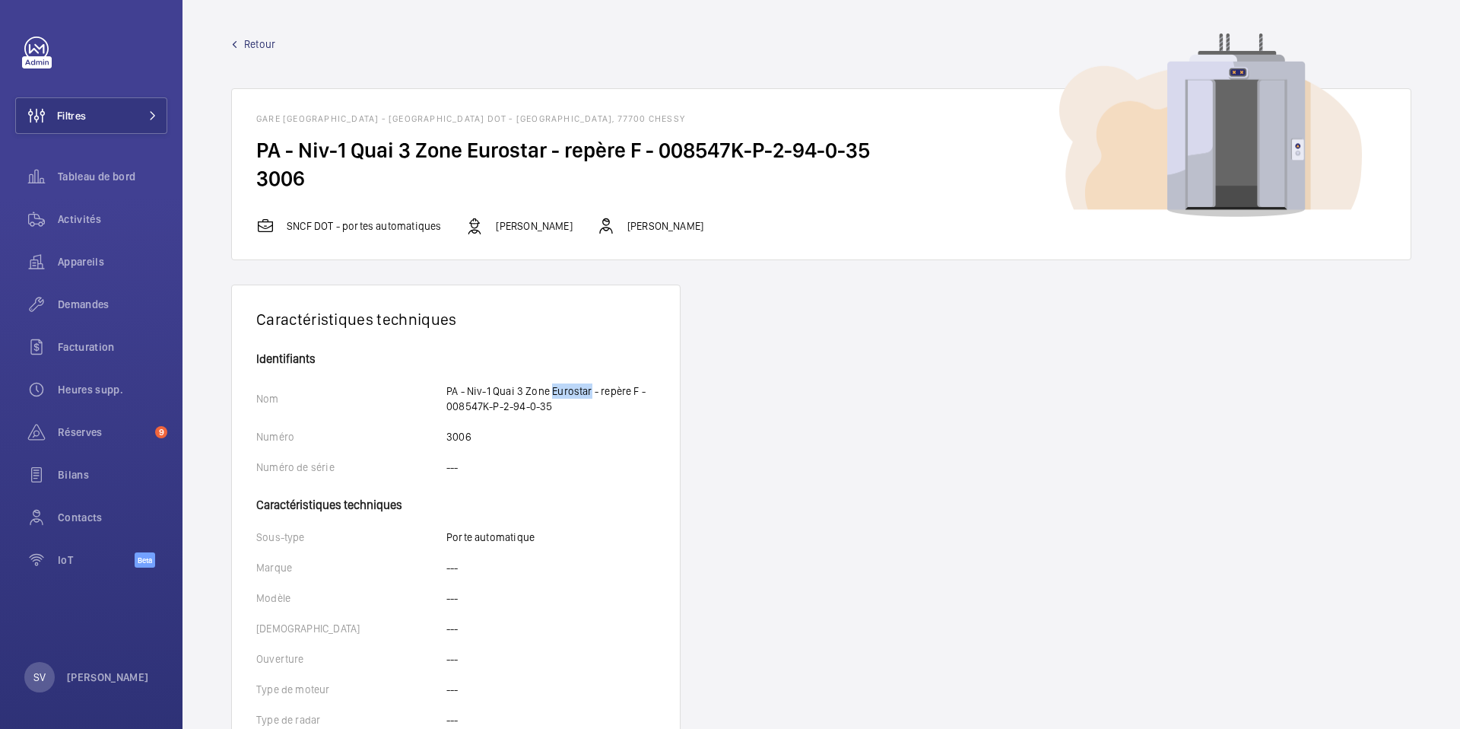
click at [582, 386] on p "PA - Niv-1 Quai 3 Zone Eurostar - repère F - 008547K-P-2-94-0-35" at bounding box center [550, 398] width 209 height 30
click at [596, 444] on wm-front-card-body "Identifiants Nom PA - Niv-1 Quai 3 Zone Eurostar - repère F - 008547K-P-2-94-0-…" at bounding box center [456, 598] width 448 height 490
click at [537, 397] on p "PA - Niv-1 Quai 3 Zone Eurostar - repère F - 008547K-P-2-94-0-35" at bounding box center [550, 398] width 209 height 30
drag, startPoint x: 446, startPoint y: 393, endPoint x: 534, endPoint y: 420, distance: 92.1
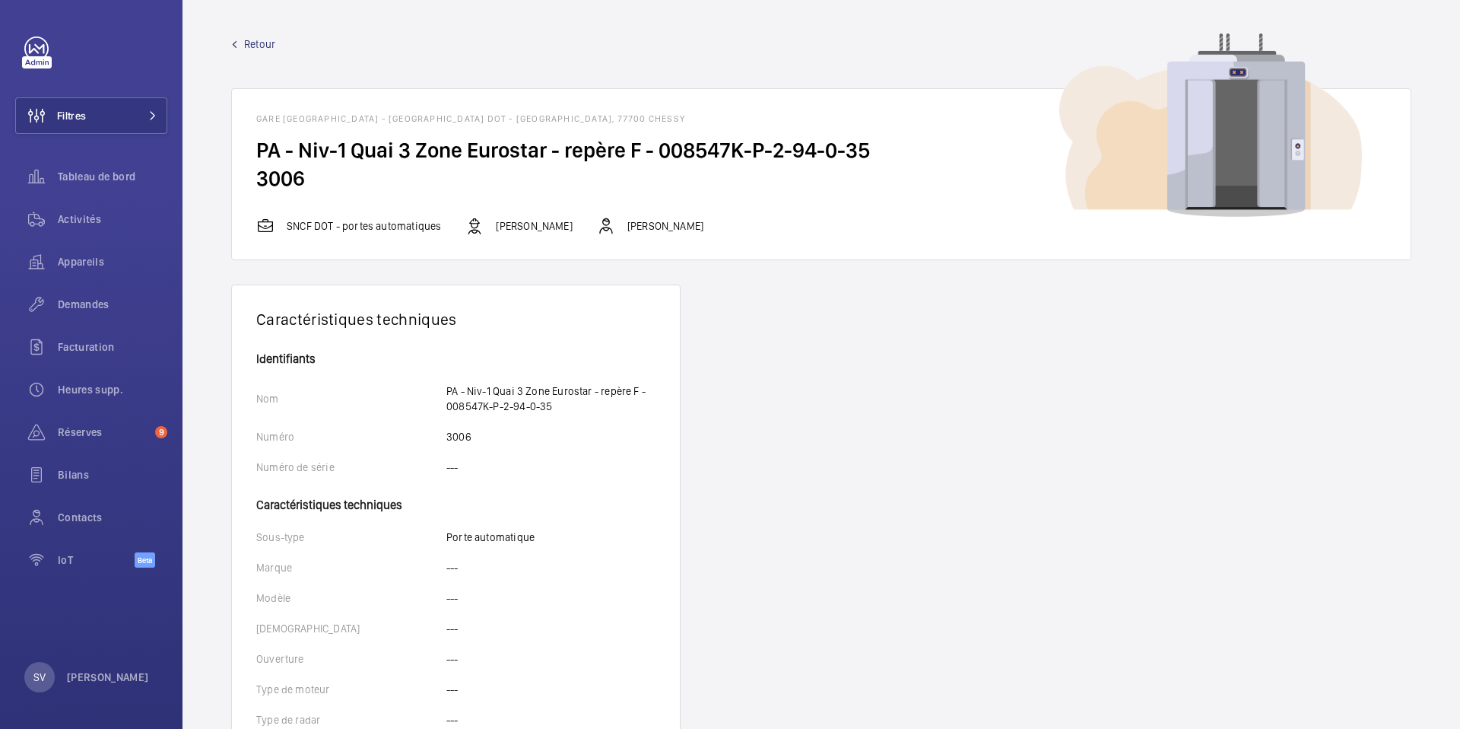
click at [532, 424] on wm-front-card-body "Identifiants Nom PA - Niv-1 Quai 3 Zone Eurostar - repère F - 008547K-P-2-94-0-…" at bounding box center [456, 598] width 448 height 490
click at [542, 405] on p "PA - Niv-1 Quai 3 Zone Eurostar - repère F - 008547K-P-2-94-0-35" at bounding box center [550, 398] width 209 height 30
click at [543, 403] on p "PA - Niv-1 Quai 3 Zone Eurostar - repère F - 008547K-P-2-94-0-35" at bounding box center [550, 398] width 209 height 30
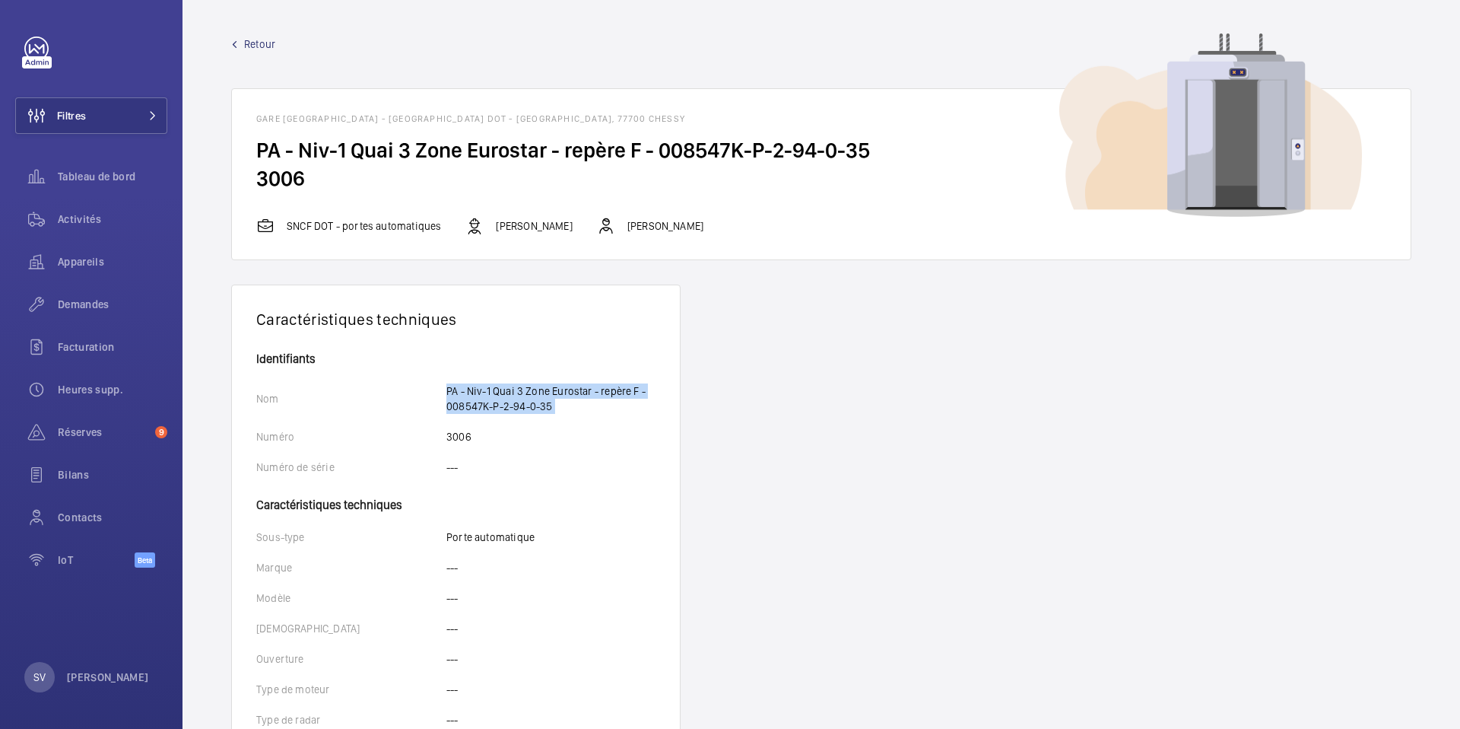
click at [543, 403] on p "PA - Niv-1 Quai 3 Zone Eurostar - repère F - 008547K-P-2-94-0-35" at bounding box center [550, 398] width 209 height 30
click at [542, 405] on p "PA - Niv-1 Quai 3 Zone Eurostar - repère F - 008547K-P-2-94-0-35" at bounding box center [550, 398] width 209 height 30
click at [265, 46] on span "Retour" at bounding box center [259, 44] width 31 height 15
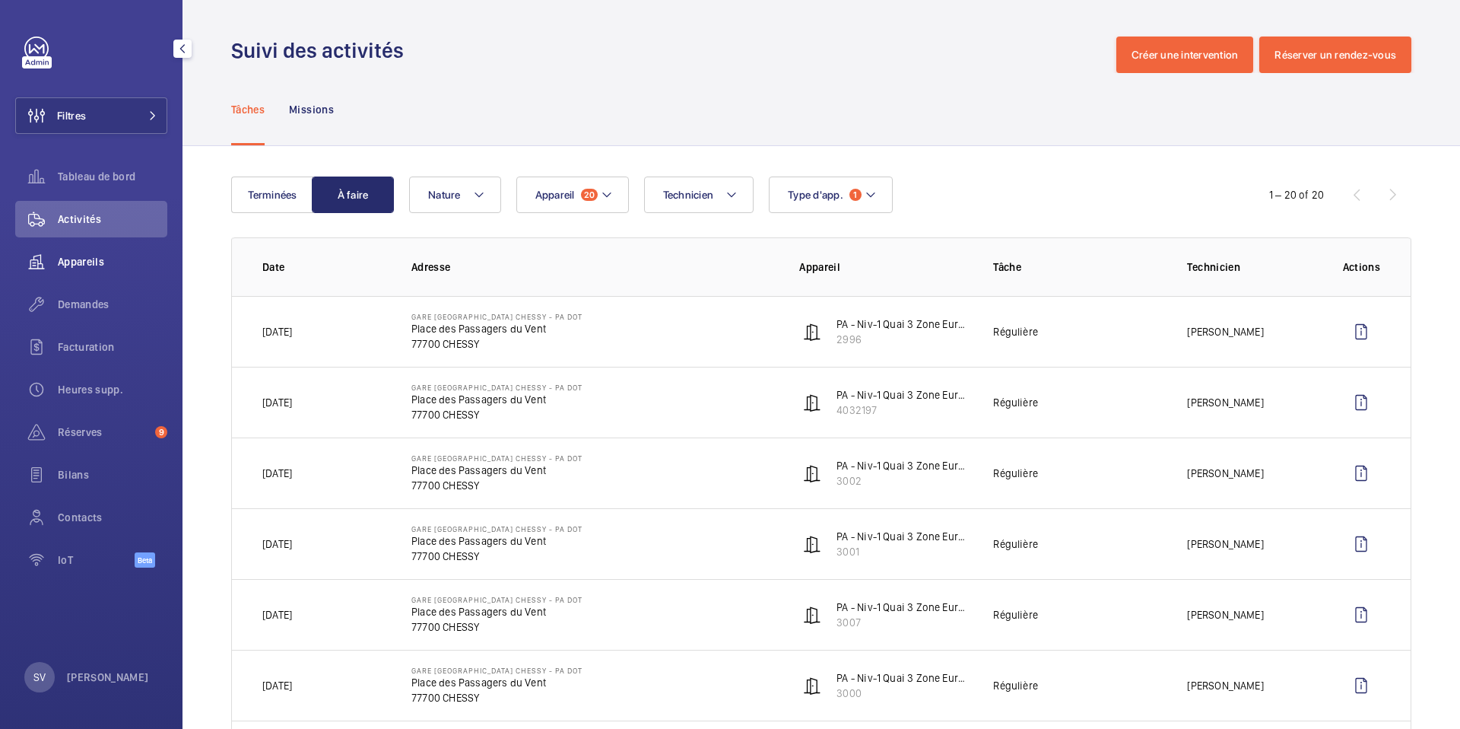
click at [102, 256] on span "Appareils" at bounding box center [113, 261] width 110 height 15
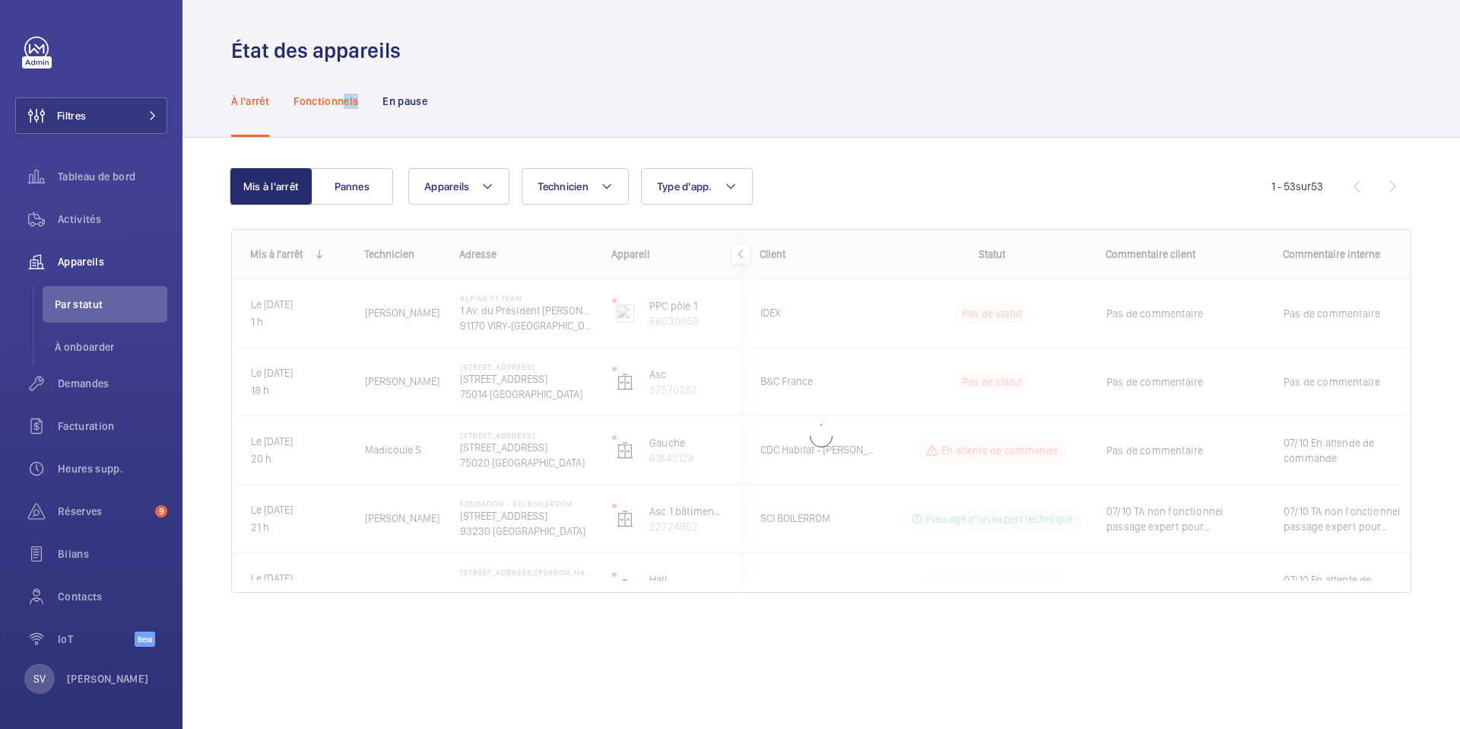
click at [344, 109] on div "Fonctionnels" at bounding box center [326, 101] width 65 height 72
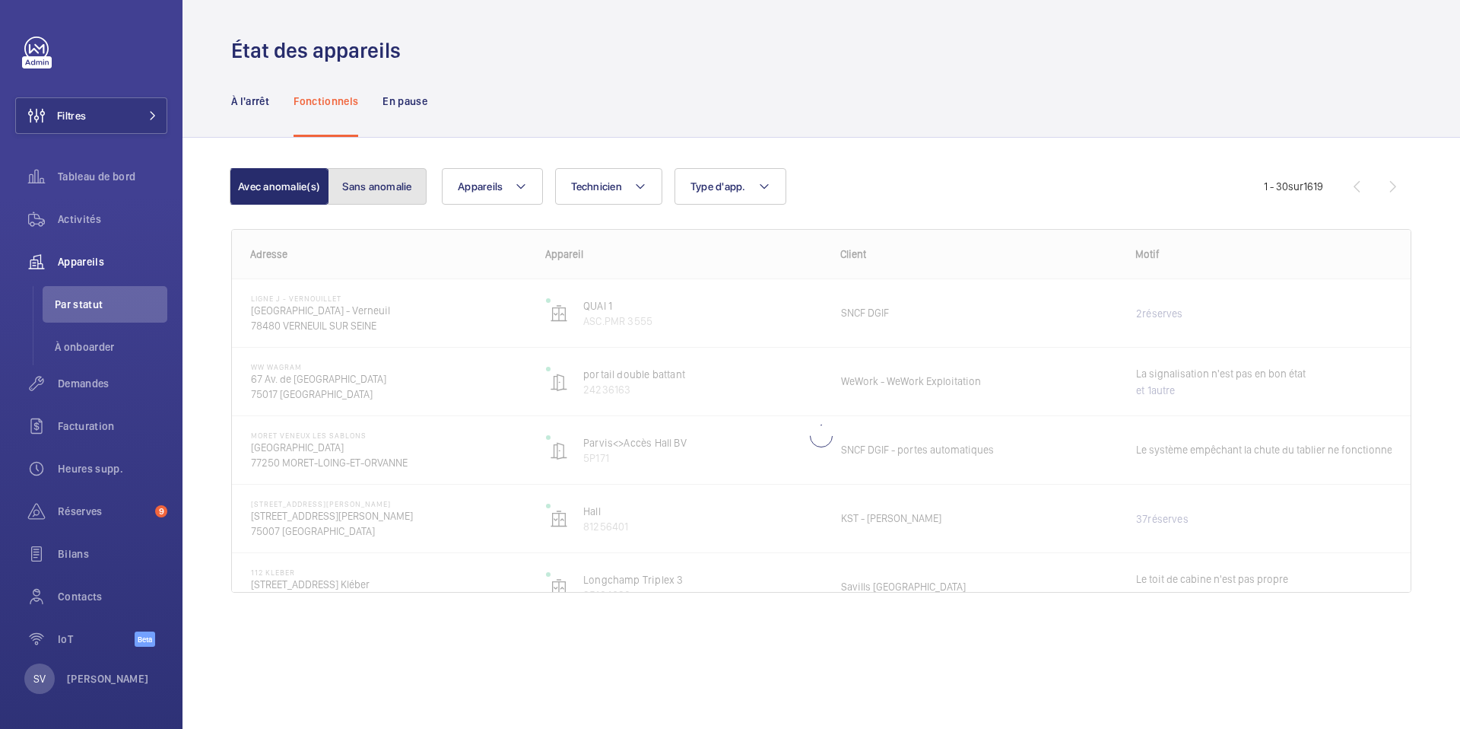
click at [377, 192] on button "Sans anomalie" at bounding box center [377, 186] width 99 height 37
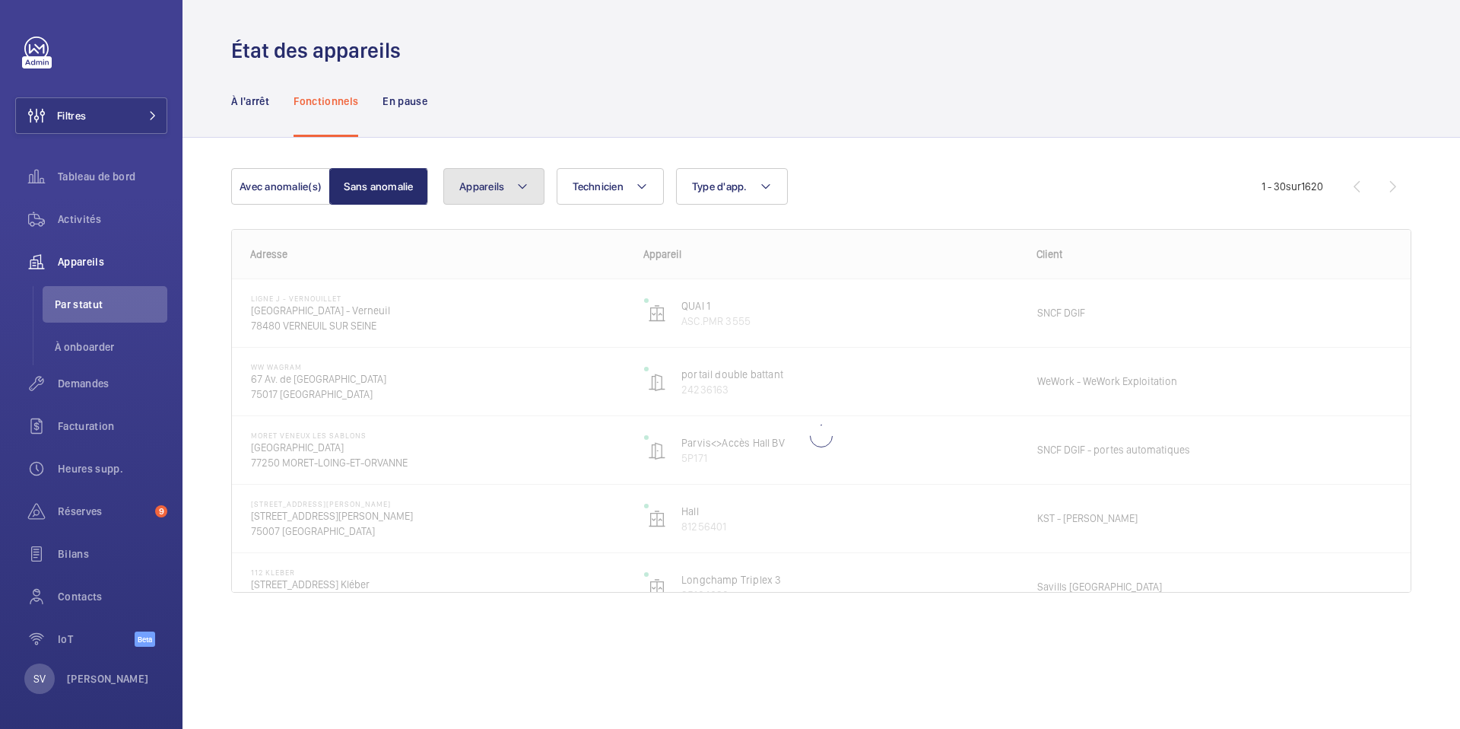
click at [533, 191] on button "Appareils" at bounding box center [493, 186] width 101 height 37
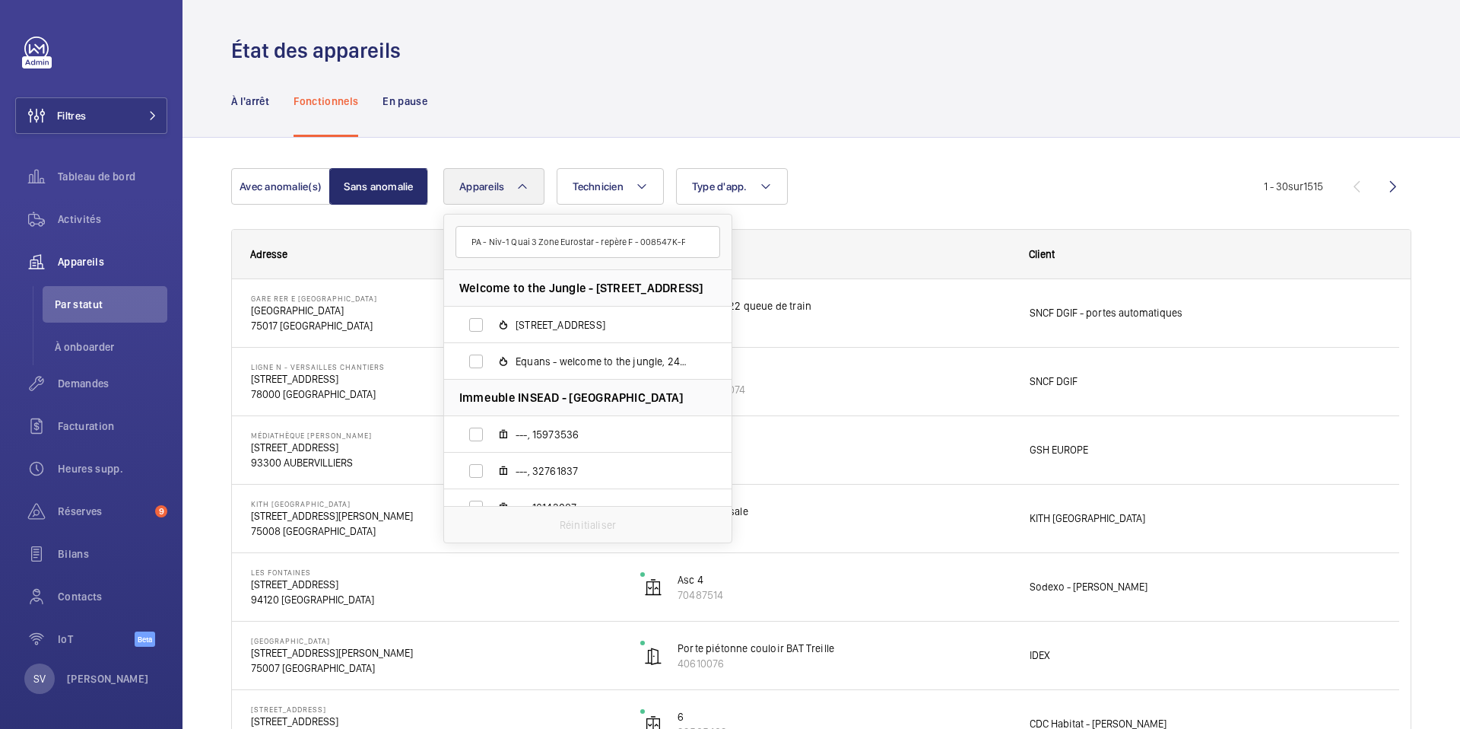
scroll to position [0, 46]
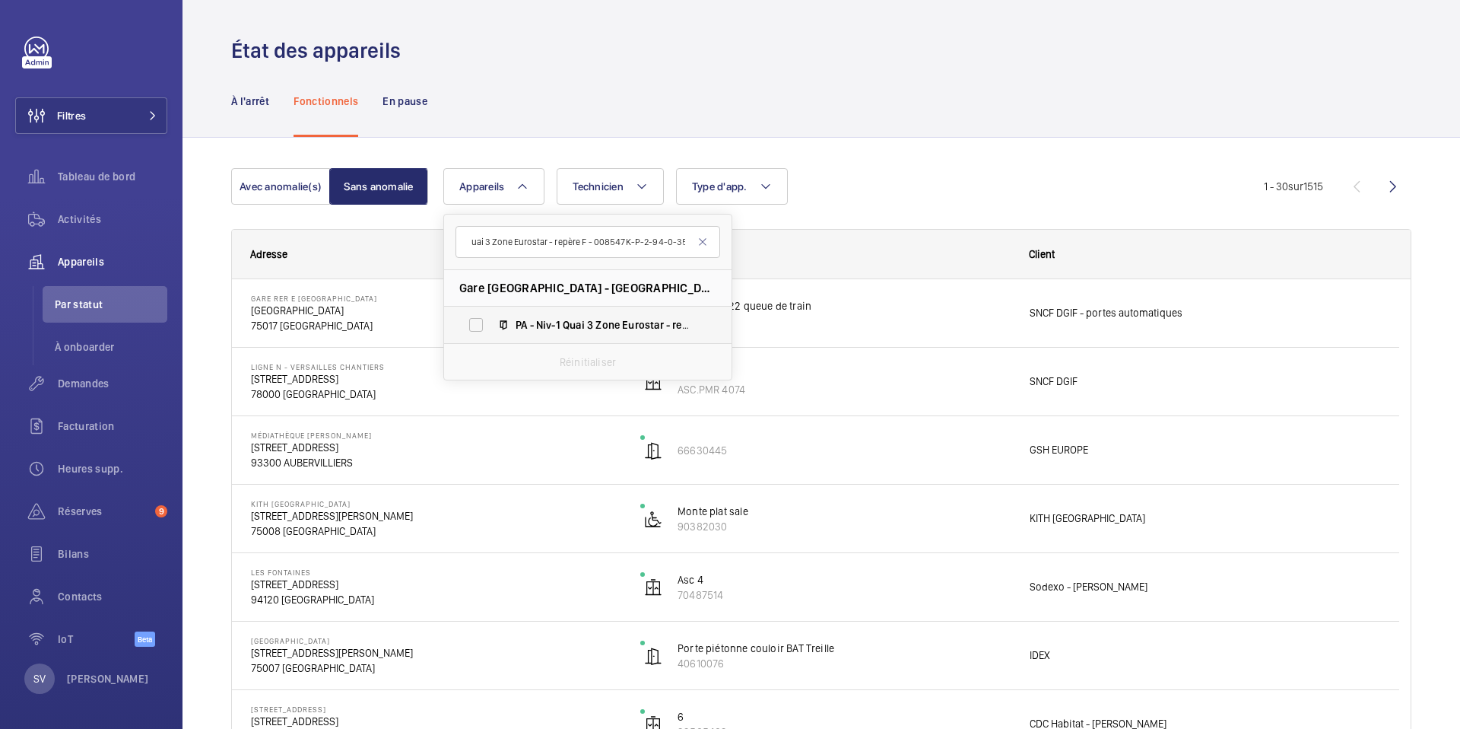
type input "PA - Niv-1 Quai 3 Zone Eurostar - repère F - 008547K-P-2-94-0-35"
click at [534, 331] on span "PA - Niv-1 Quai 3 Zone Eurostar - repère F - 008547K-P-2-94-0-35 , 3 006" at bounding box center [604, 324] width 176 height 15
click at [491, 331] on input "PA - Niv-1 Quai 3 Zone Eurostar - repère F - 008547K-P-2-94-0-35 , 3 006" at bounding box center [476, 325] width 30 height 30
checkbox input "true"
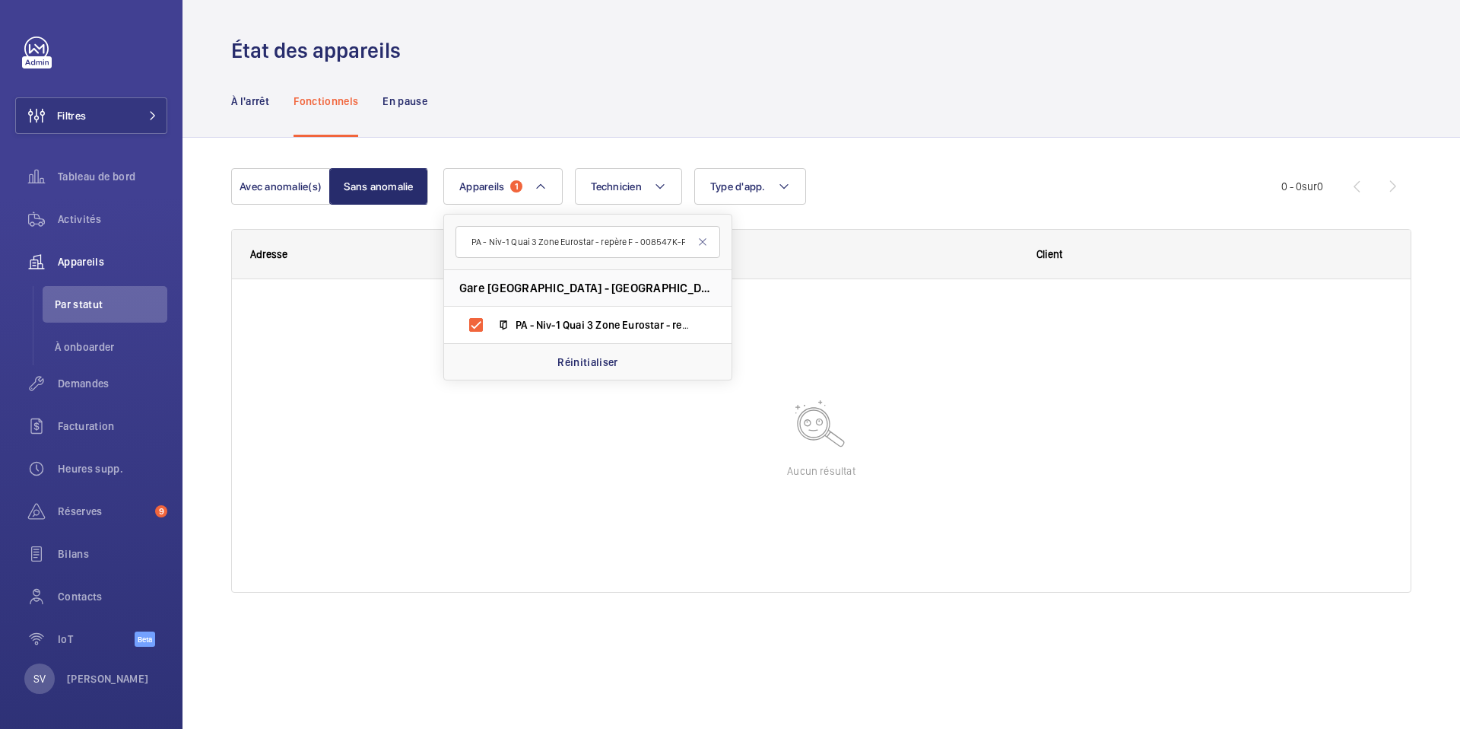
click at [920, 364] on div at bounding box center [821, 435] width 1179 height 313
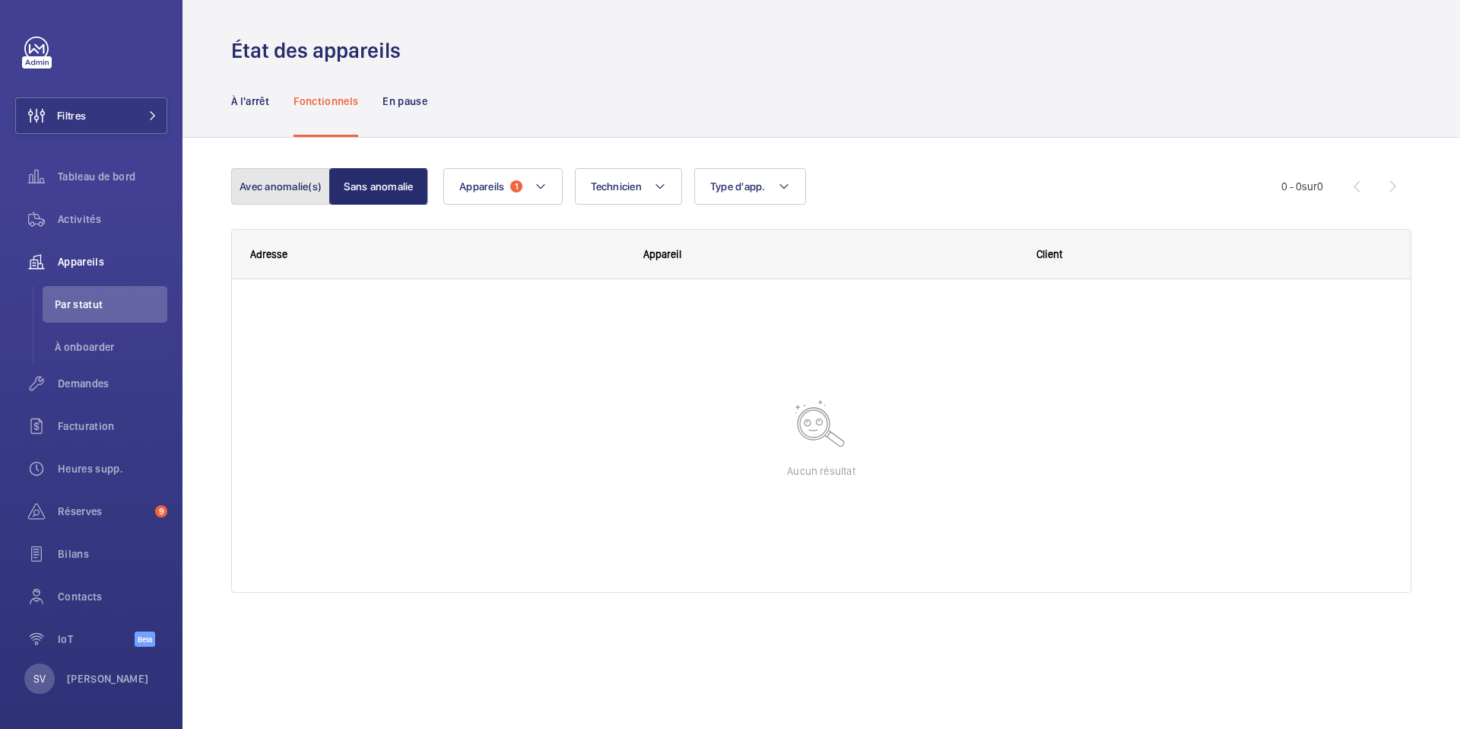
click at [307, 179] on button "Avec anomalie(s)" at bounding box center [280, 186] width 99 height 37
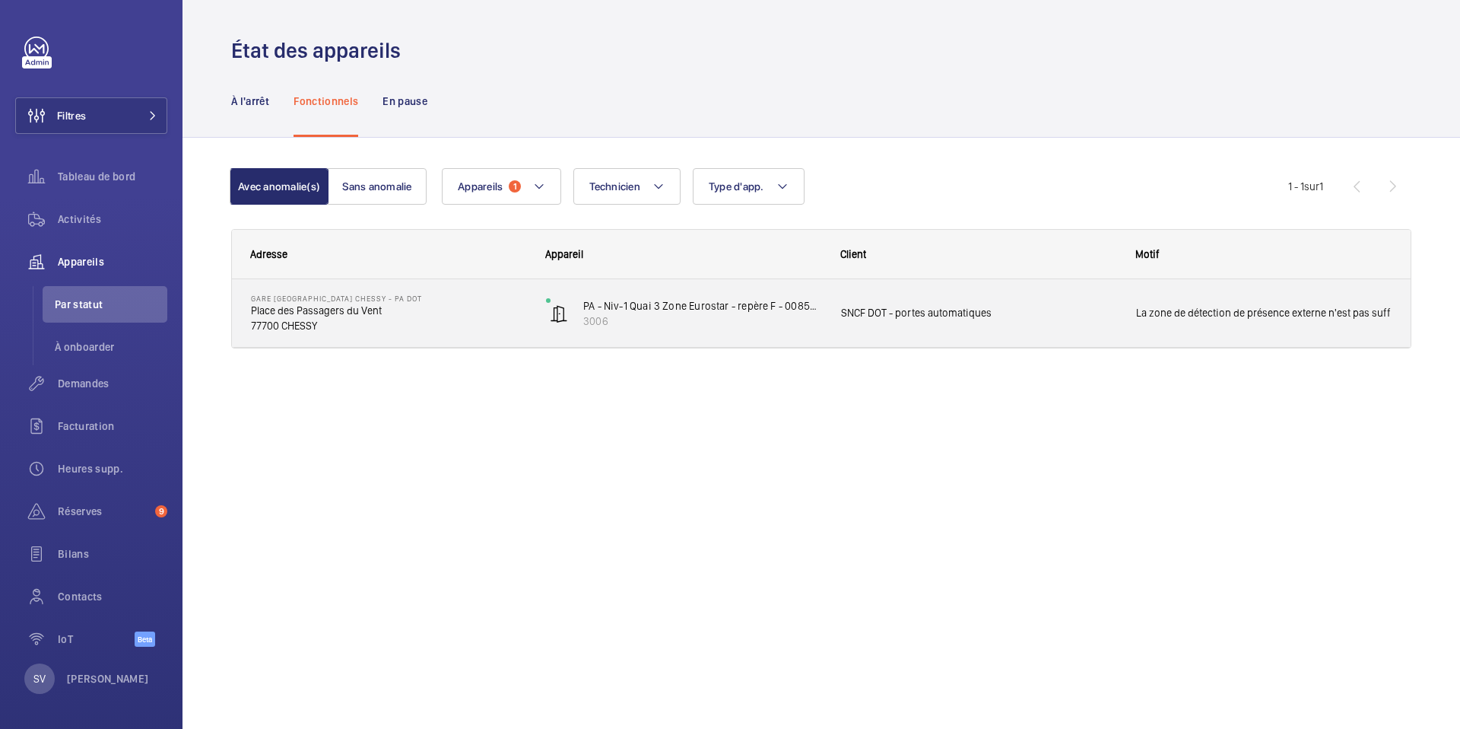
click at [459, 306] on p "Place des Passagers du Vent" at bounding box center [388, 310] width 275 height 15
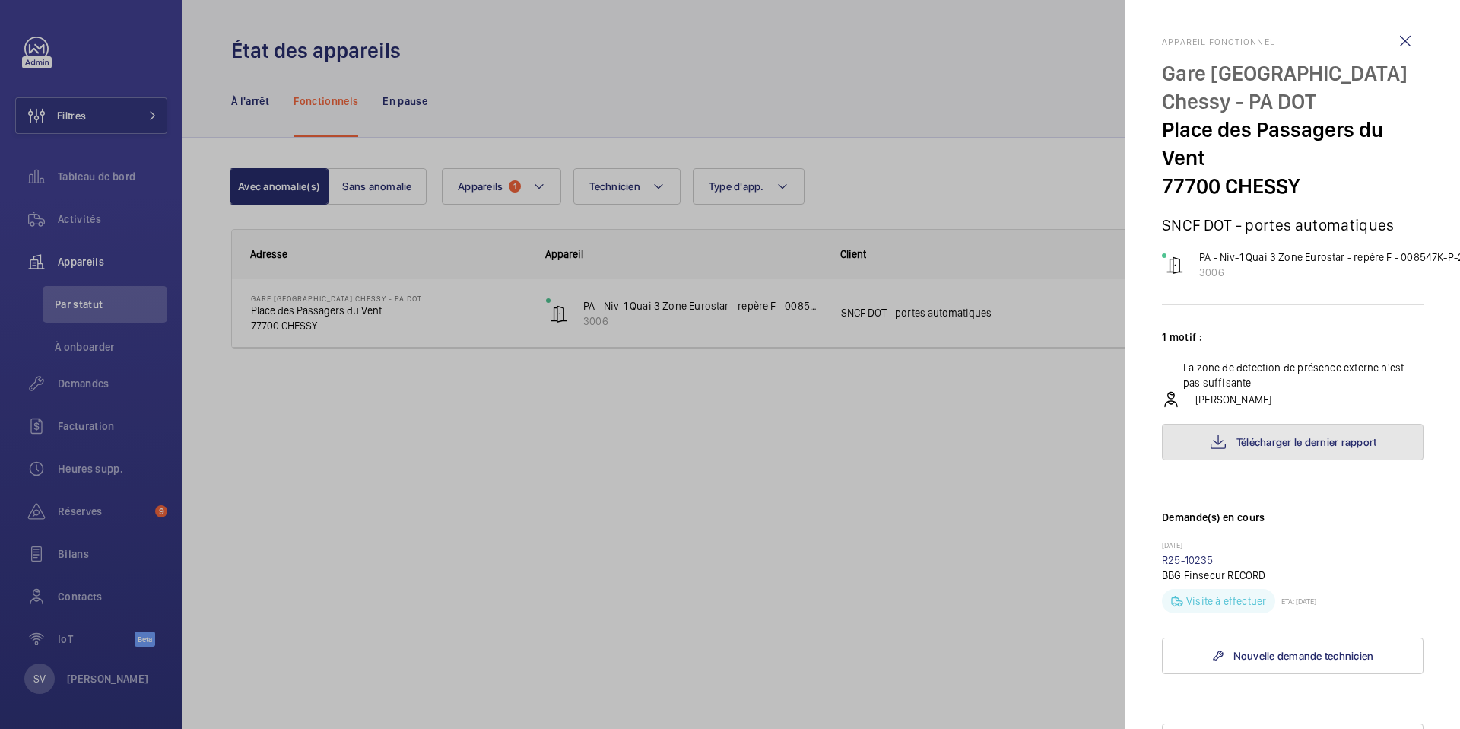
click at [1242, 439] on span "Télécharger le dernier rapport" at bounding box center [1307, 442] width 141 height 12
click at [89, 388] on div at bounding box center [730, 364] width 1460 height 729
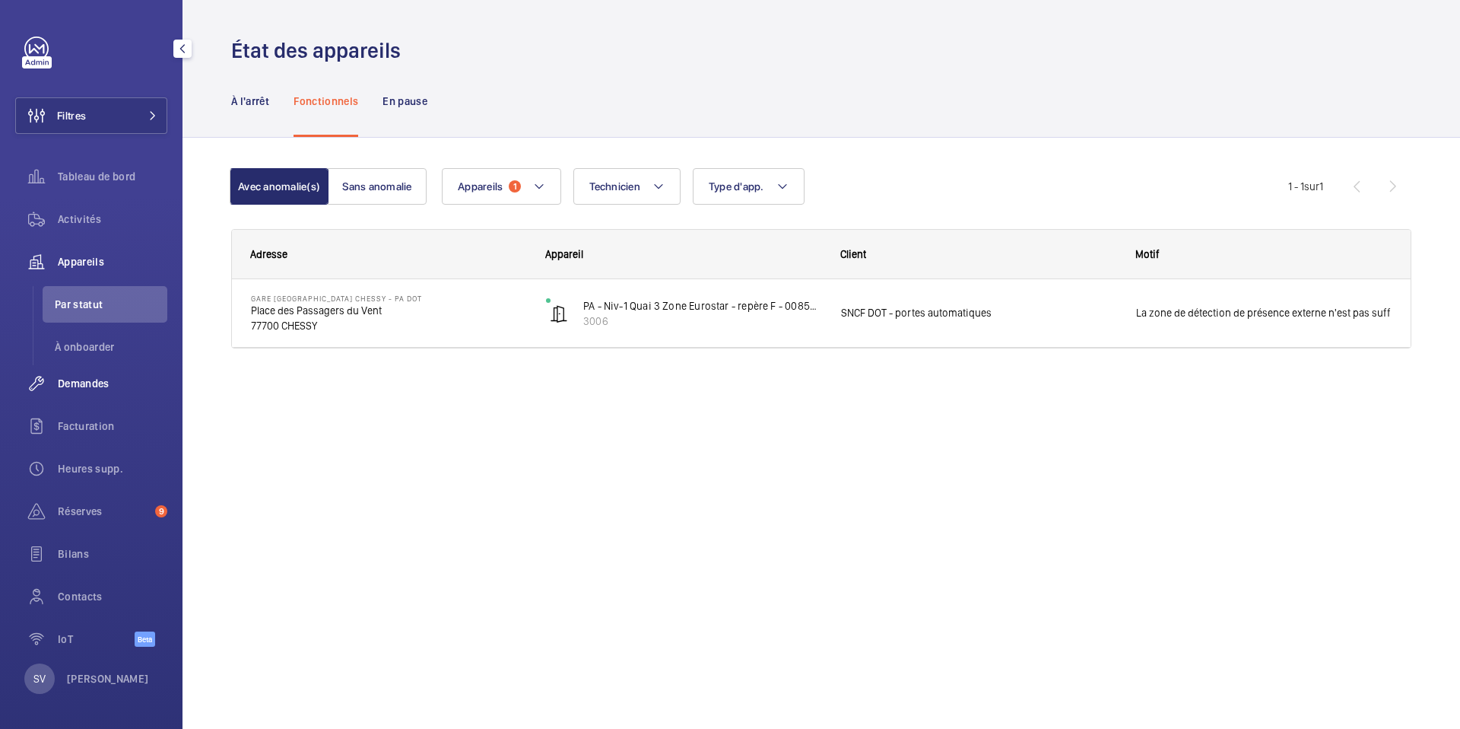
click at [91, 385] on span "Demandes" at bounding box center [113, 383] width 110 height 15
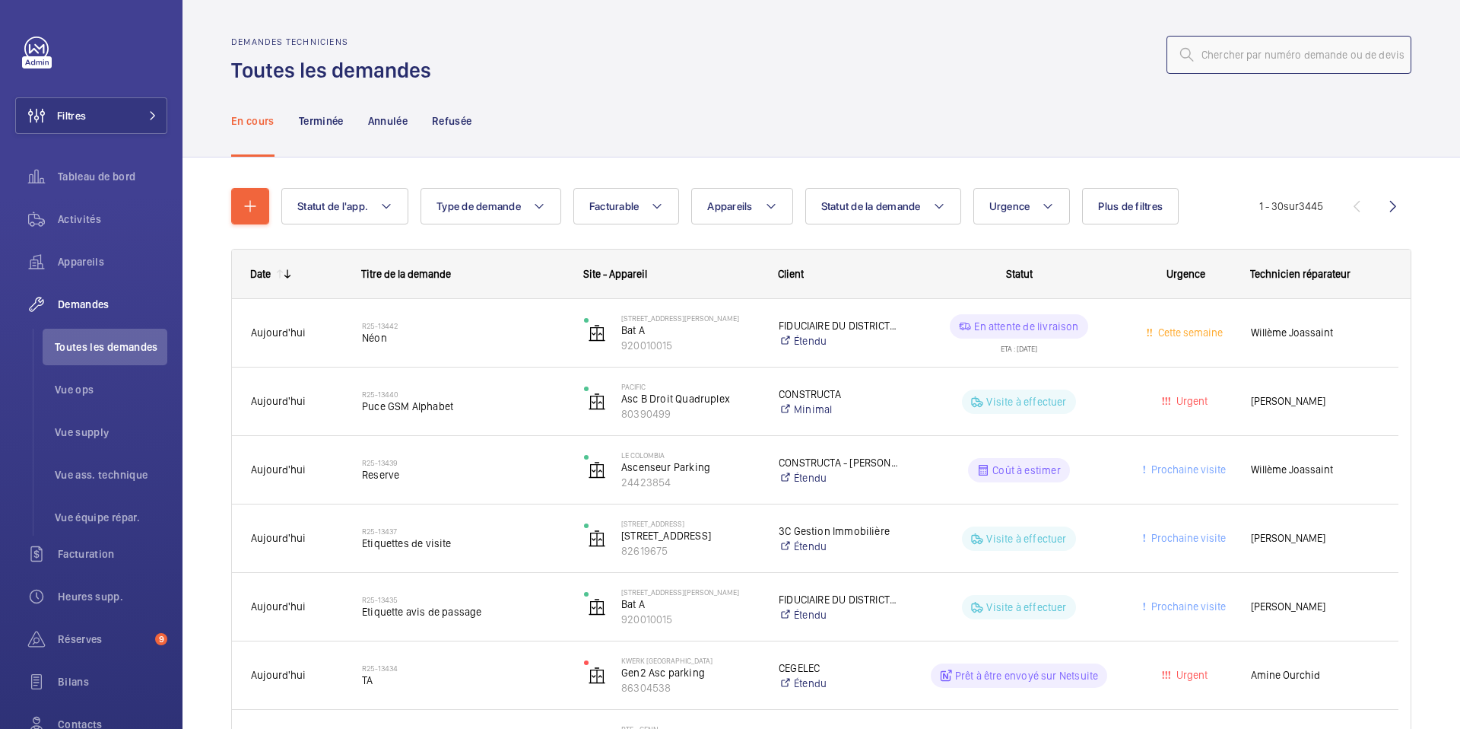
click at [1228, 65] on input "text" at bounding box center [1289, 55] width 245 height 38
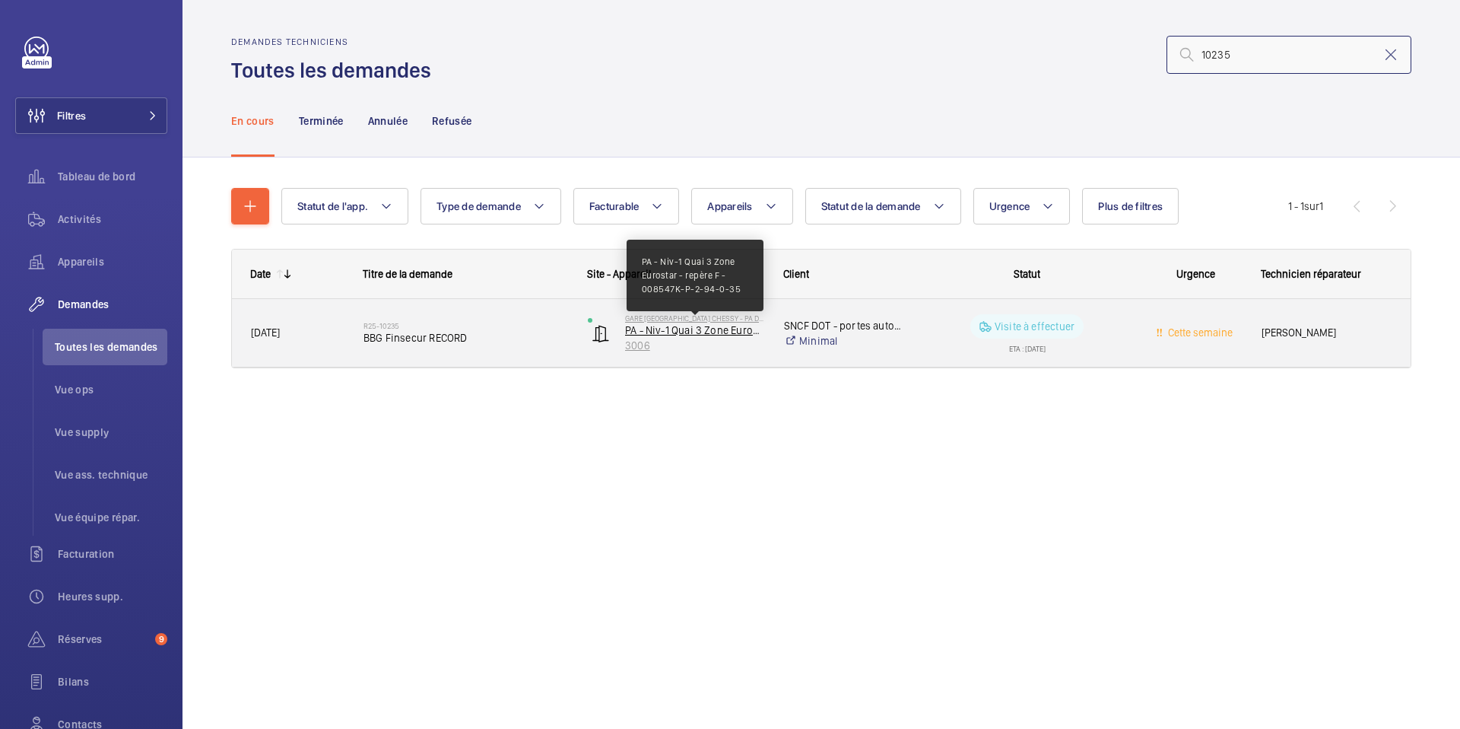
type input "10235"
click at [659, 324] on p "PA - Niv-1 Quai 3 Zone Eurostar - repère F - 008547K-P-2-94-0-35" at bounding box center [694, 329] width 139 height 15
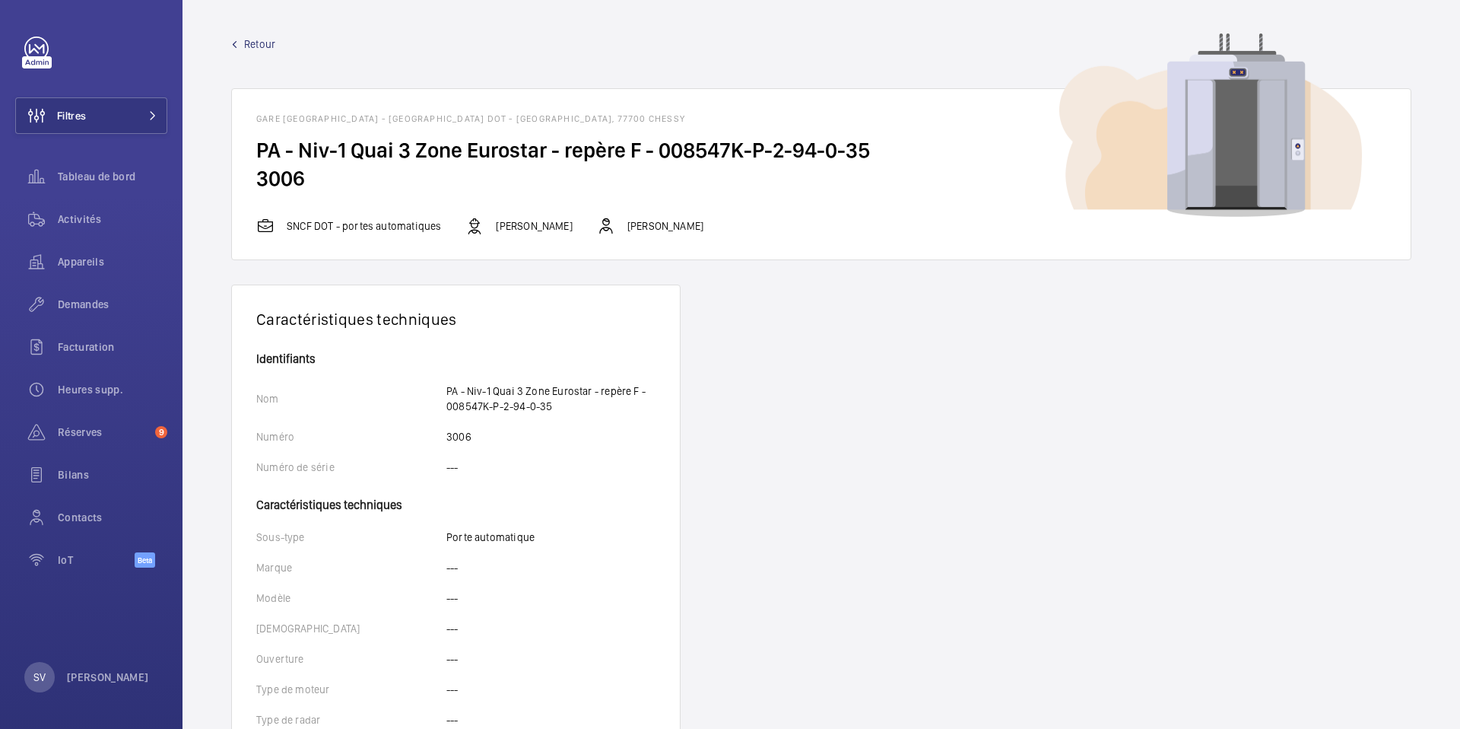
click at [249, 46] on span "Retour" at bounding box center [259, 44] width 31 height 15
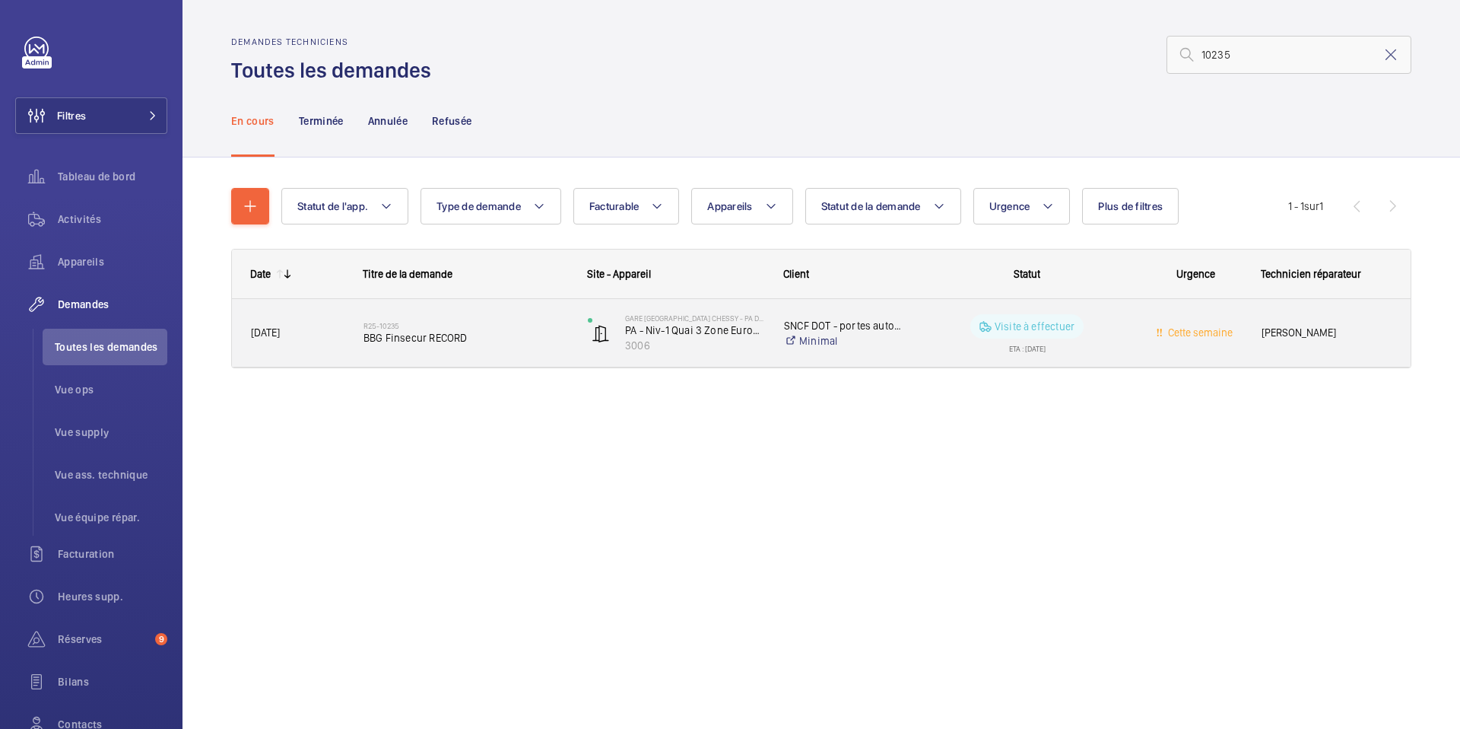
click at [390, 329] on h2 "R25-10235" at bounding box center [466, 325] width 205 height 9
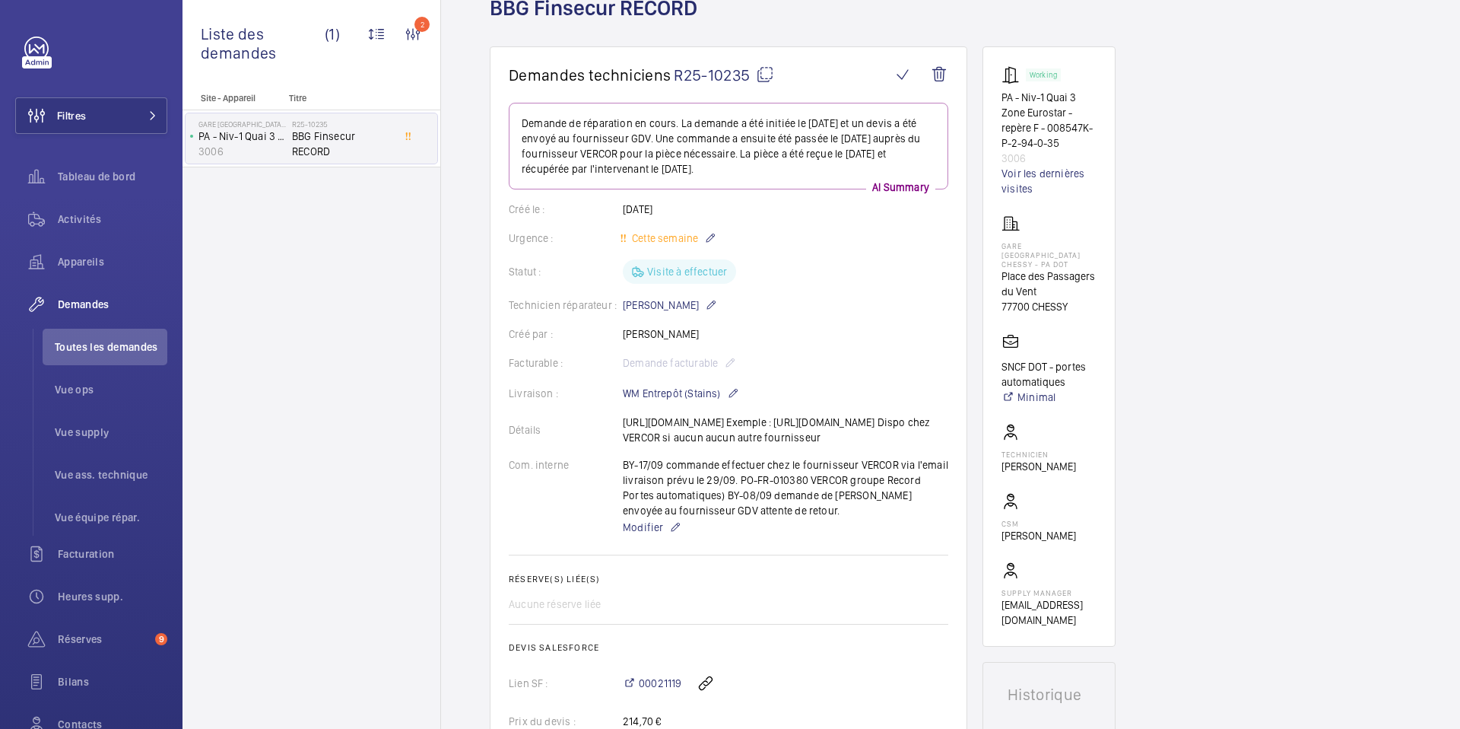
scroll to position [122, 0]
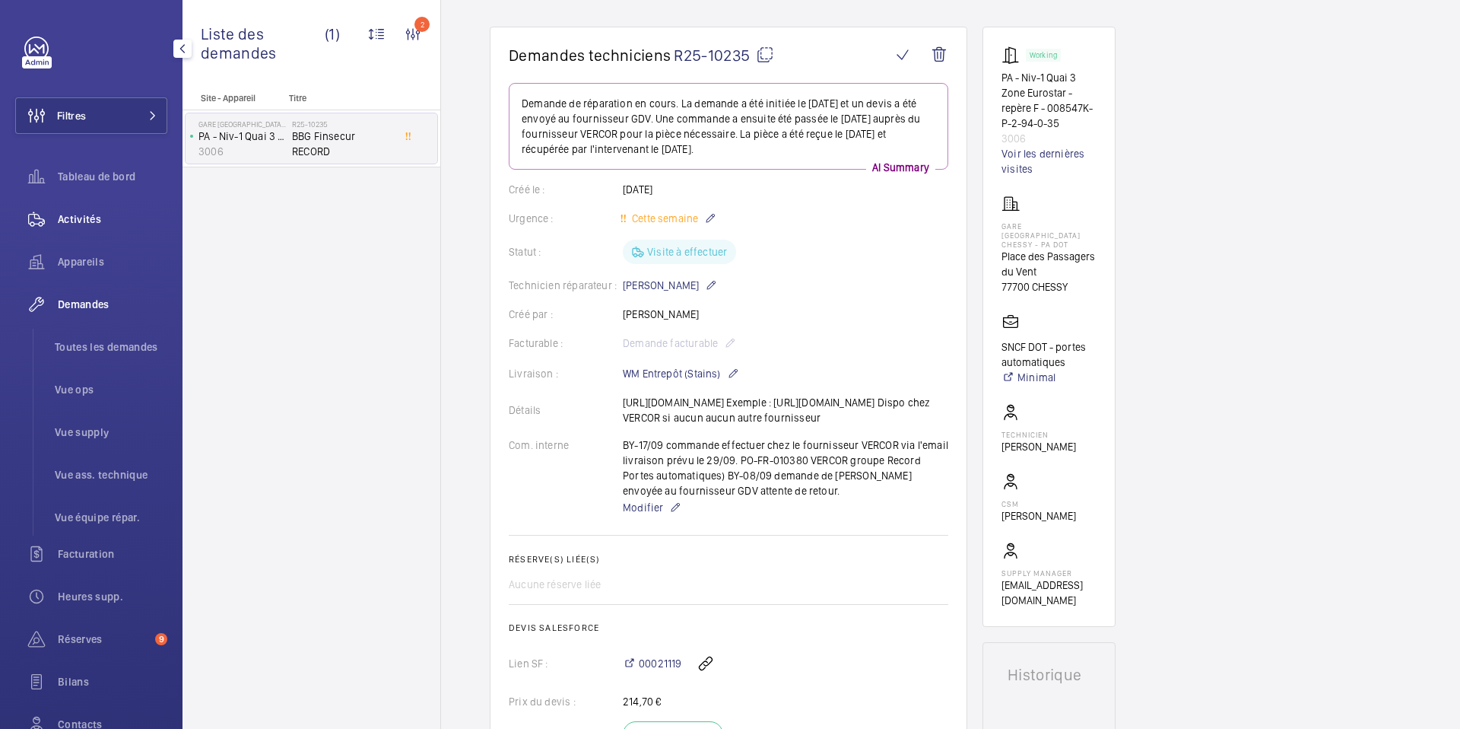
click at [116, 227] on div "Activités" at bounding box center [91, 219] width 152 height 37
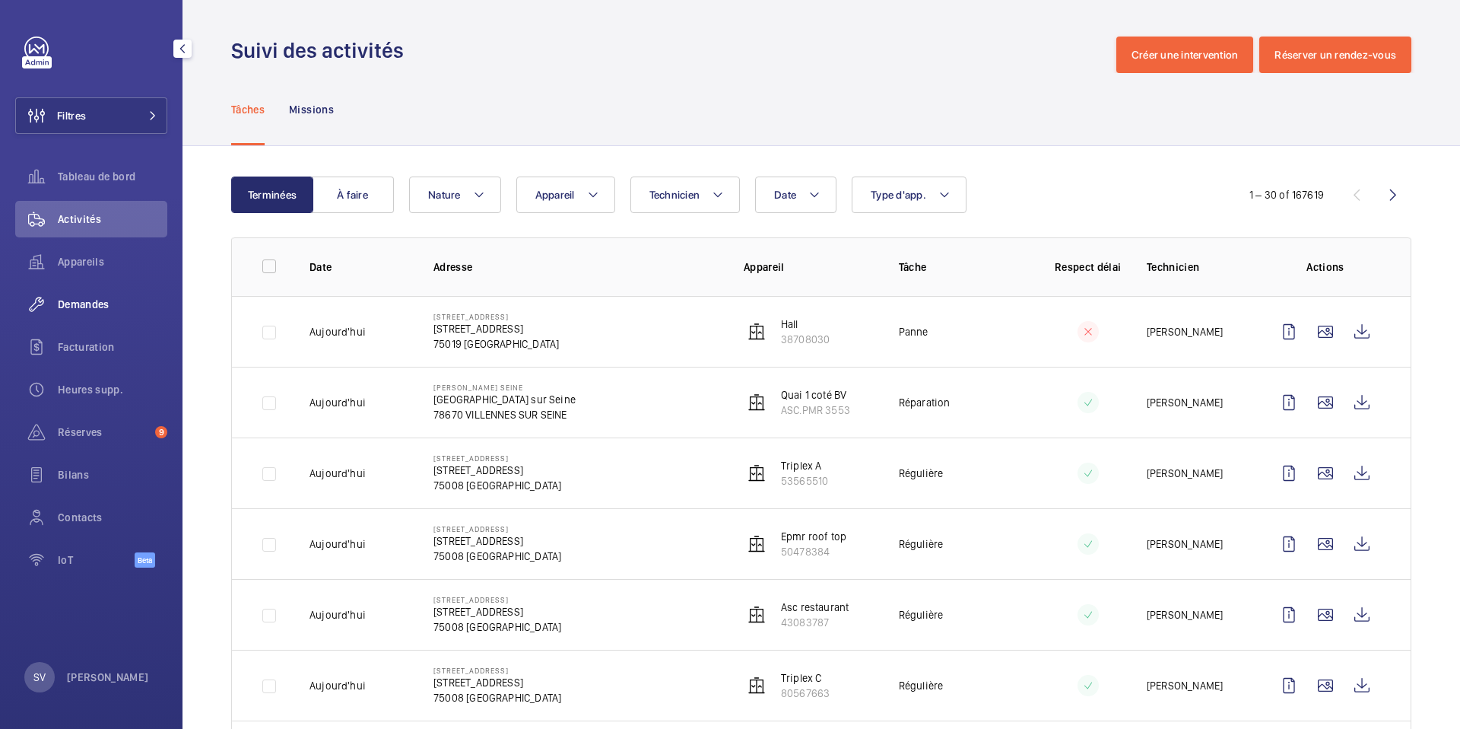
click at [100, 298] on span "Demandes" at bounding box center [113, 304] width 110 height 15
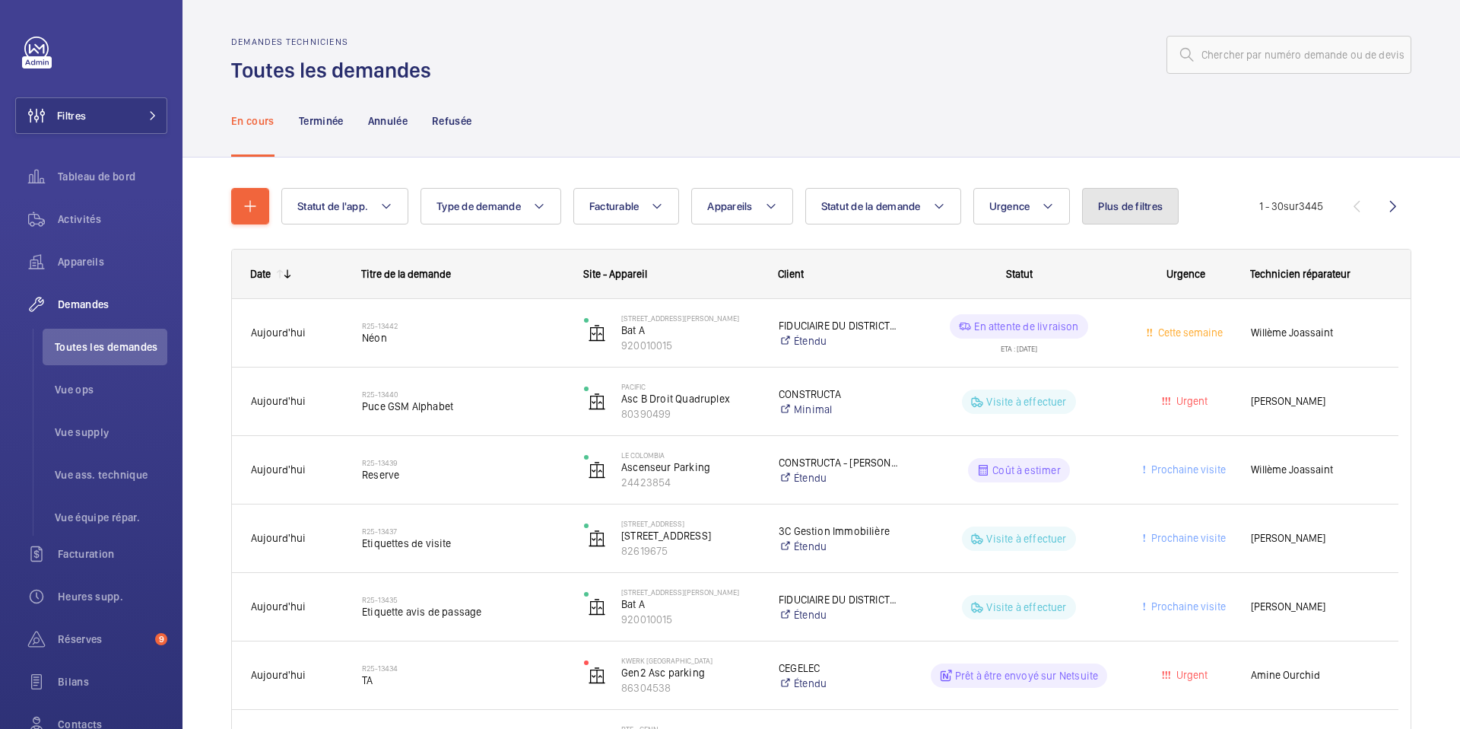
click at [1110, 211] on span "Plus de filtres" at bounding box center [1130, 206] width 65 height 12
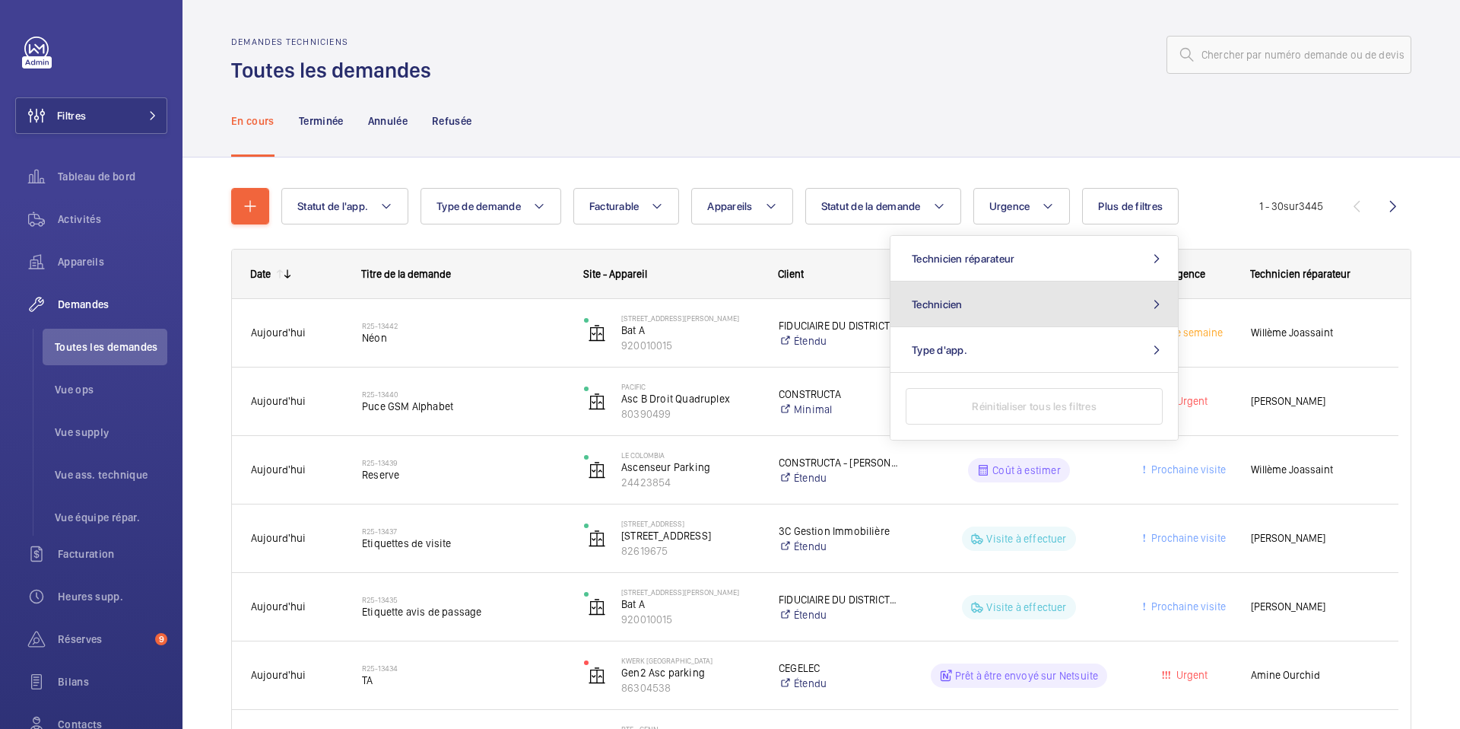
click at [992, 299] on button "Technicien" at bounding box center [1034, 304] width 287 height 46
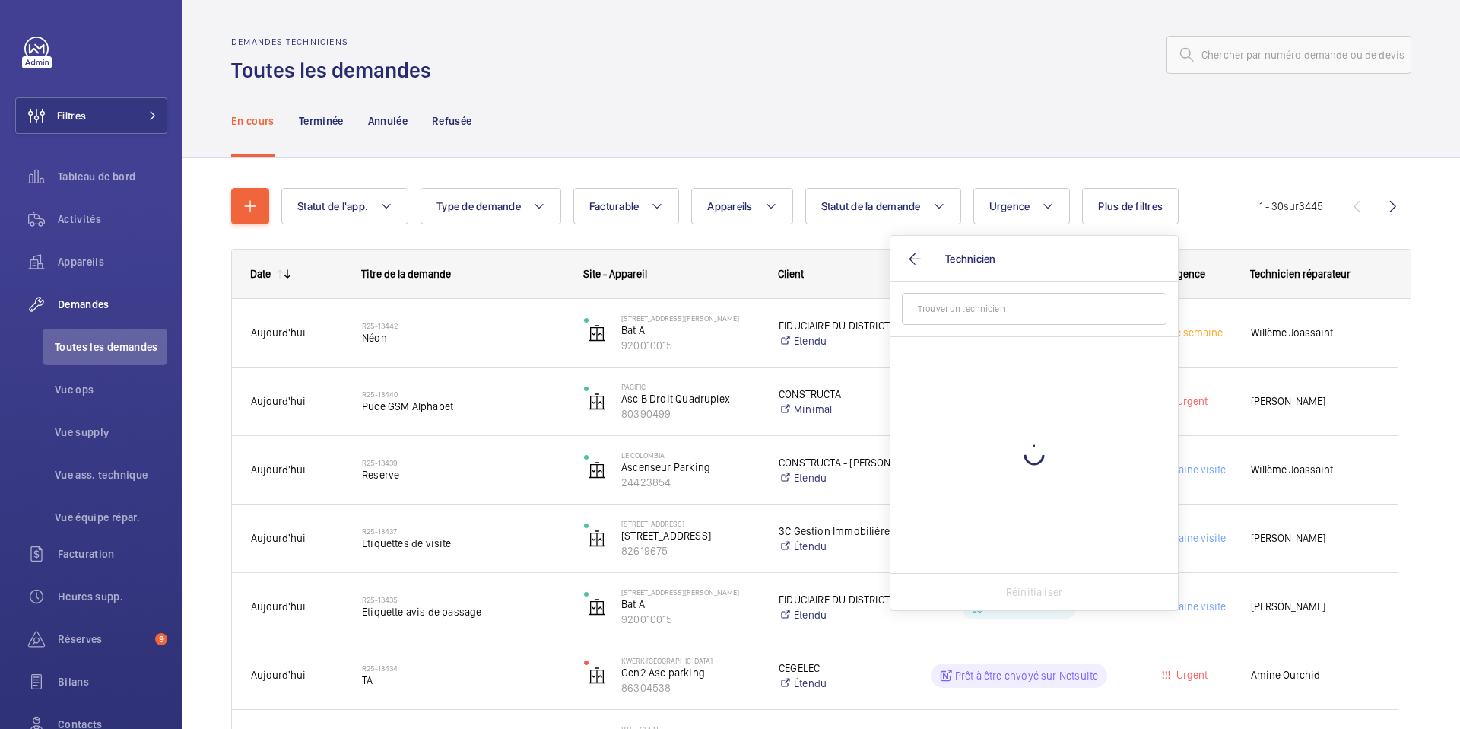
click at [952, 315] on input "text" at bounding box center [1034, 309] width 265 height 32
type input "VASTA"
click at [965, 360] on span "[PERSON_NAME]" at bounding box center [1035, 355] width 209 height 15
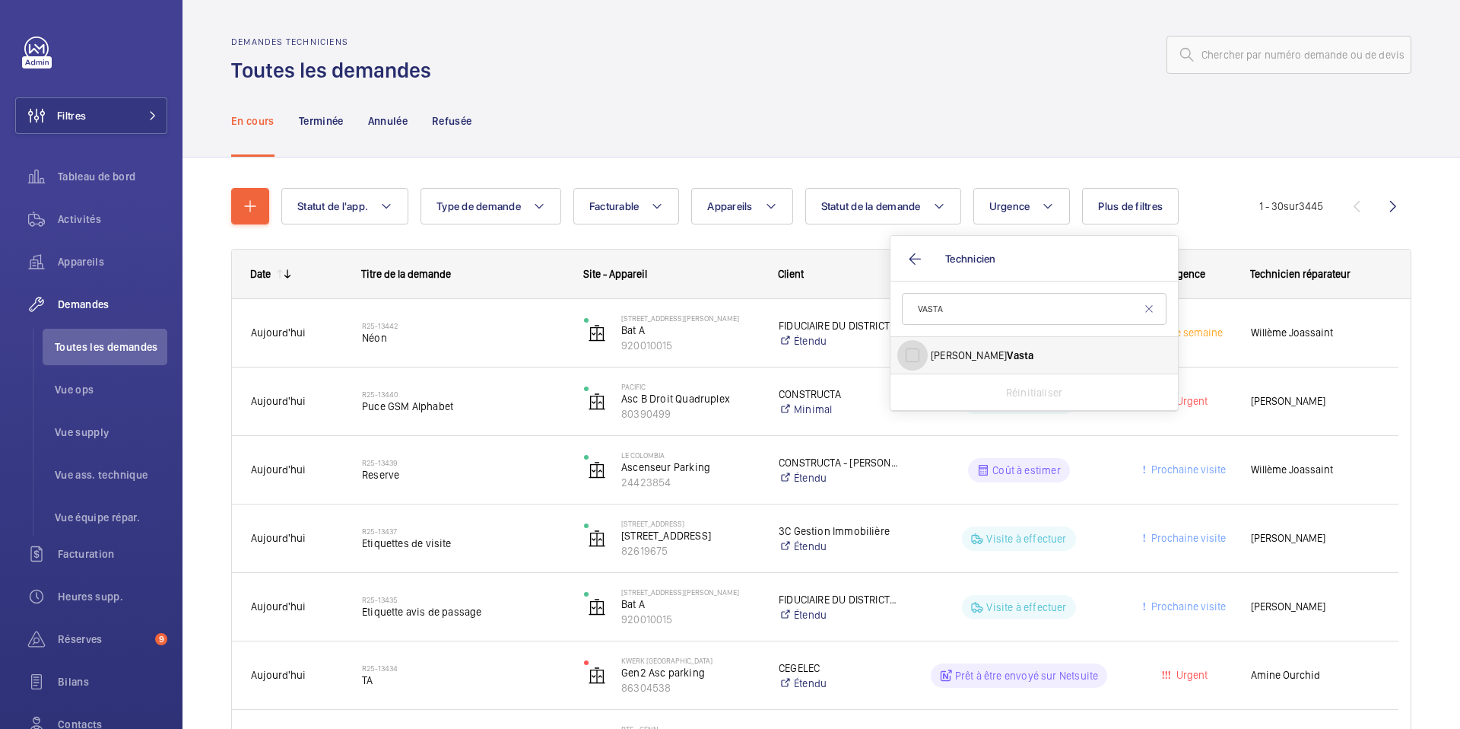
click at [928, 360] on input "[PERSON_NAME]" at bounding box center [912, 355] width 30 height 30
checkbox input "true"
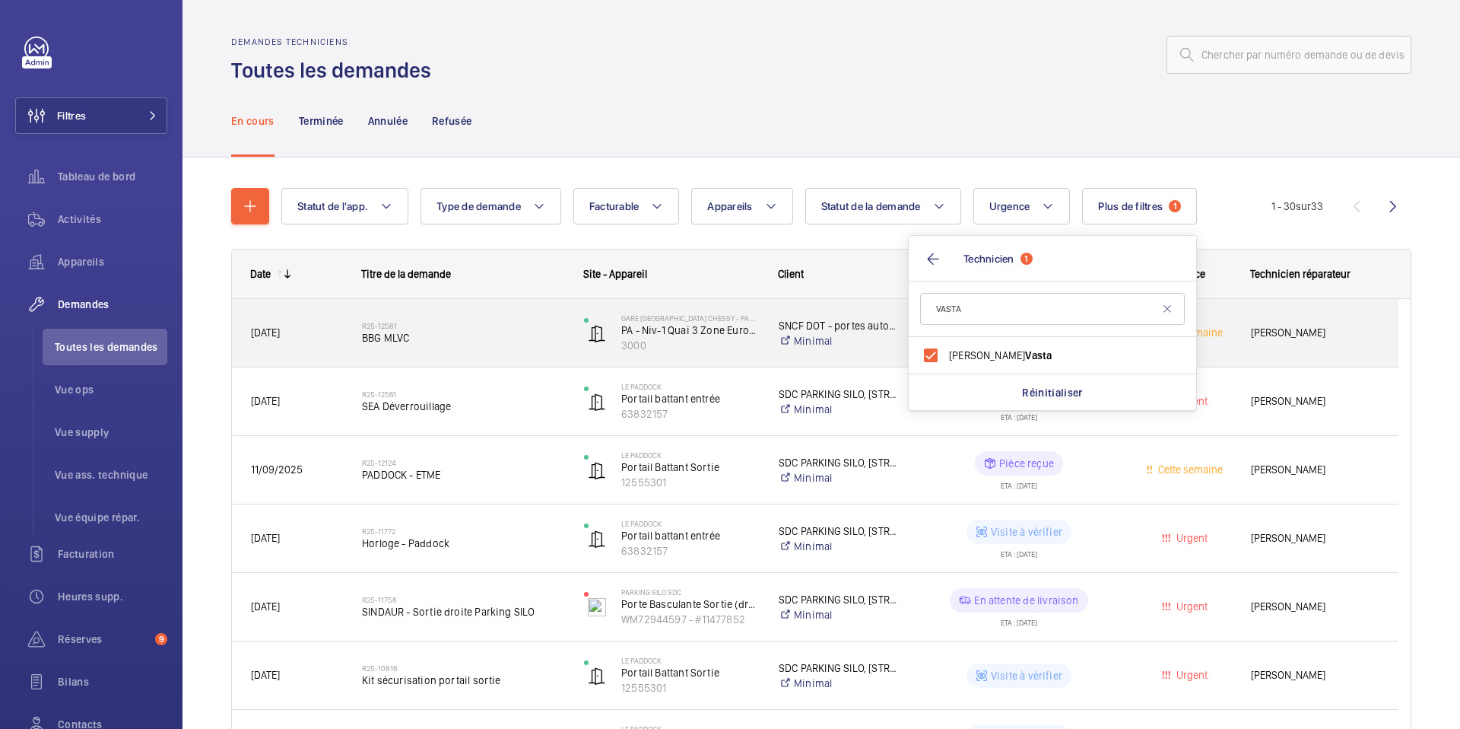
click at [518, 339] on span "BBG MLVC" at bounding box center [463, 337] width 202 height 15
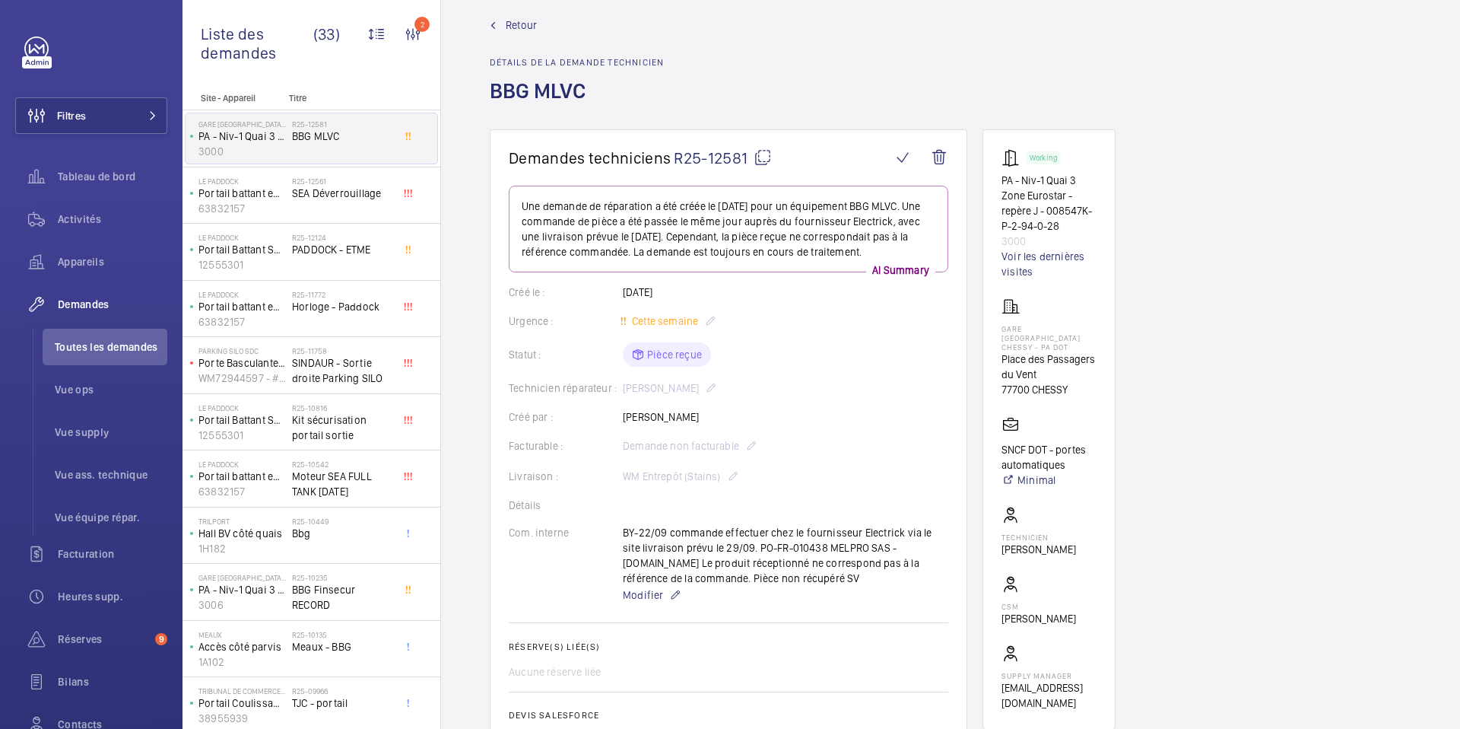
scroll to position [49, 0]
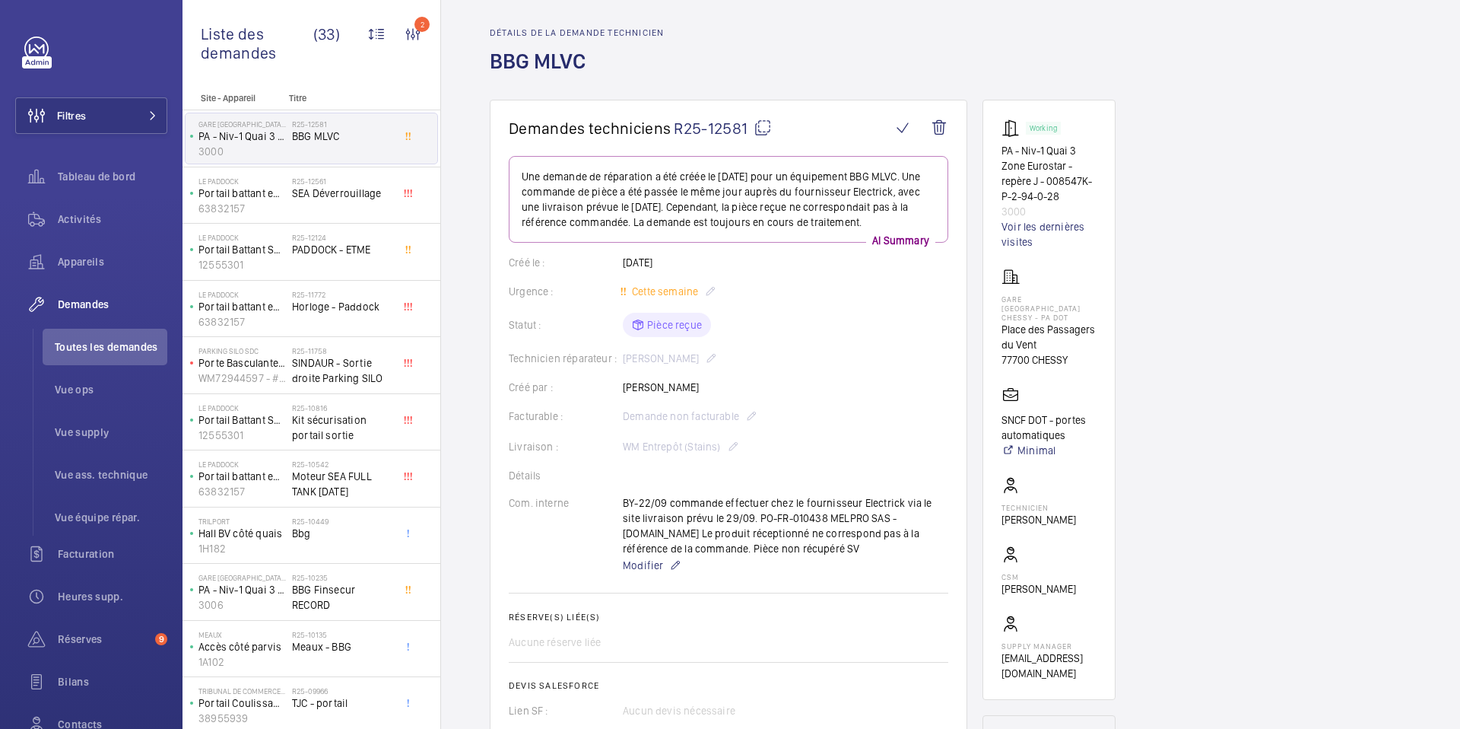
click at [1295, 87] on div "Retour Détails de la demande technicien BBG MLVC" at bounding box center [951, 44] width 922 height 112
